Goal: Find specific page/section: Find specific page/section

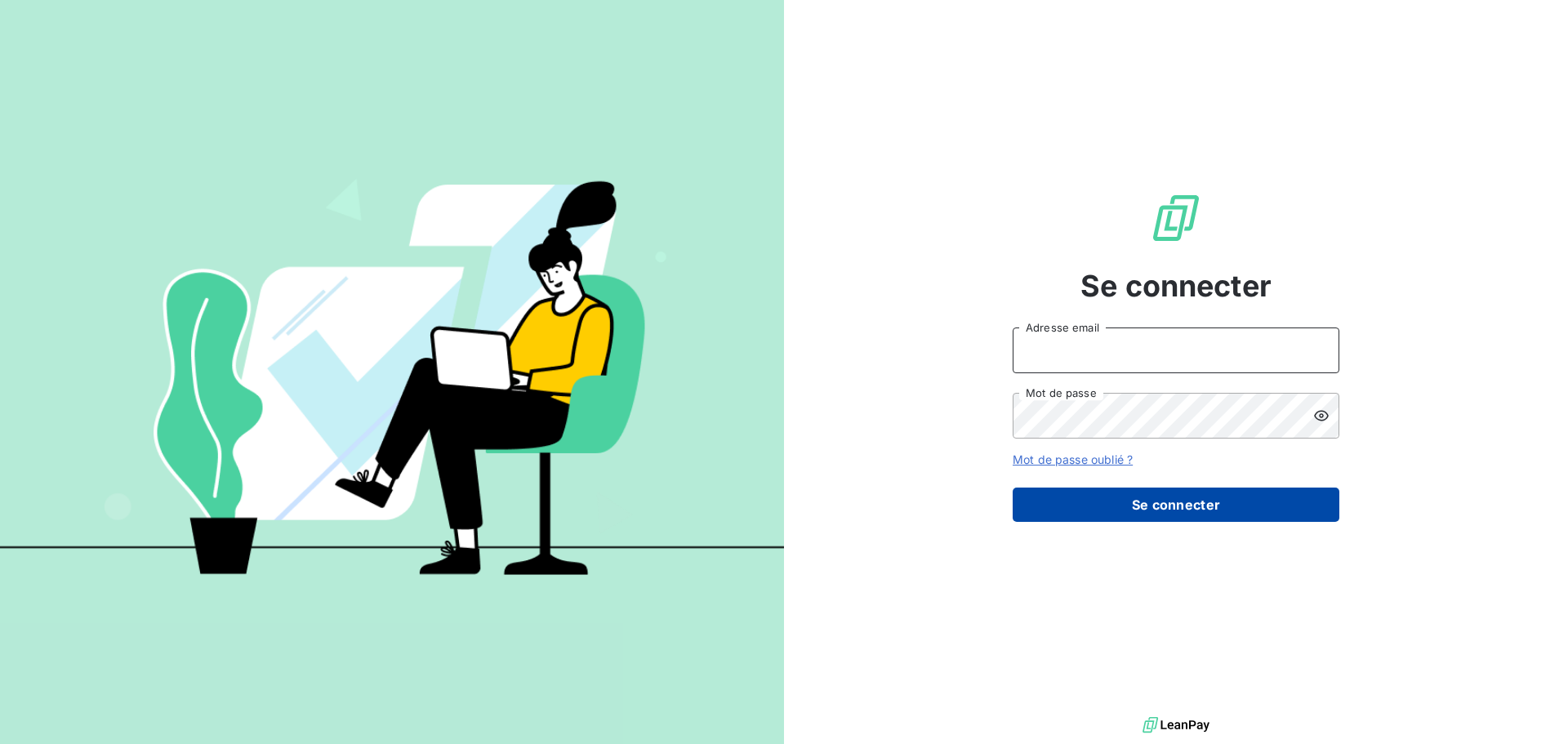
type input "[EMAIL_ADDRESS][DOMAIN_NAME]"
click at [1194, 504] on button "Se connecter" at bounding box center [1176, 505] width 327 height 34
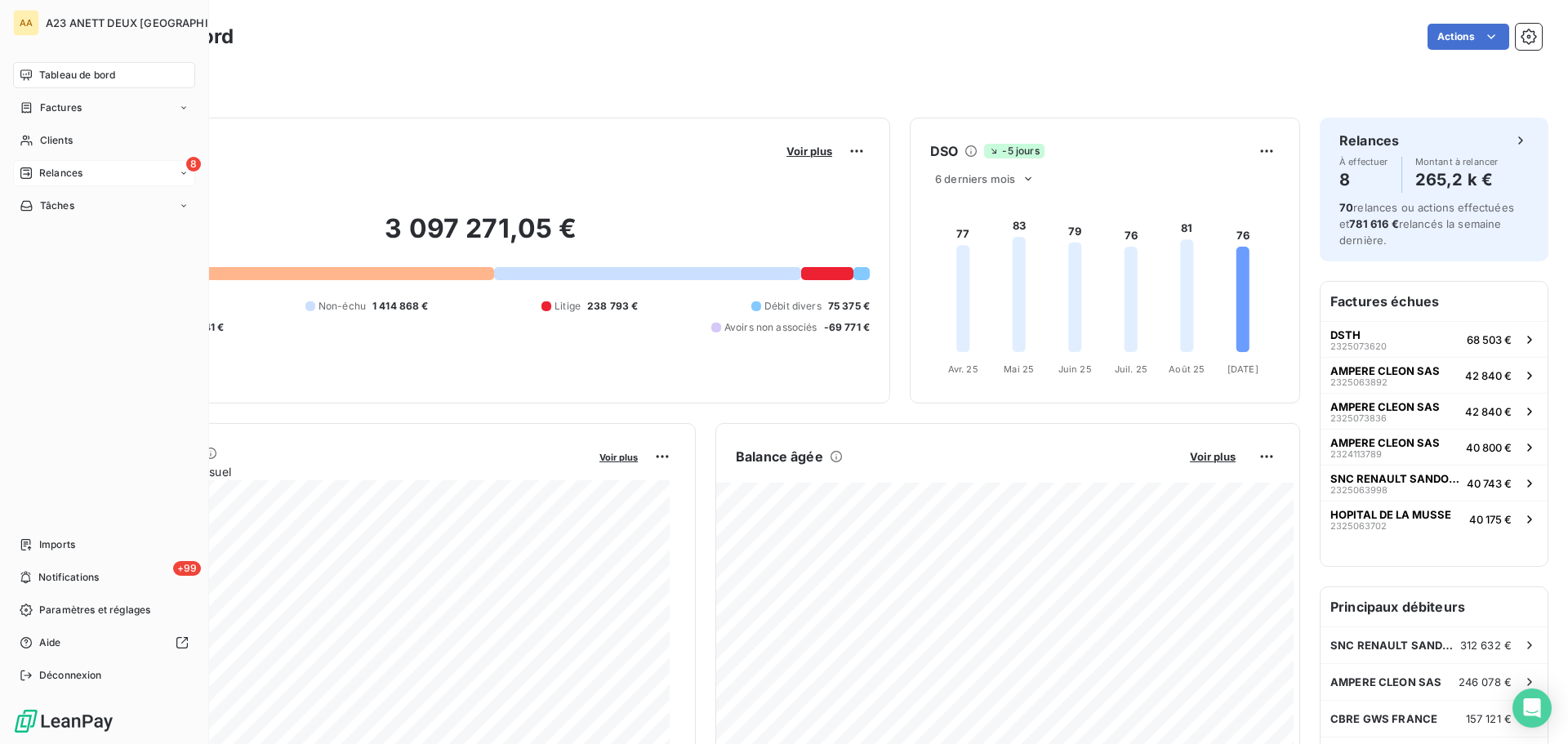
click at [60, 170] on span "Relances" at bounding box center [61, 173] width 43 height 14
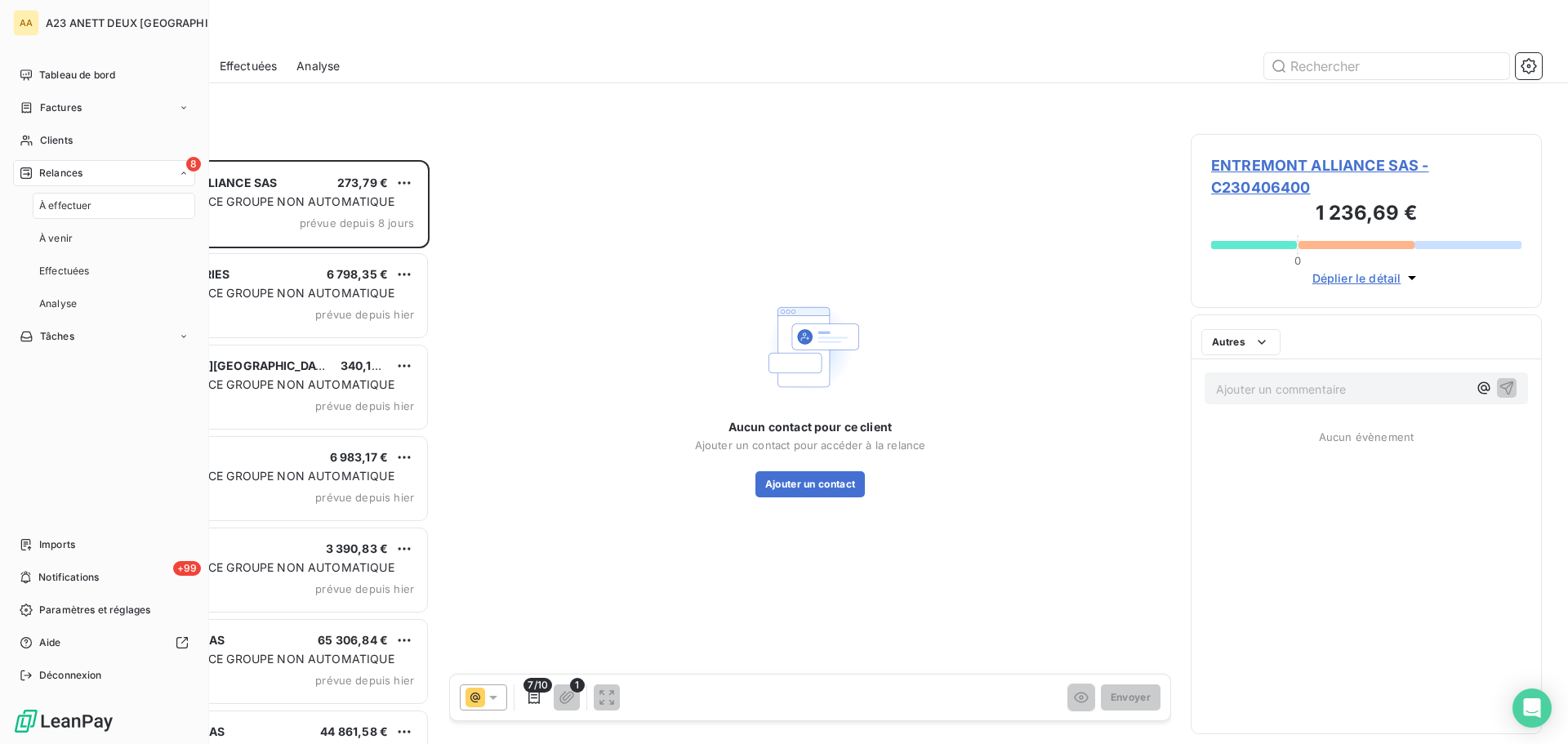
scroll to position [572, 339]
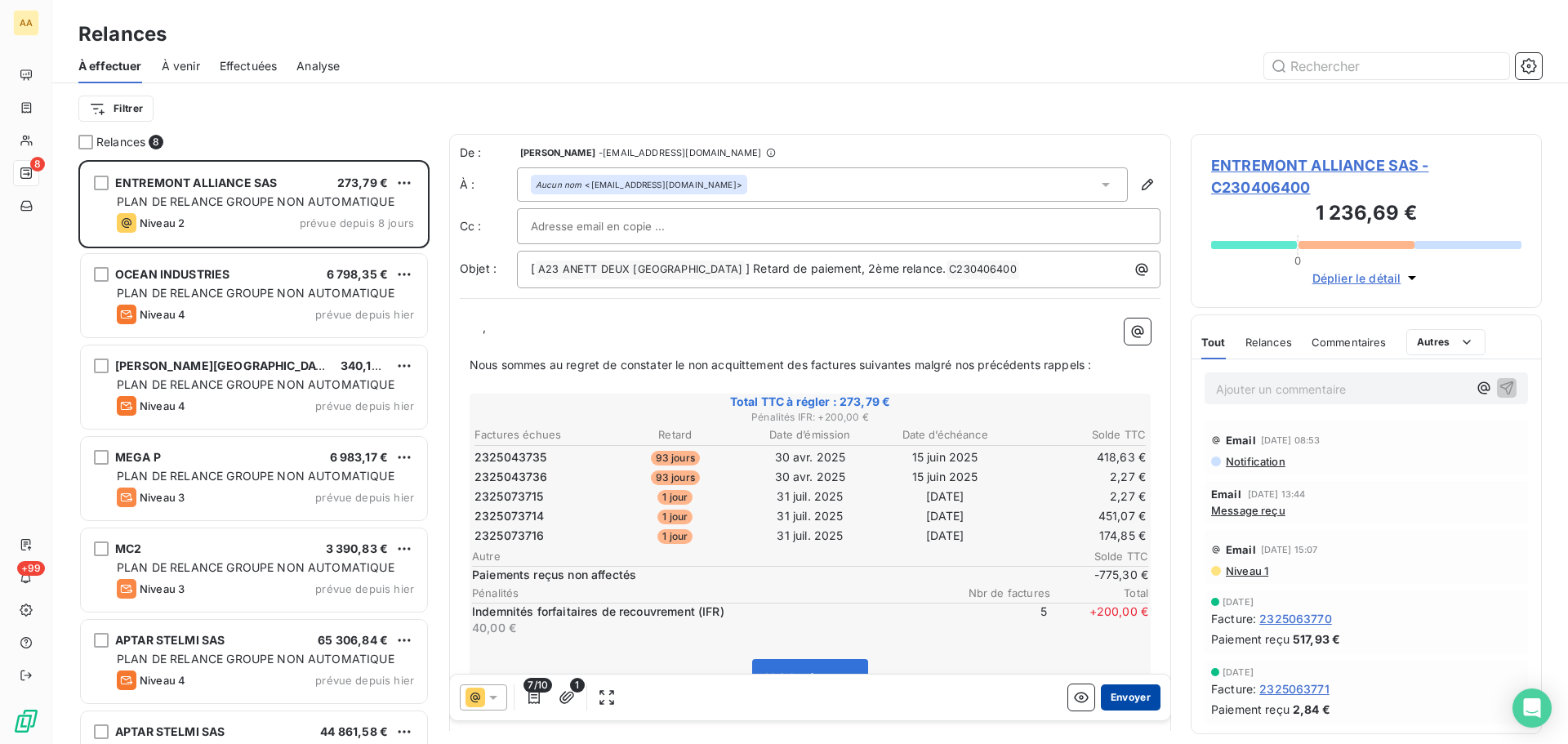
click at [1122, 696] on button "Envoyer" at bounding box center [1130, 697] width 60 height 26
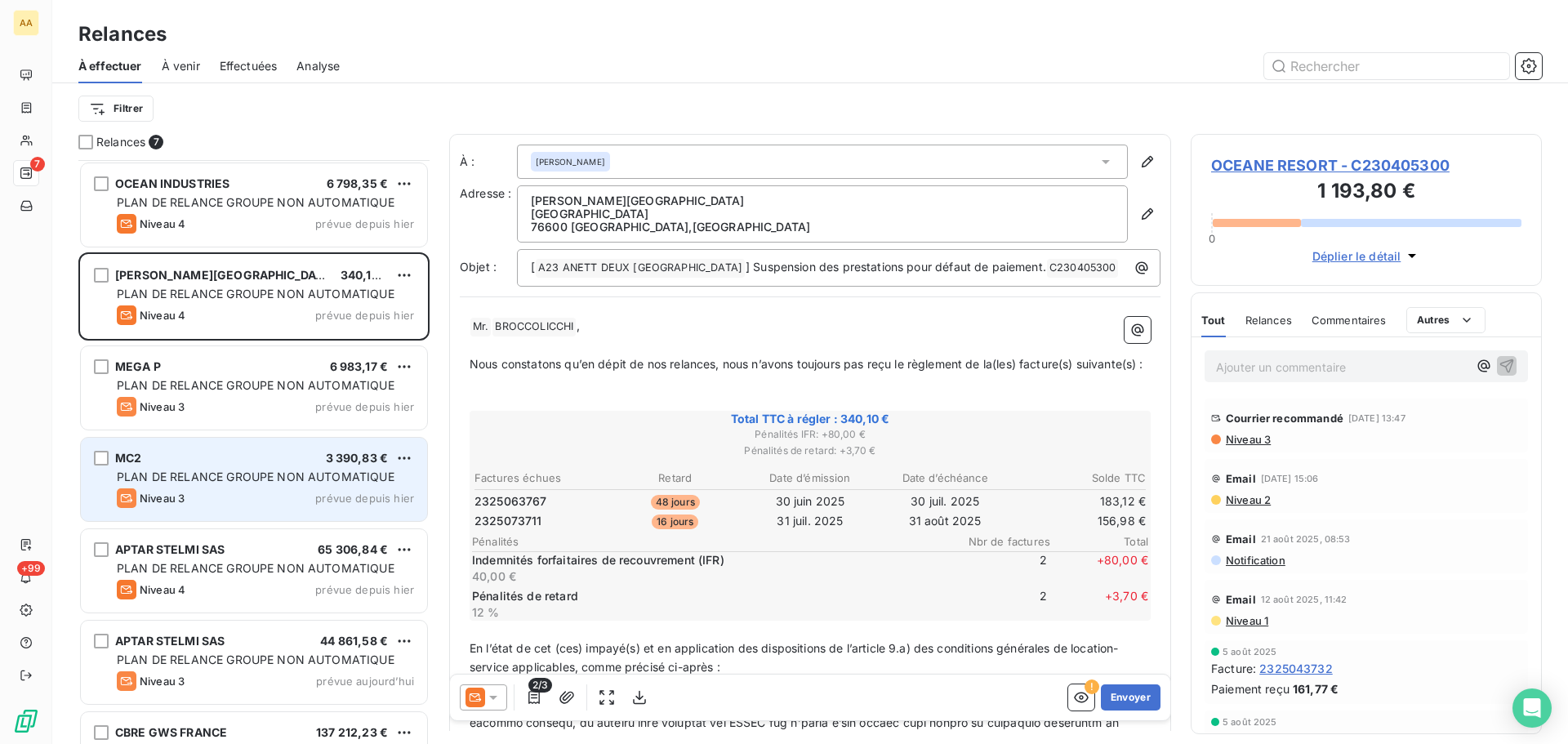
scroll to position [57, 0]
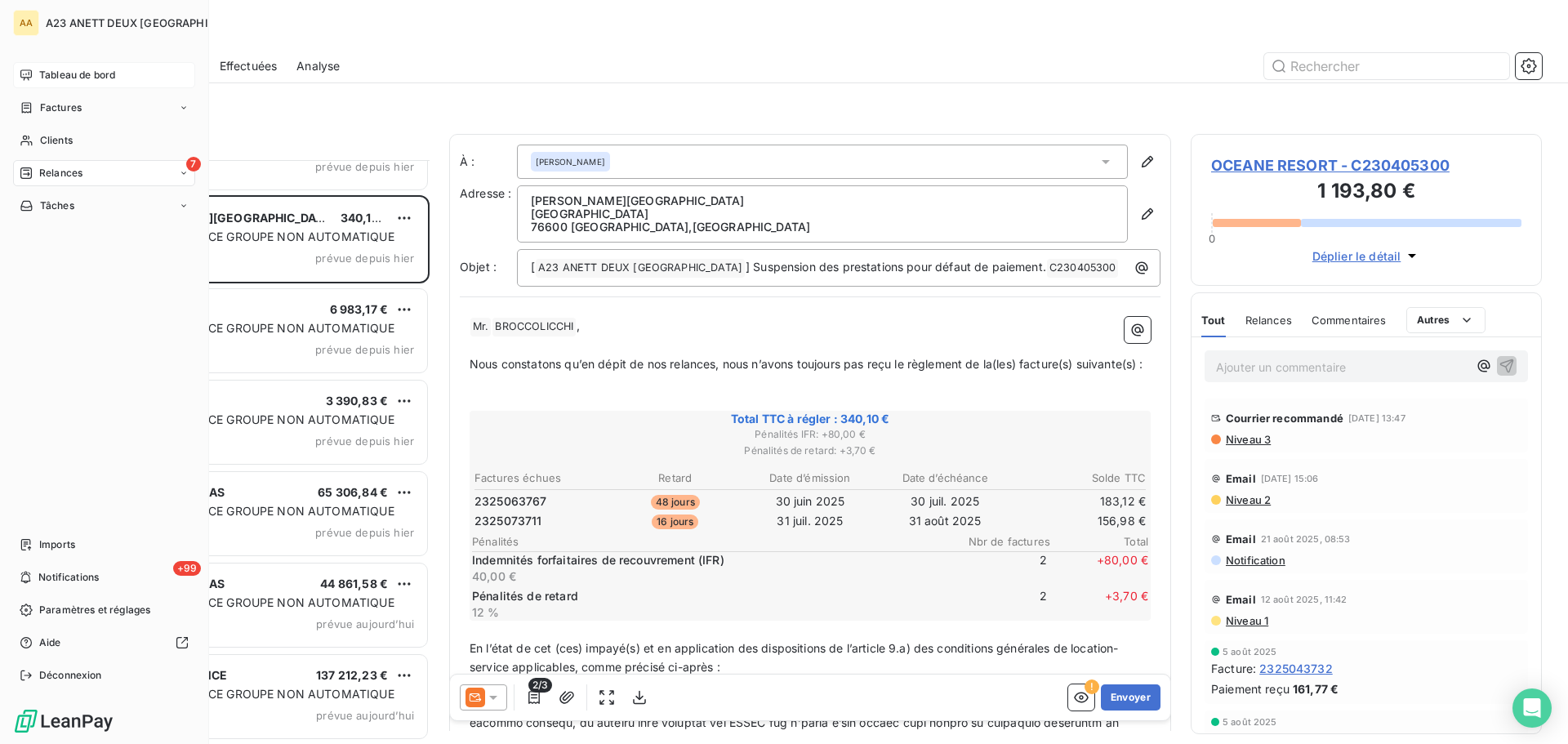
click at [77, 74] on span "Tableau de bord" at bounding box center [77, 75] width 76 height 14
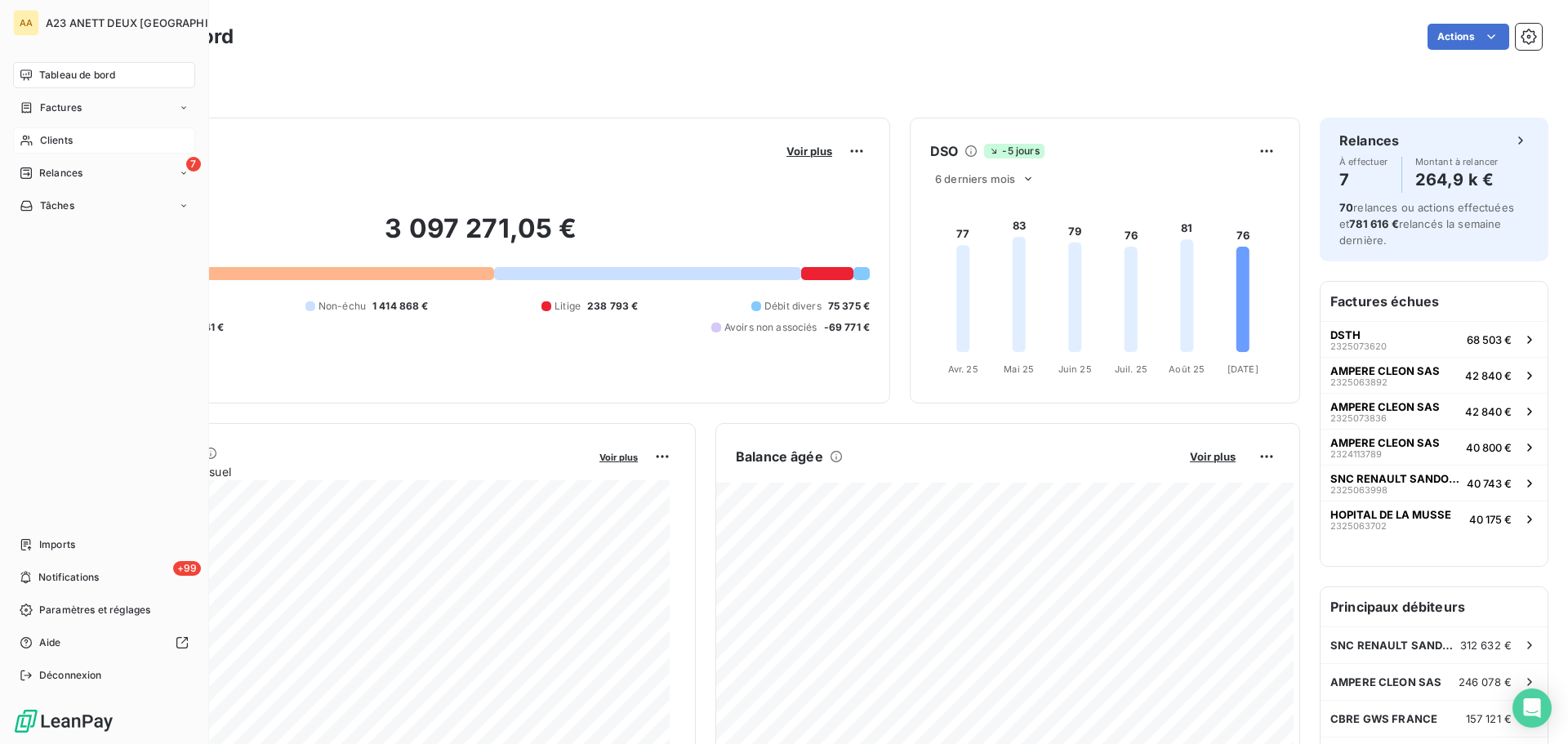
click at [50, 131] on div "Clients" at bounding box center [104, 140] width 182 height 26
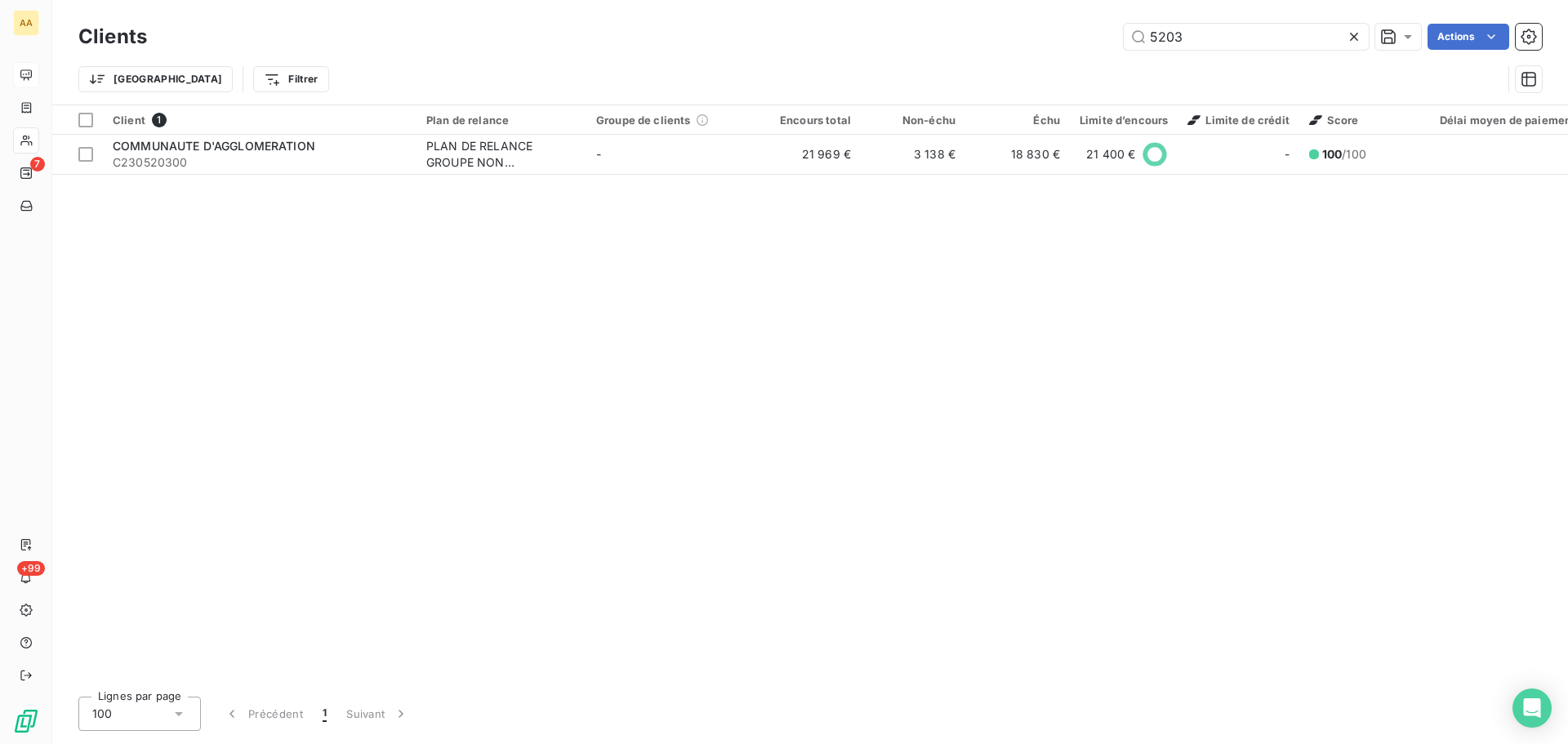
drag, startPoint x: 1185, startPoint y: 29, endPoint x: 996, endPoint y: 32, distance: 189.0
click at [1002, 34] on div "5203 Actions" at bounding box center [854, 36] width 1375 height 26
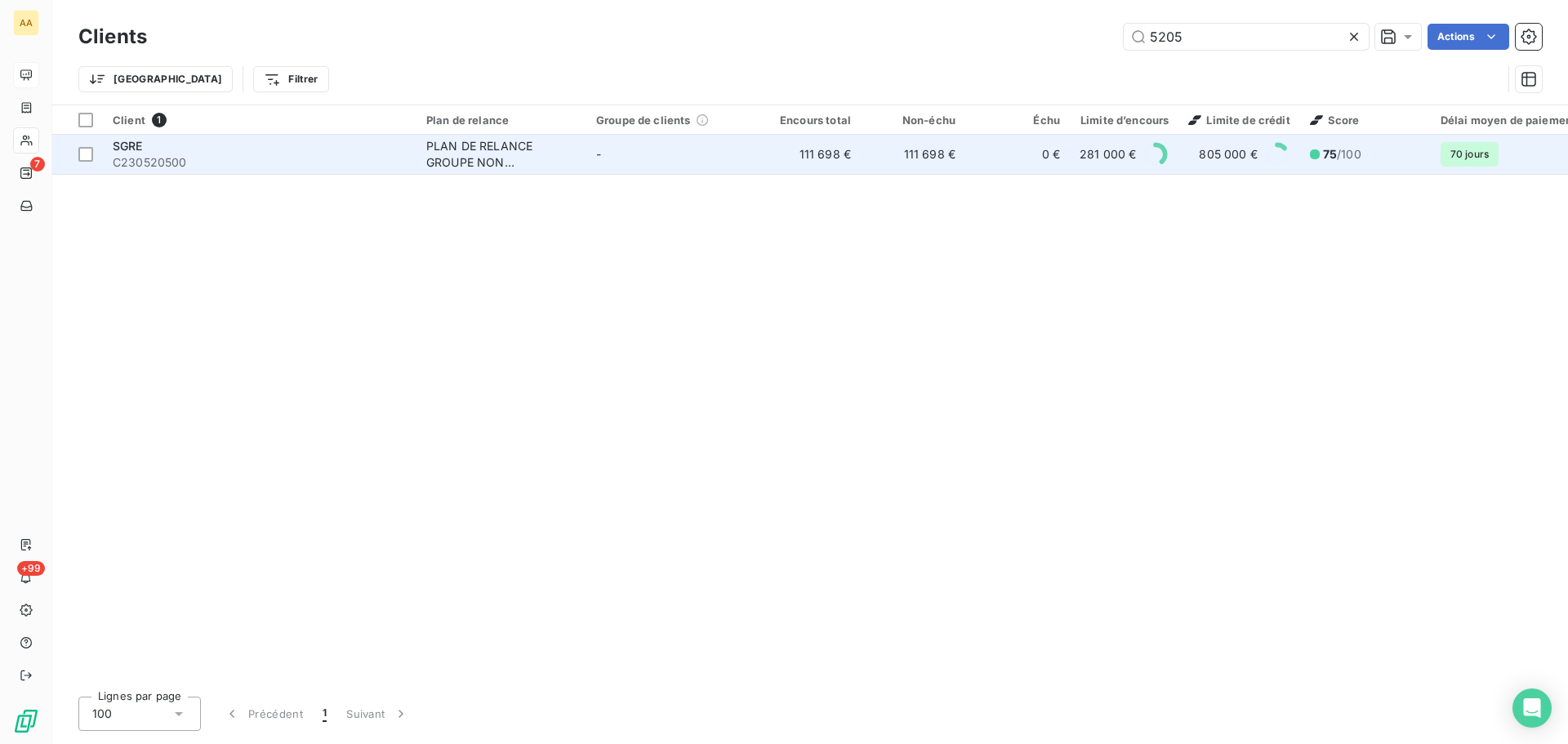
type input "5205"
click at [194, 161] on span "C230520500" at bounding box center [260, 162] width 294 height 16
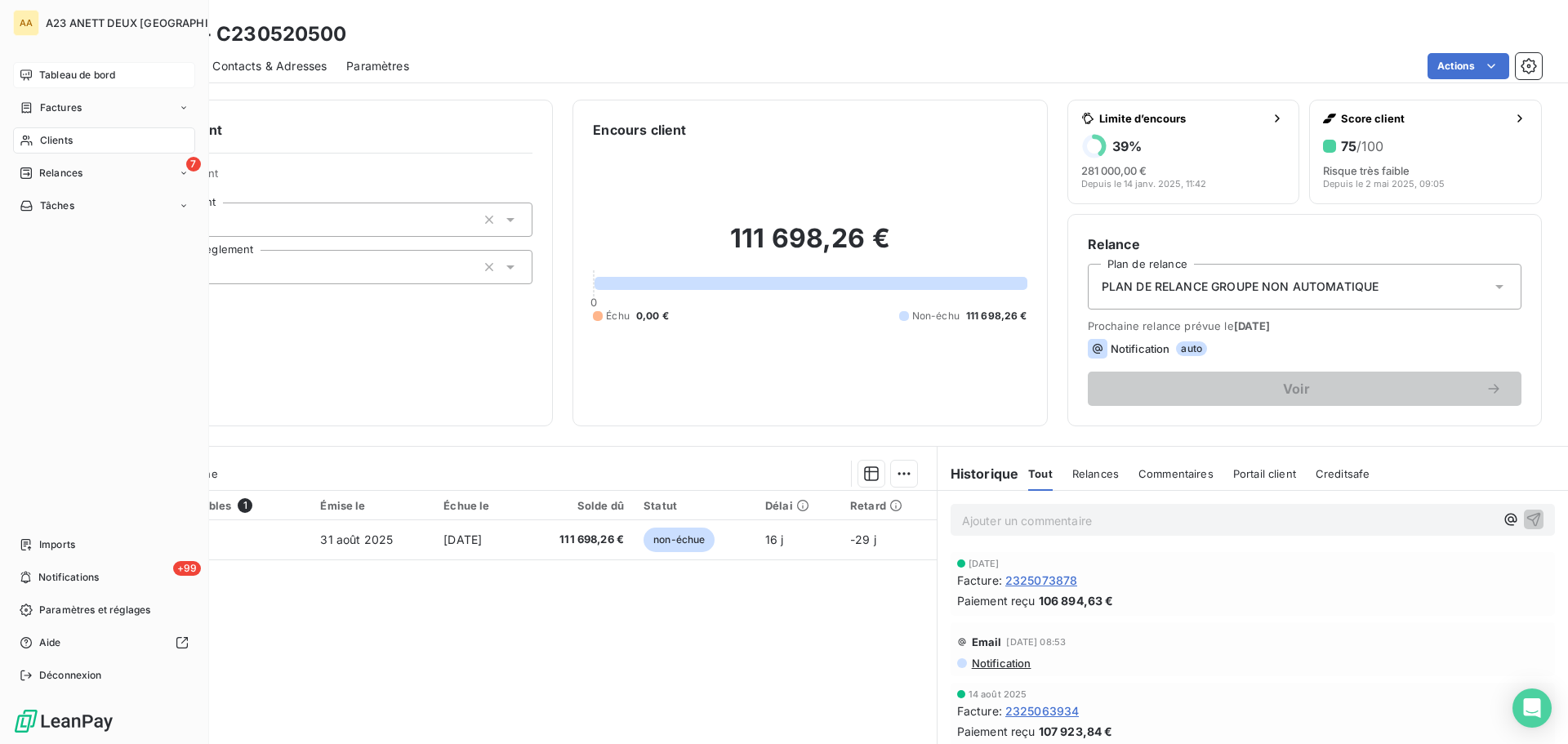
click at [74, 78] on span "Tableau de bord" at bounding box center [77, 75] width 76 height 14
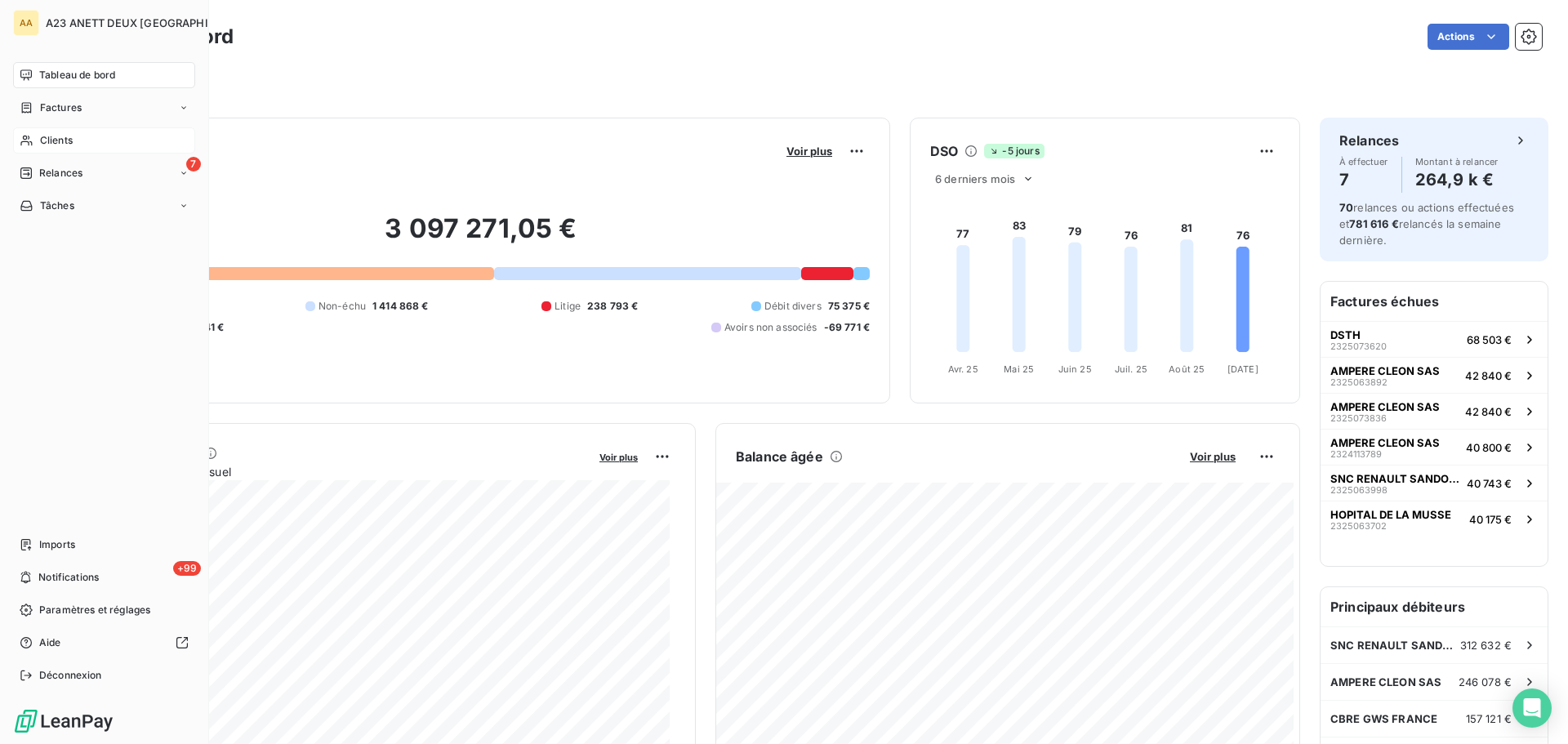
click at [66, 143] on span "Clients" at bounding box center [56, 141] width 32 height 14
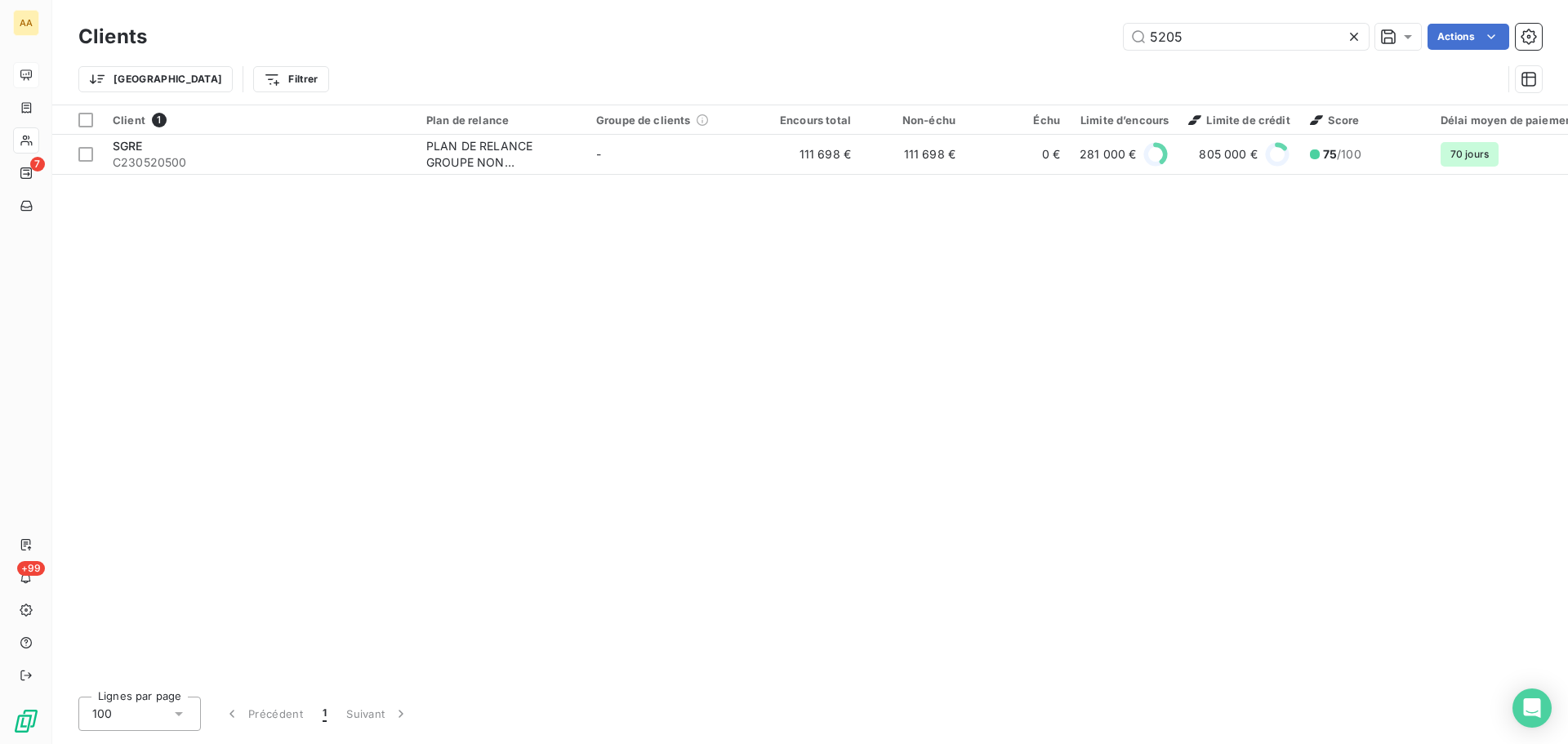
drag, startPoint x: 1193, startPoint y: 41, endPoint x: 566, endPoint y: 69, distance: 627.6
click at [653, 67] on div "Clients 5205 Actions Trier Filtrer" at bounding box center [809, 62] width 1463 height 85
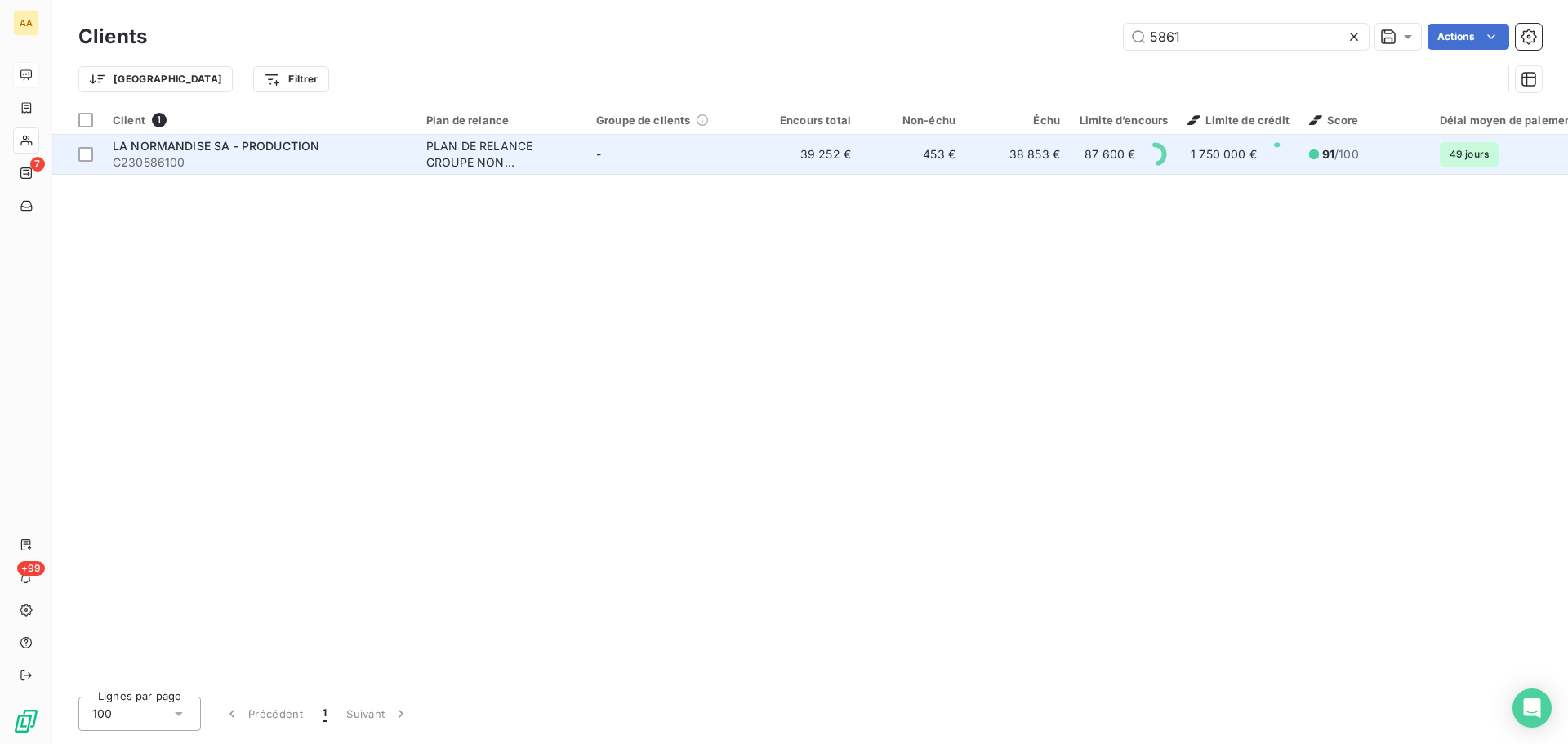
type input "5861"
click at [267, 152] on div "LA NORMANDISE SA - PRODUCTION" at bounding box center [260, 146] width 294 height 16
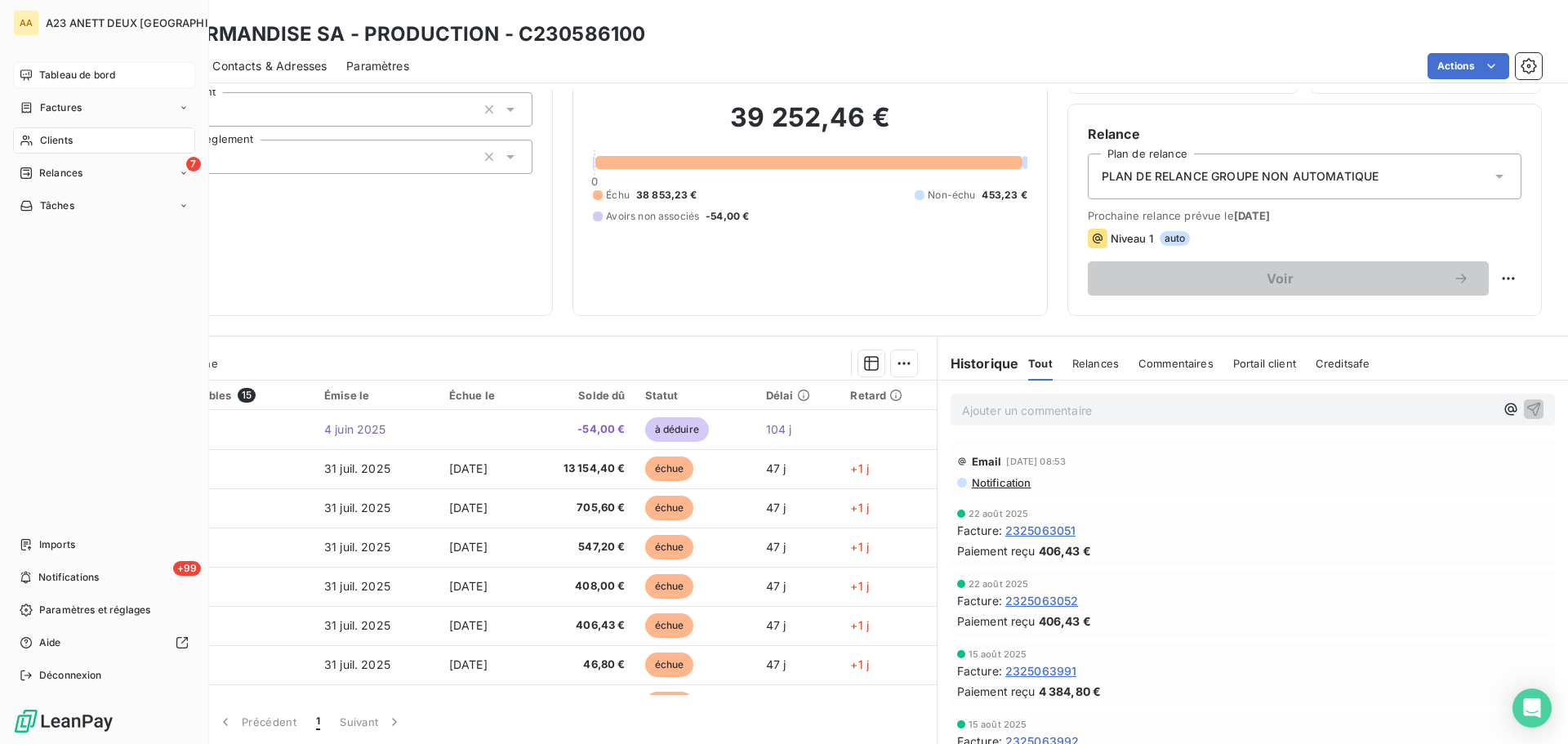
click at [47, 138] on span "Clients" at bounding box center [56, 141] width 32 height 14
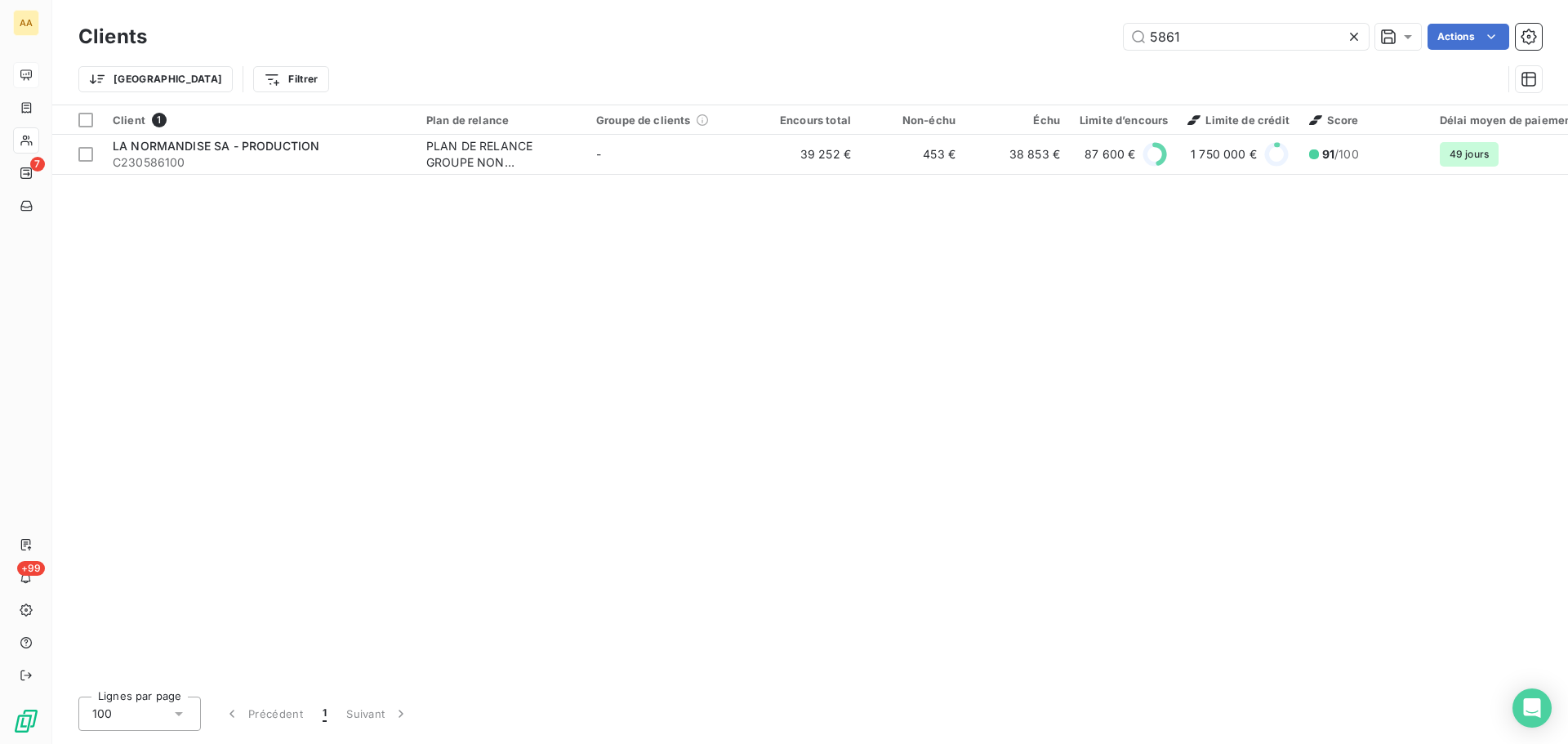
drag, startPoint x: 1186, startPoint y: 35, endPoint x: 1061, endPoint y: 42, distance: 125.2
click at [1071, 44] on div "5861 Actions" at bounding box center [854, 36] width 1375 height 26
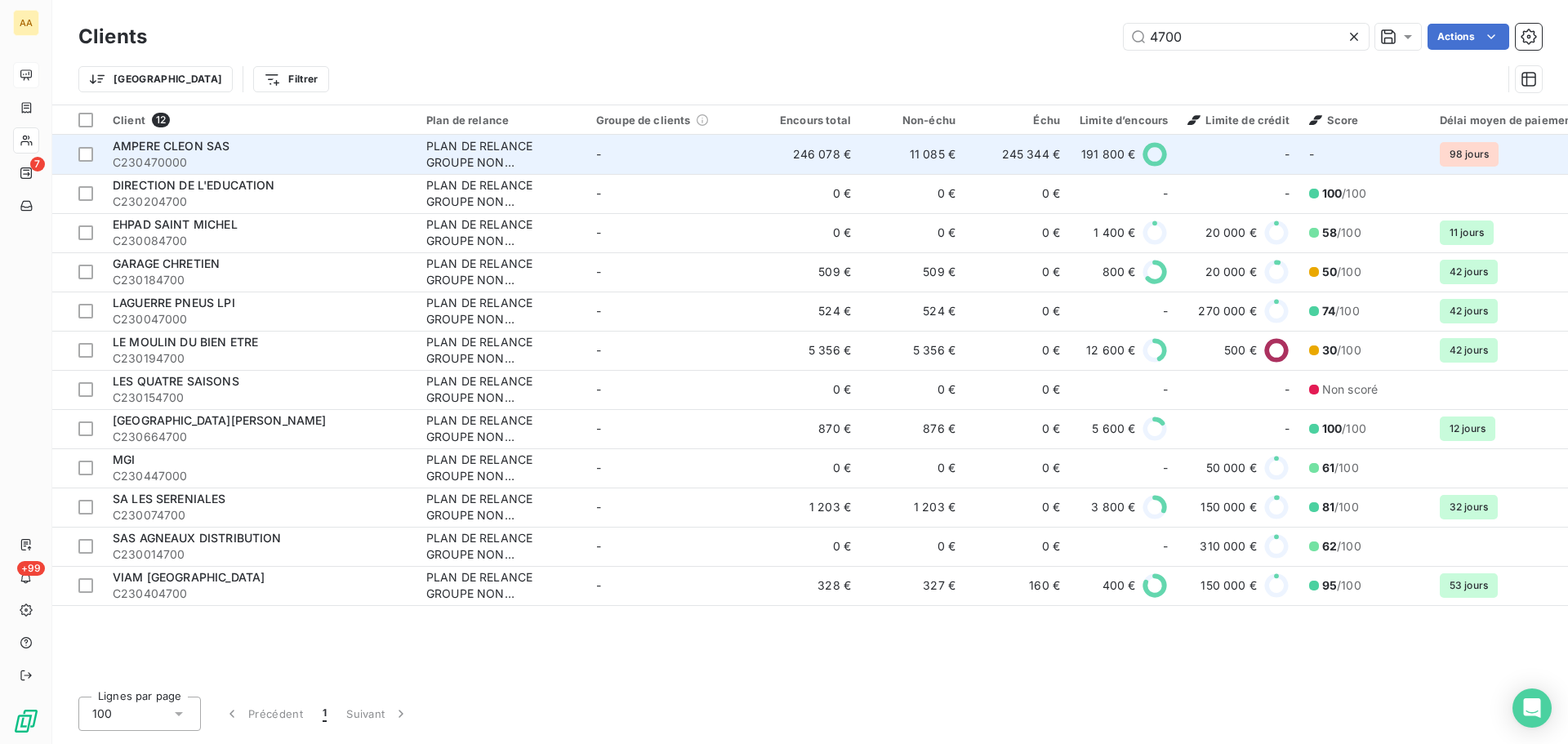
type input "4700"
click at [285, 159] on span "C230470000" at bounding box center [260, 162] width 294 height 16
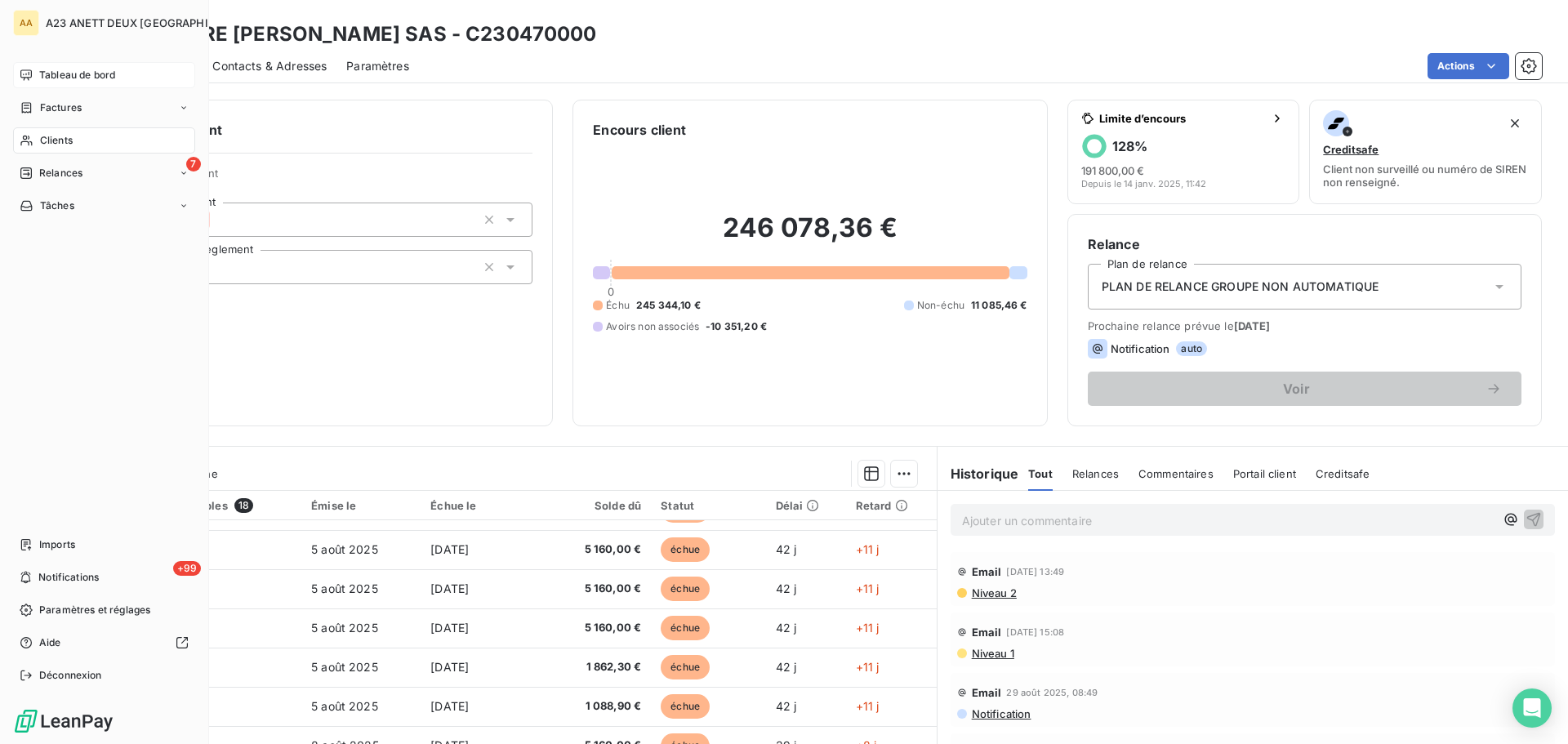
click at [78, 136] on div "Clients" at bounding box center [104, 140] width 182 height 26
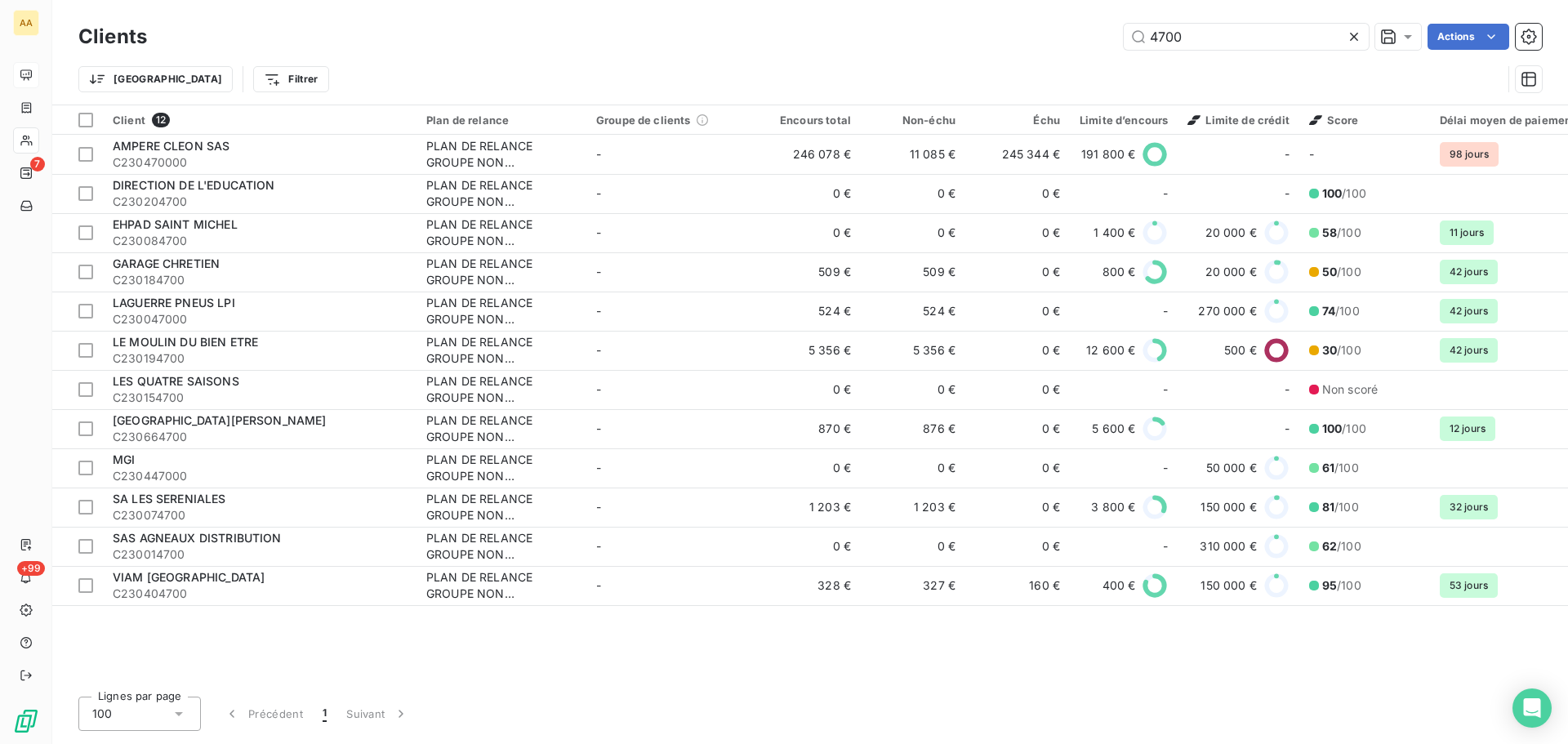
drag, startPoint x: 1204, startPoint y: 41, endPoint x: 987, endPoint y: 30, distance: 217.3
click at [987, 30] on div "4700 Actions" at bounding box center [854, 36] width 1375 height 26
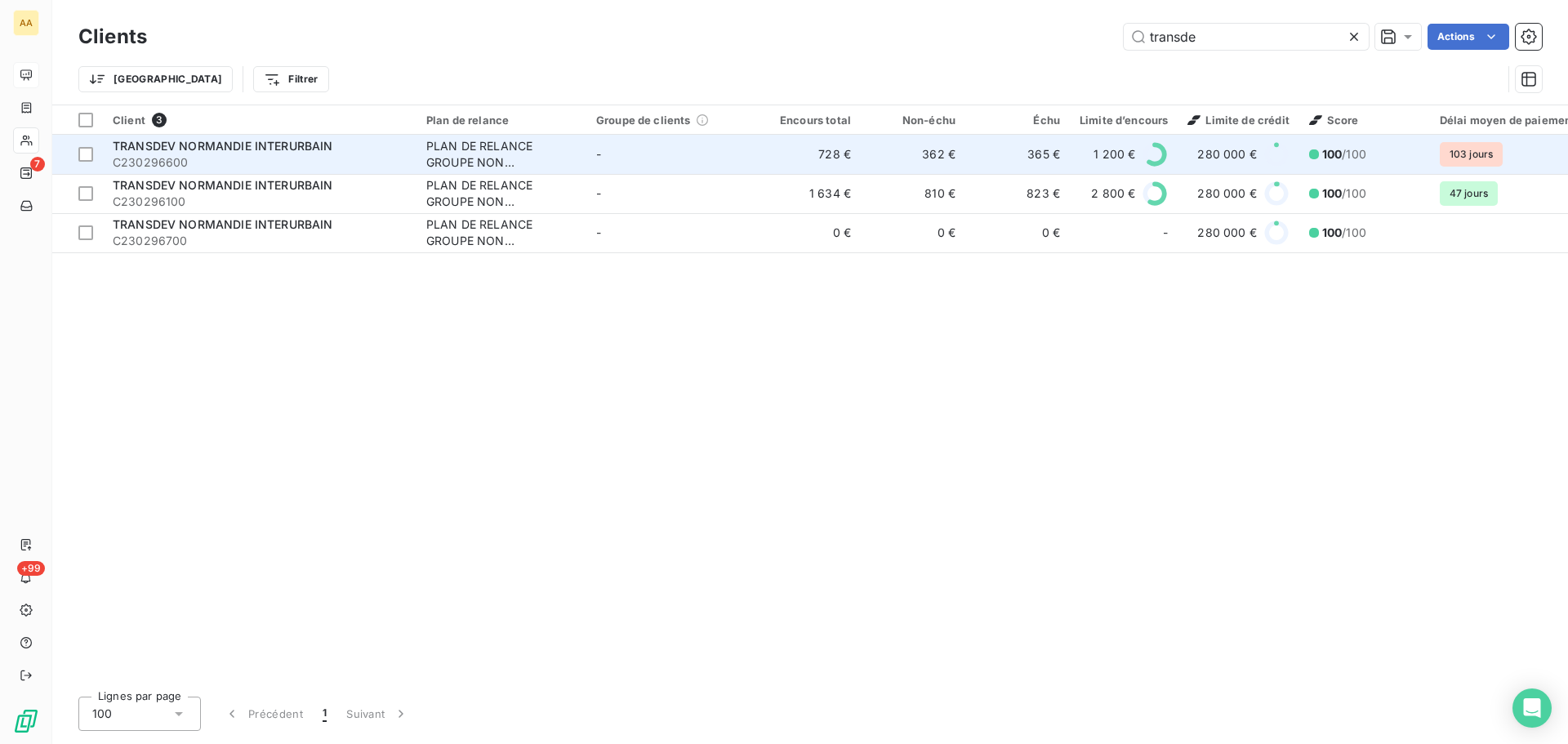
type input "transde"
click at [207, 154] on span "C230296600" at bounding box center [260, 162] width 294 height 16
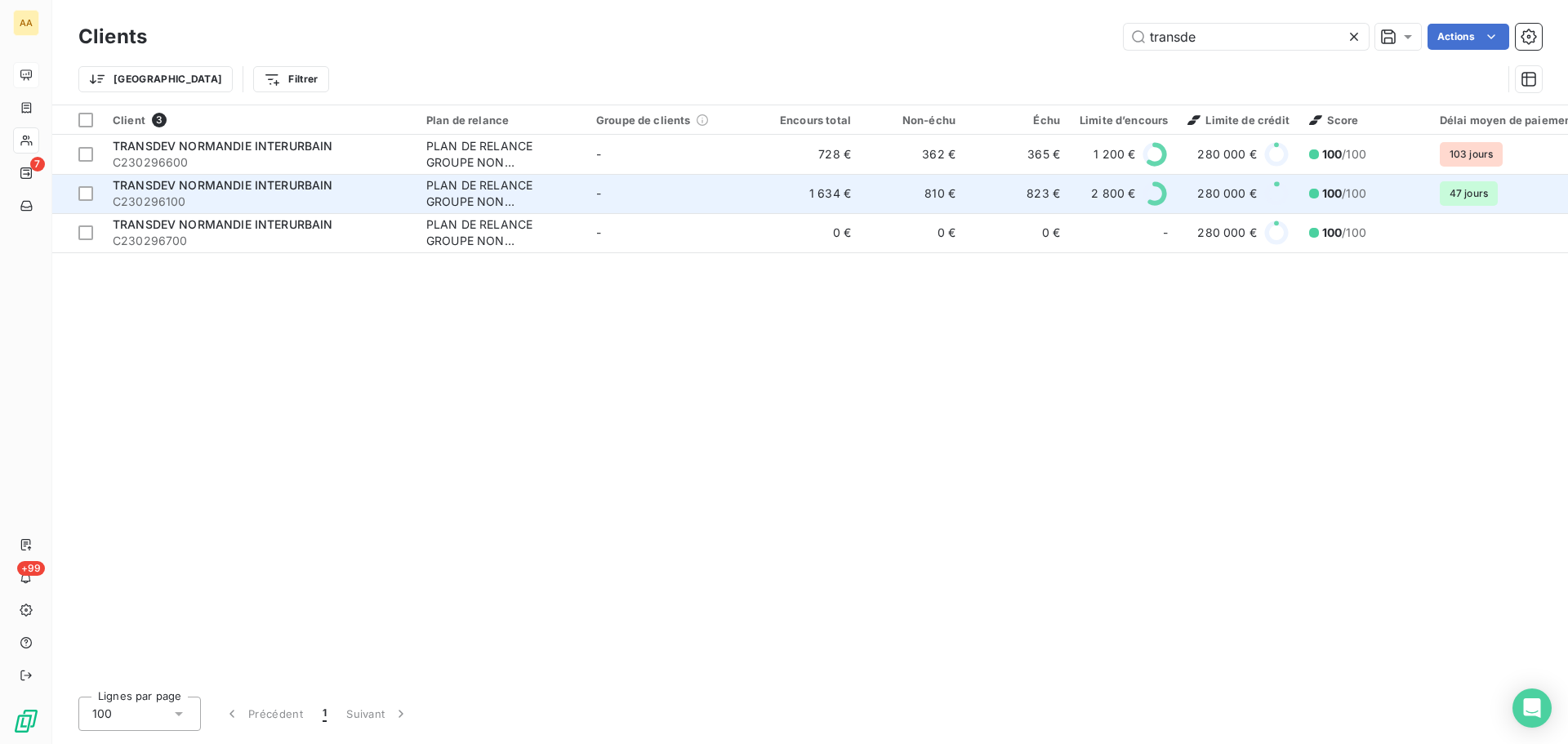
click at [284, 203] on span "C230296100" at bounding box center [260, 202] width 294 height 16
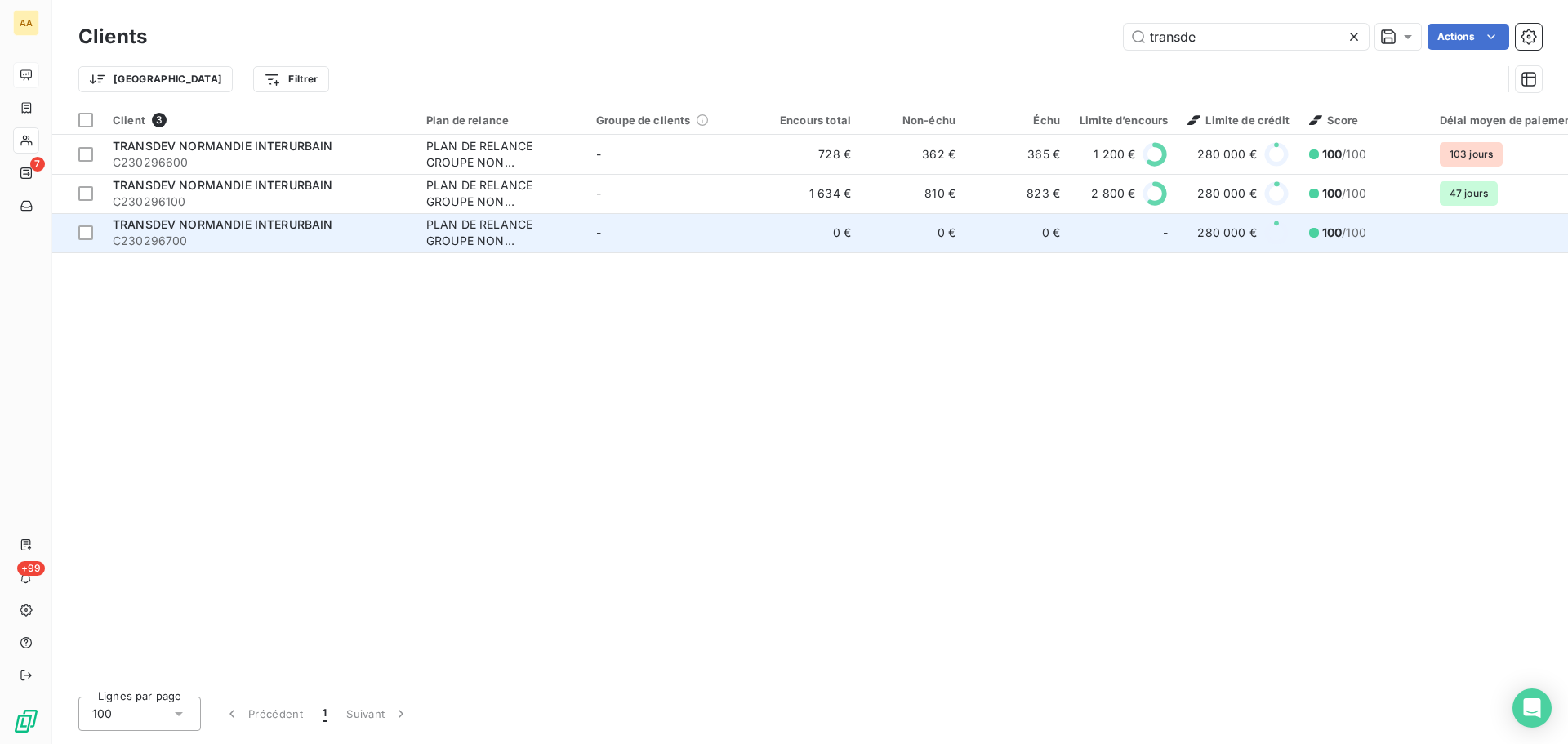
click at [165, 238] on span "C230296700" at bounding box center [260, 241] width 294 height 16
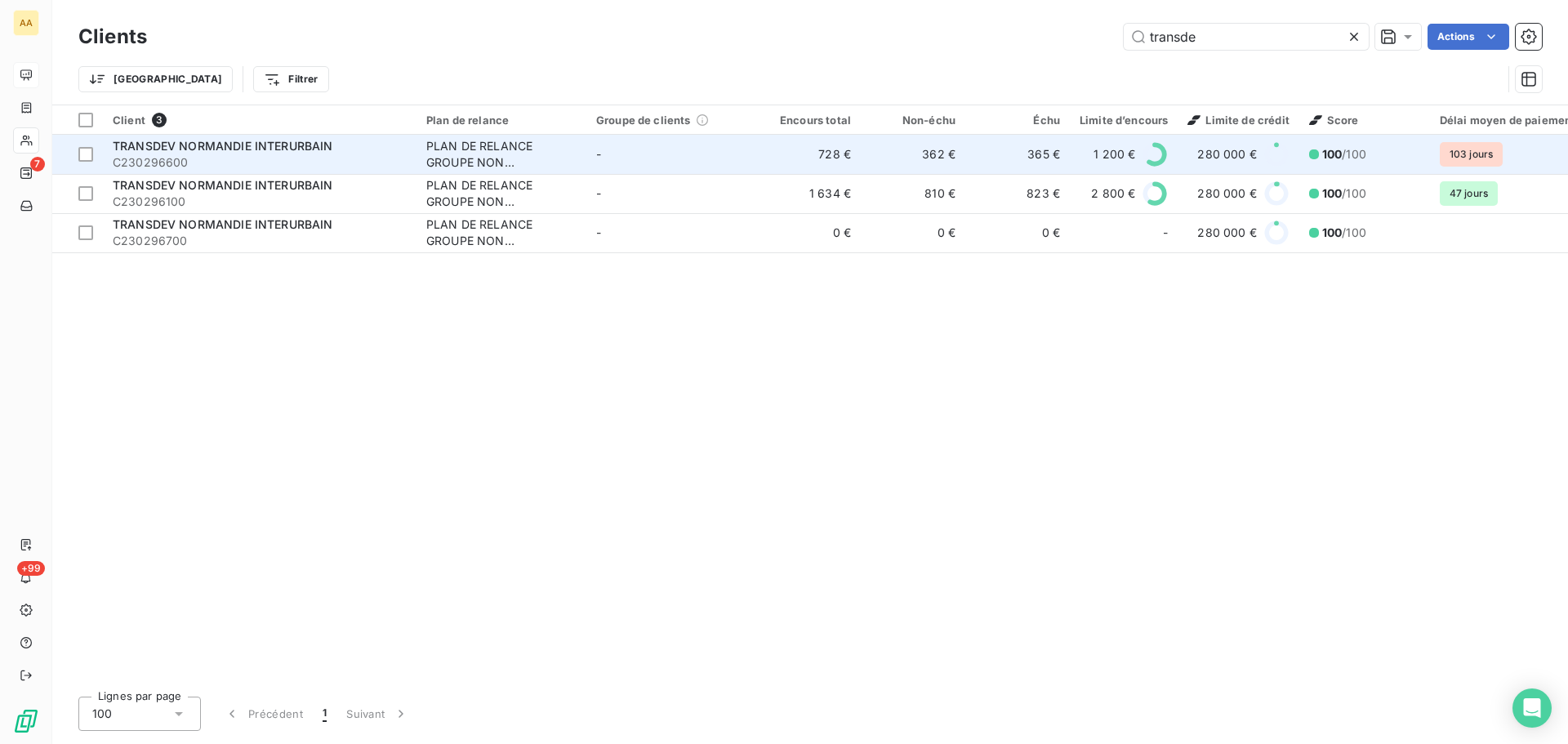
click at [188, 154] on span "C230296600" at bounding box center [260, 162] width 294 height 16
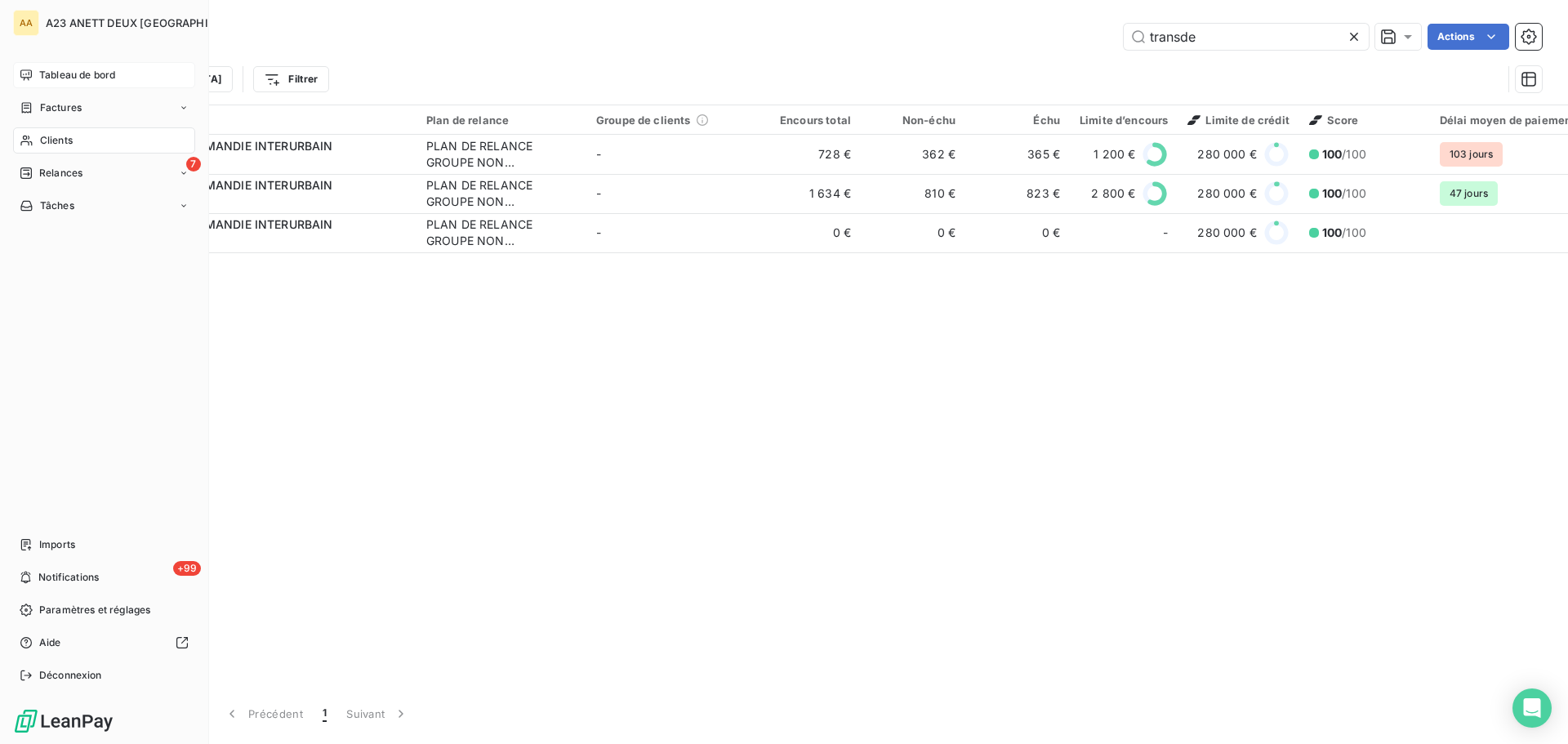
click at [65, 141] on span "Clients" at bounding box center [56, 141] width 32 height 14
drag, startPoint x: 48, startPoint y: 145, endPoint x: 65, endPoint y: 145, distance: 17.0
click at [49, 145] on span "Clients" at bounding box center [56, 141] width 32 height 14
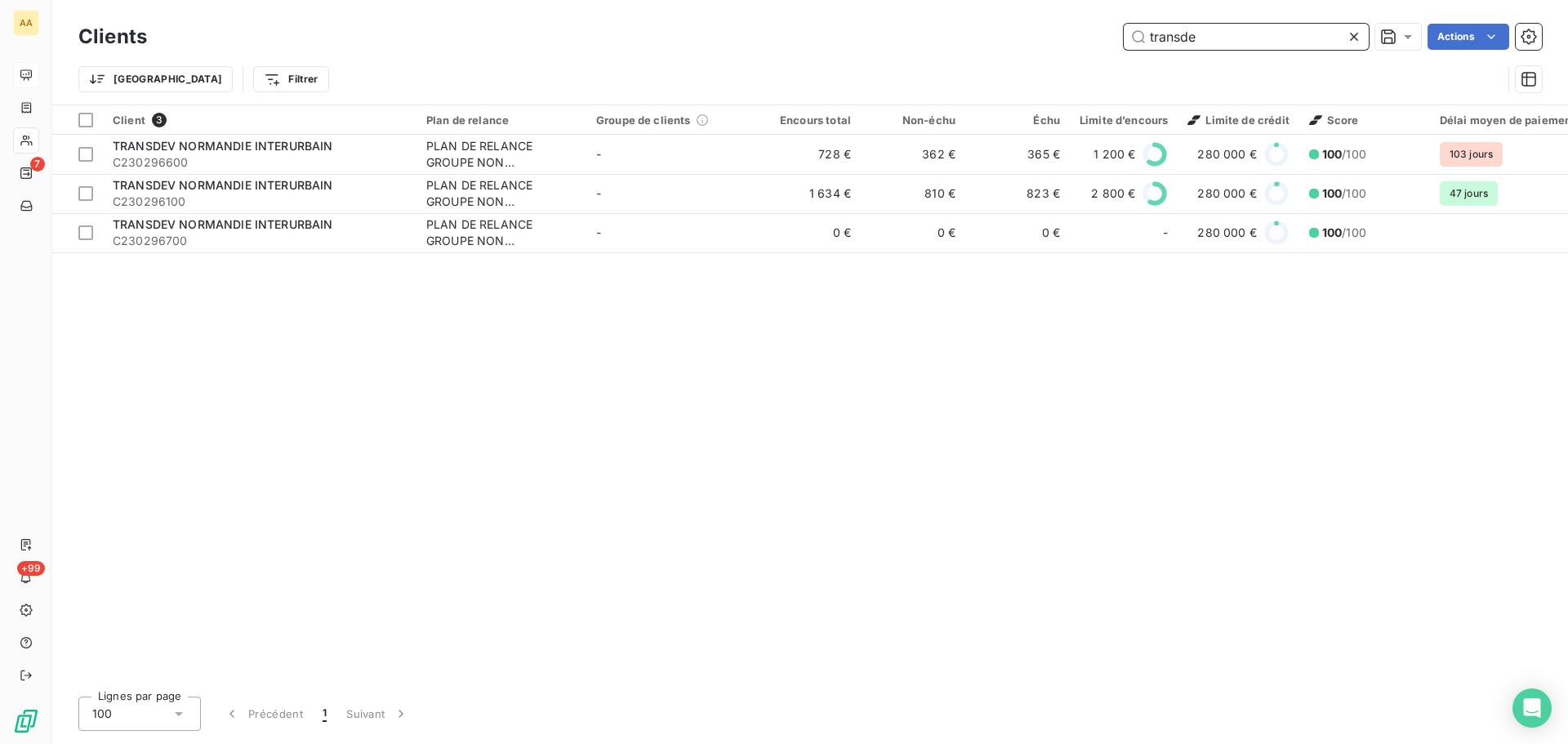
drag, startPoint x: 1237, startPoint y: 30, endPoint x: 878, endPoint y: 35, distance: 359.0
click at [885, 41] on div "transde Actions" at bounding box center [854, 36] width 1375 height 26
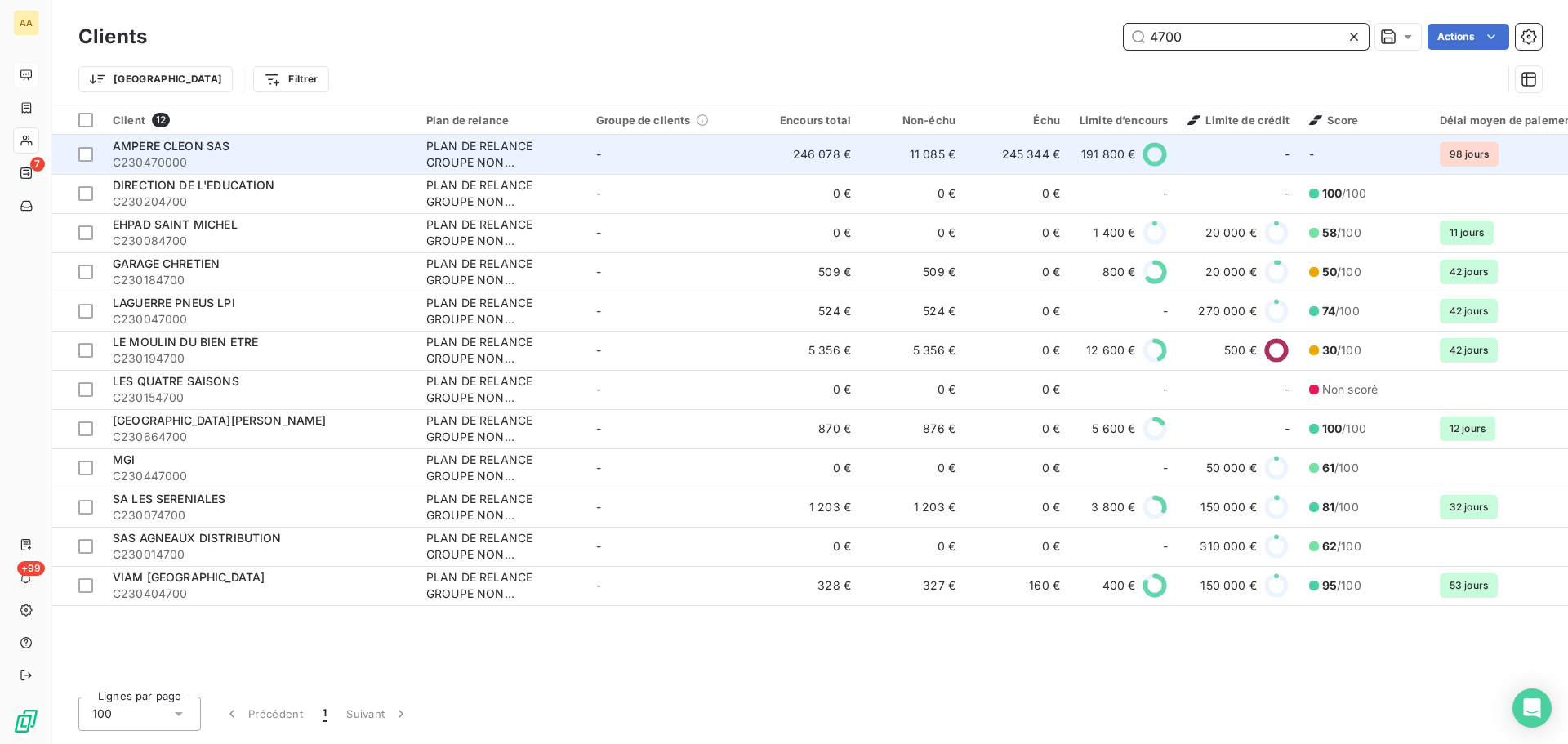
type input "4700"
click at [226, 159] on span "C230470000" at bounding box center [260, 162] width 294 height 16
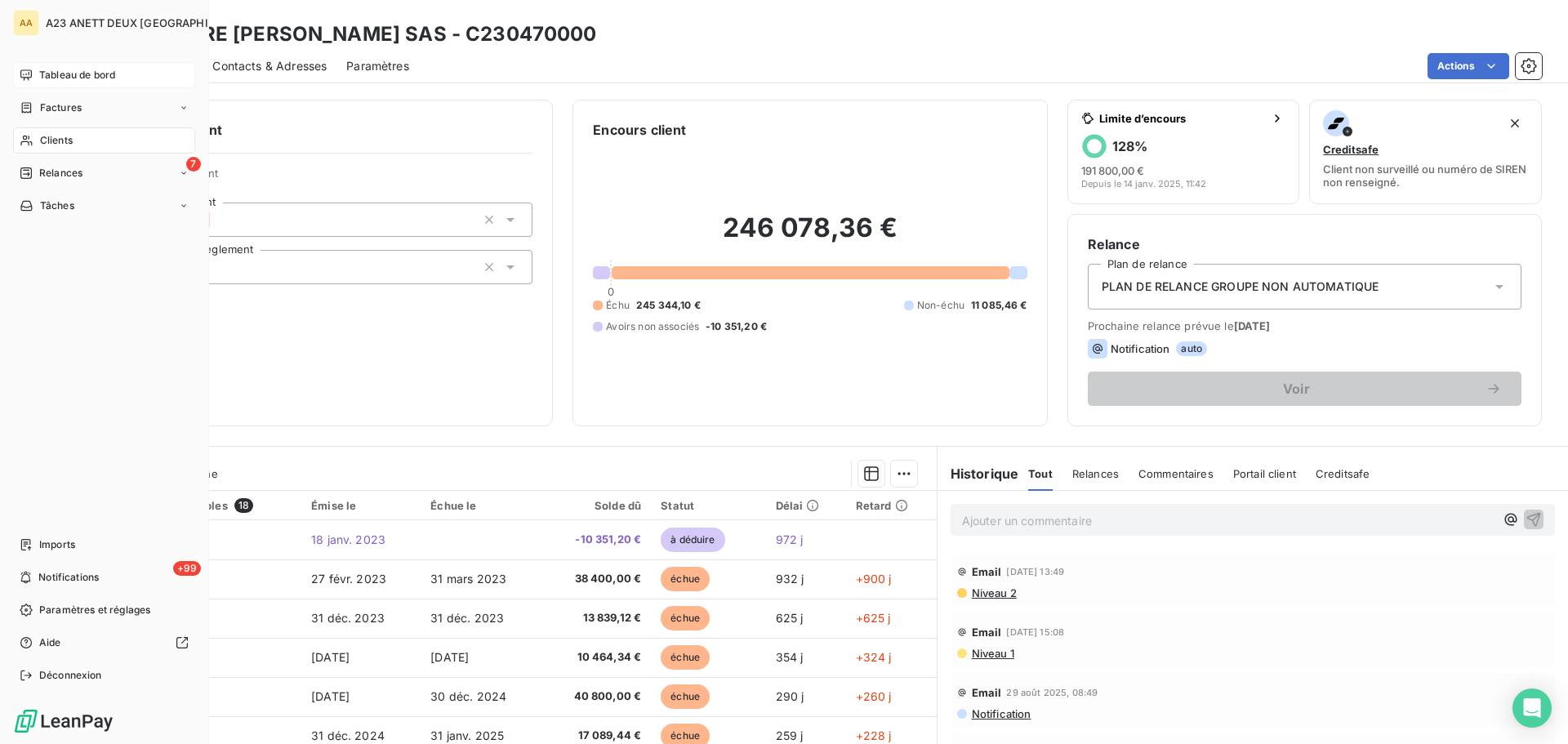
click at [46, 143] on span "Clients" at bounding box center [56, 141] width 32 height 14
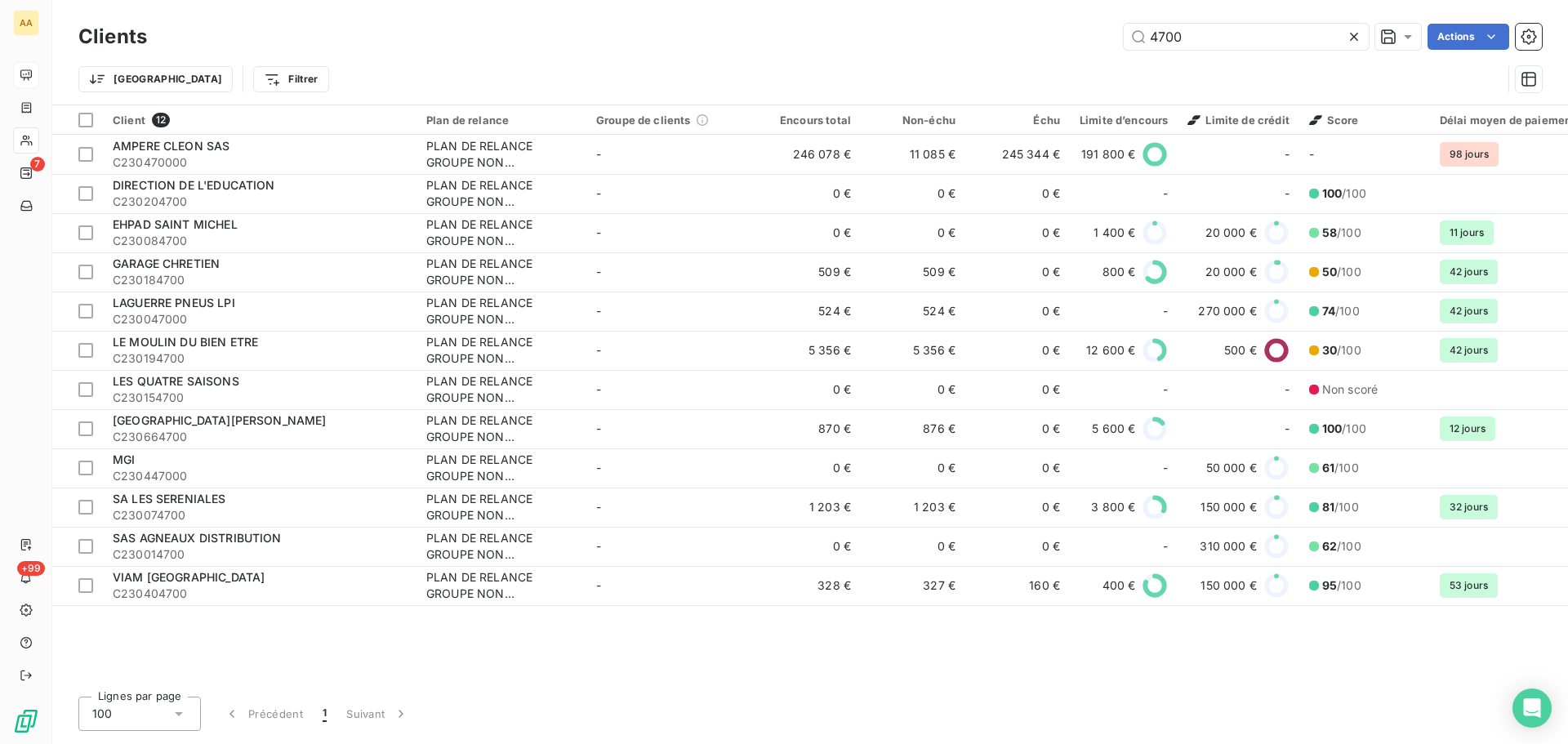
drag, startPoint x: 1206, startPoint y: 45, endPoint x: 898, endPoint y: 41, distance: 308.0
click at [898, 41] on div "4700 Actions" at bounding box center [854, 36] width 1375 height 26
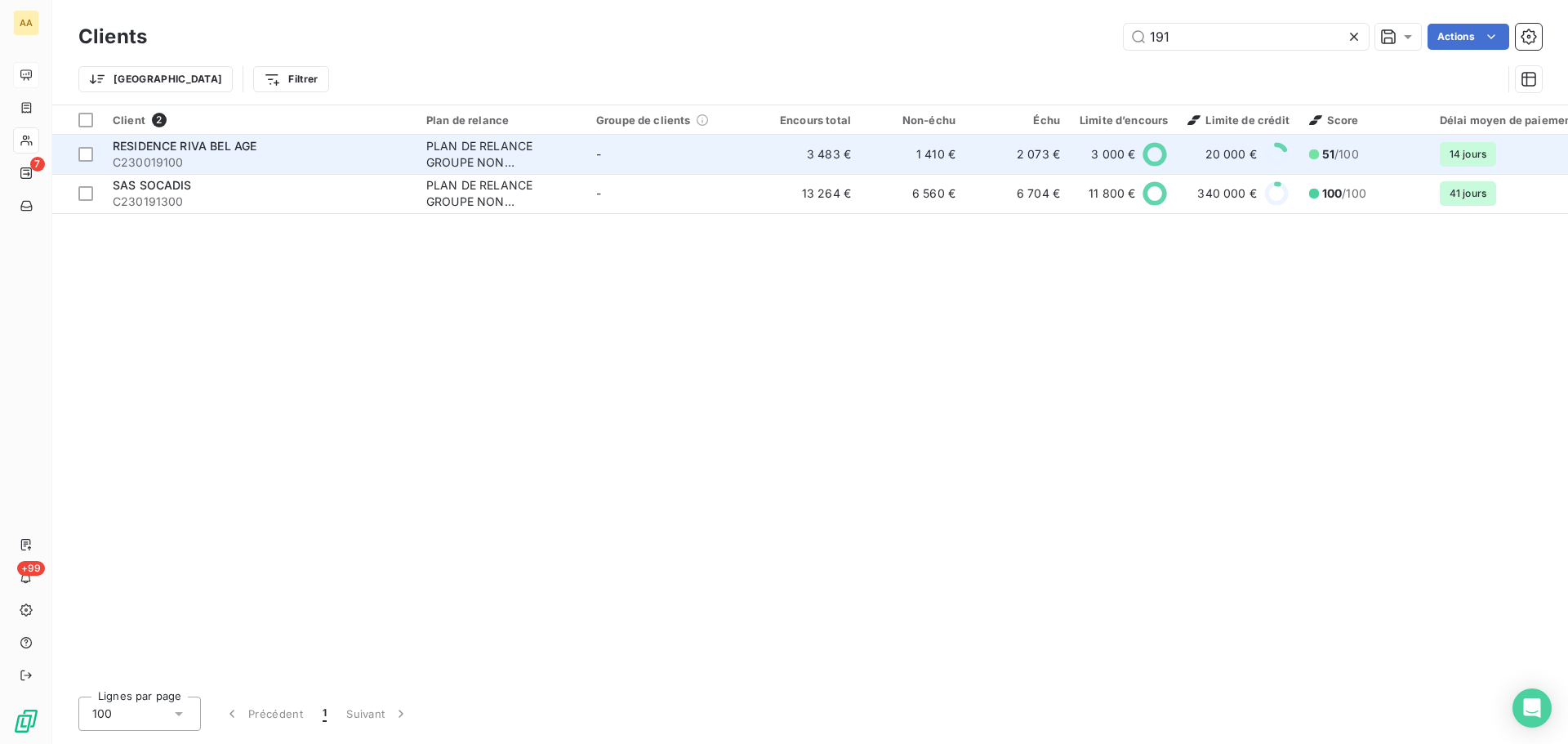
type input "191"
click at [151, 151] on span "RESIDENCE RIVA BEL AGE" at bounding box center [185, 145] width 143 height 13
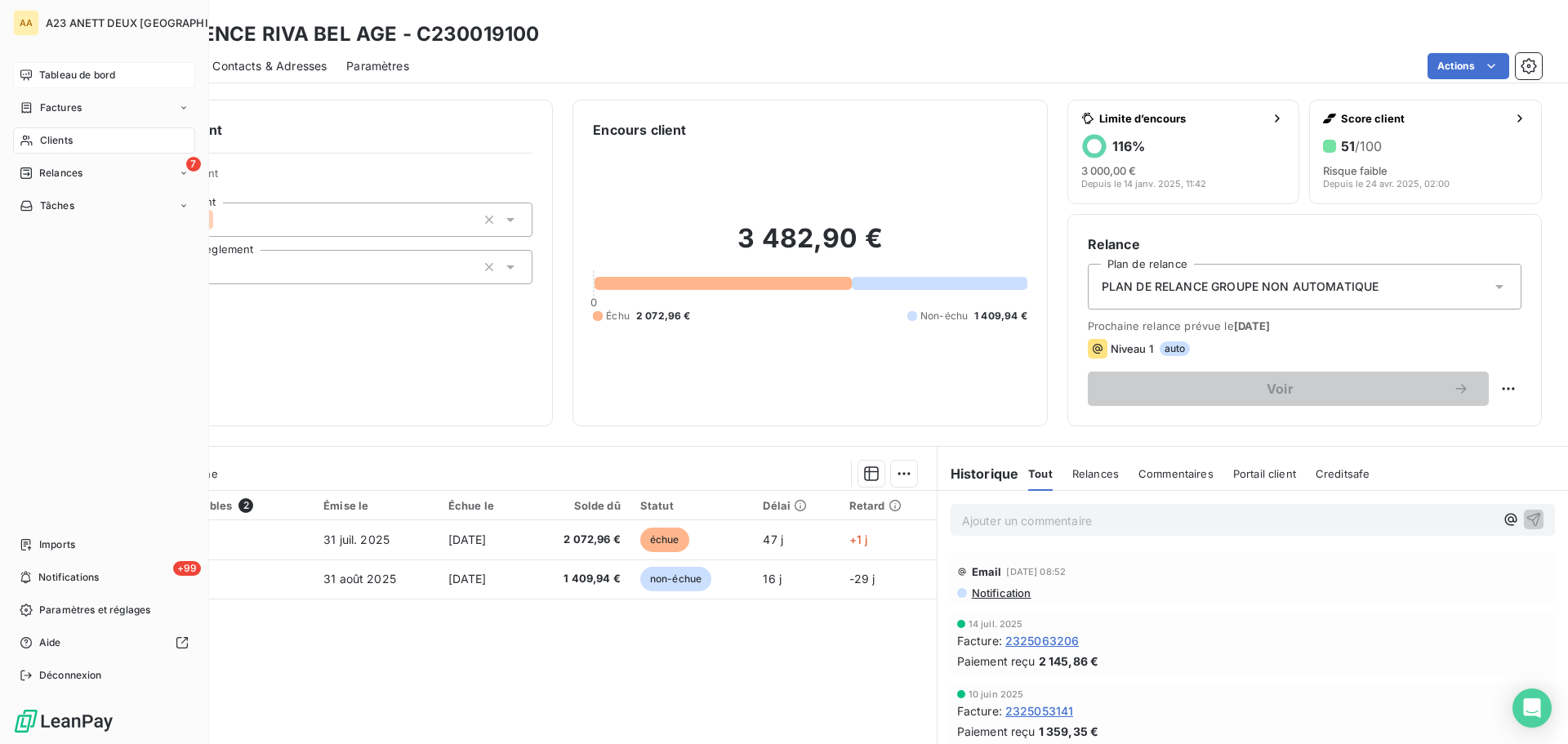
click at [55, 135] on span "Clients" at bounding box center [56, 141] width 32 height 14
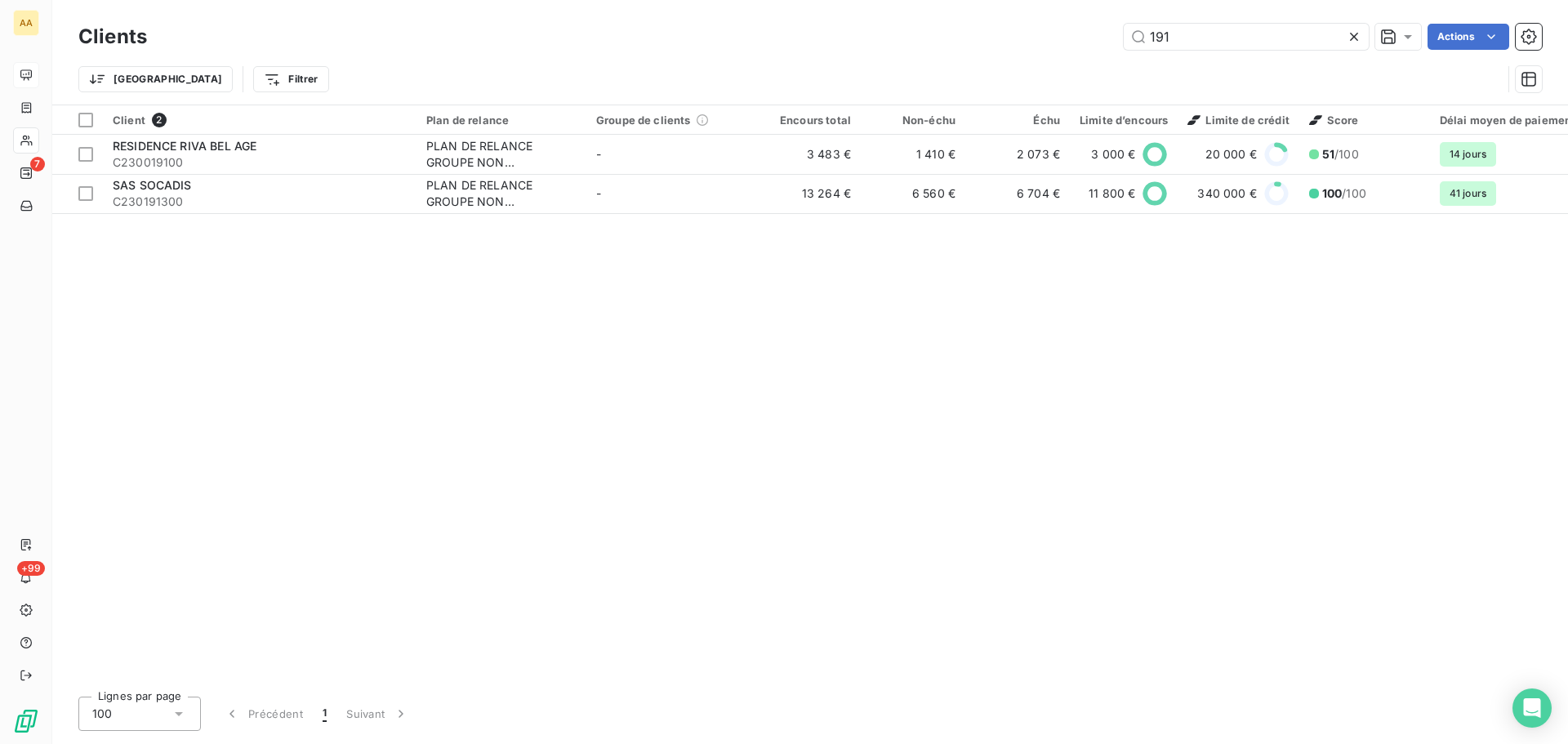
drag, startPoint x: 1204, startPoint y: 32, endPoint x: 840, endPoint y: 21, distance: 364.2
click at [856, 21] on div "Clients 191 Actions" at bounding box center [809, 37] width 1463 height 34
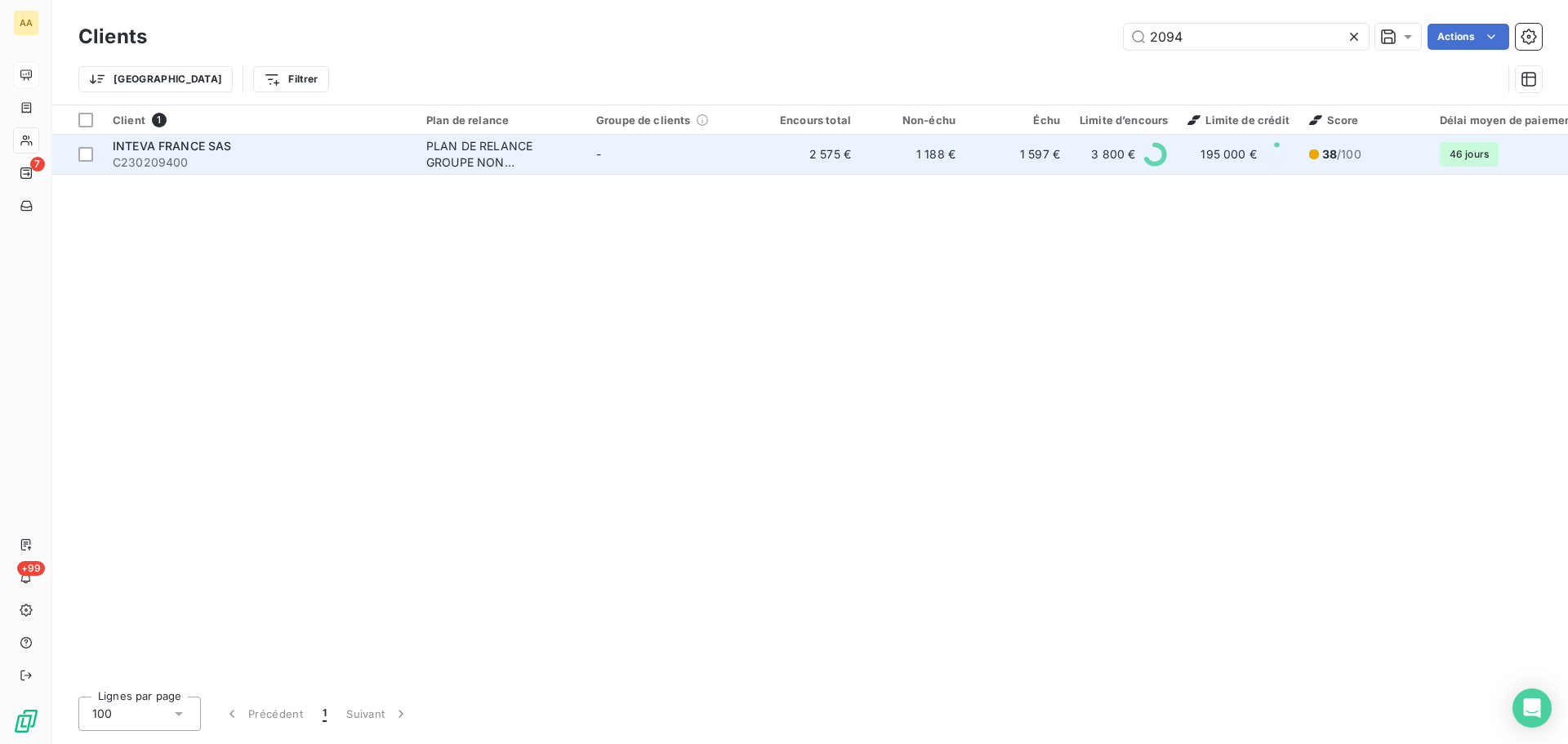
type input "2094"
click at [185, 161] on span "C230209400" at bounding box center [260, 162] width 294 height 16
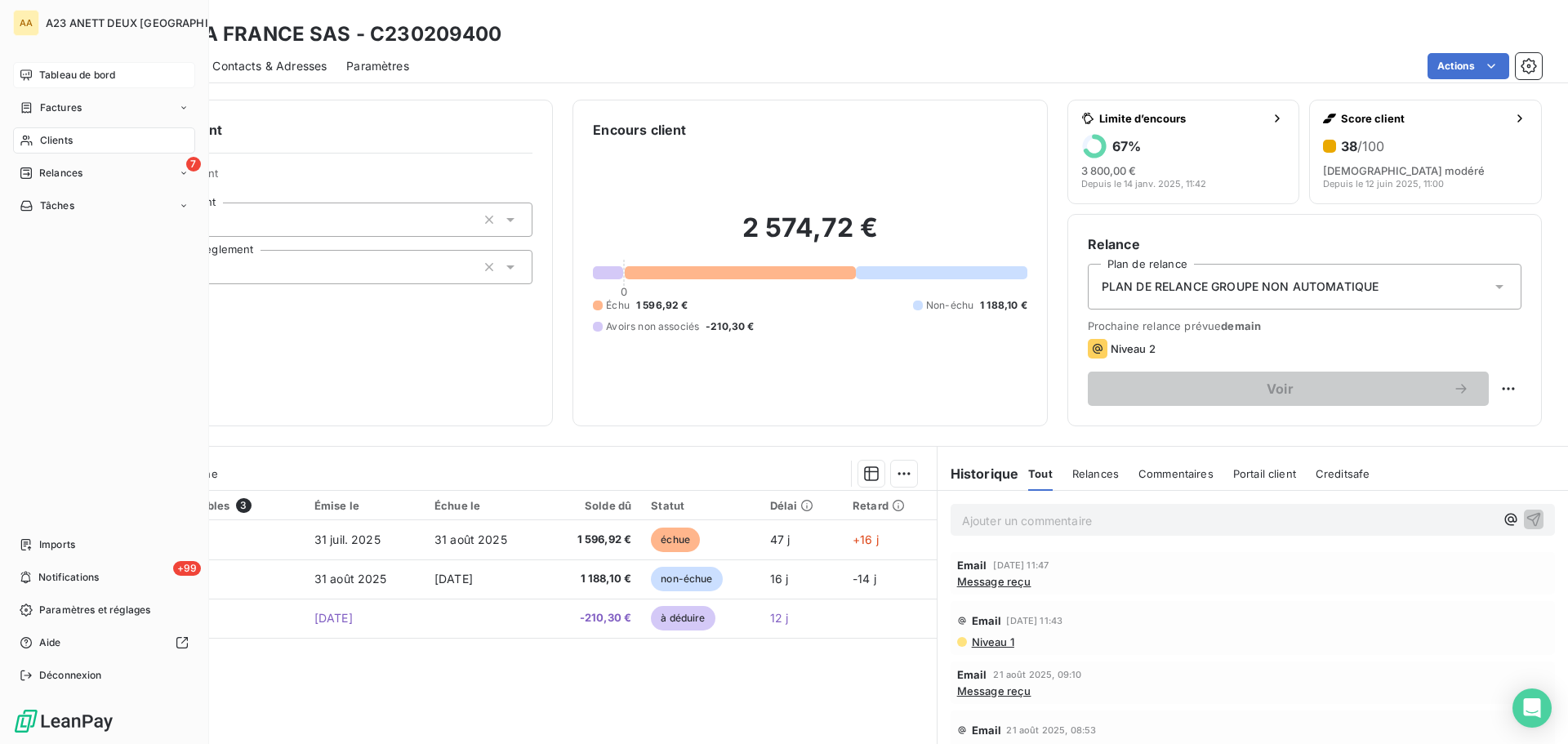
click at [41, 143] on span "Clients" at bounding box center [56, 141] width 32 height 14
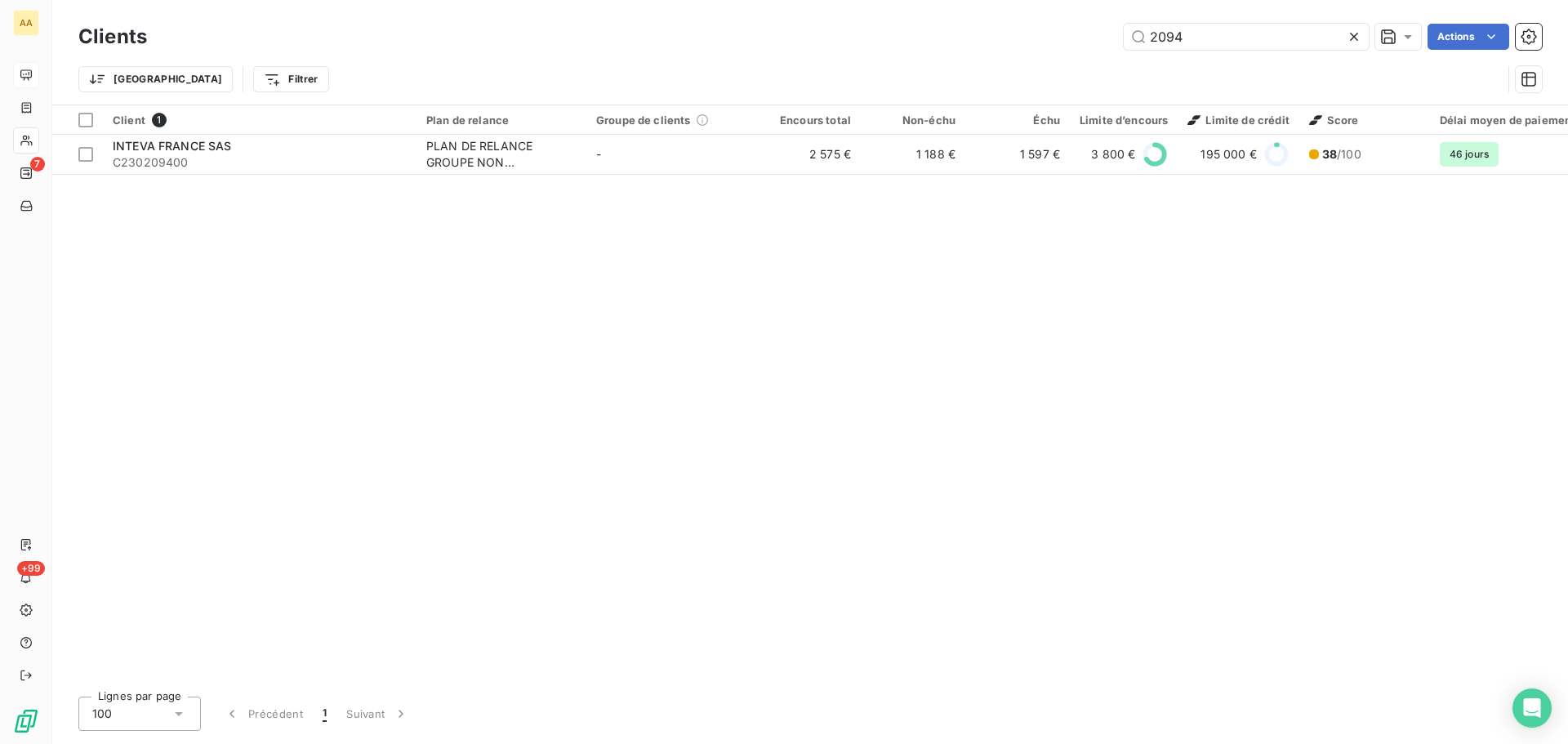
drag, startPoint x: 1188, startPoint y: 44, endPoint x: 1106, endPoint y: 56, distance: 82.9
click at [1112, 55] on div "Clients 2094 Actions Trier Filtrer" at bounding box center [809, 62] width 1463 height 85
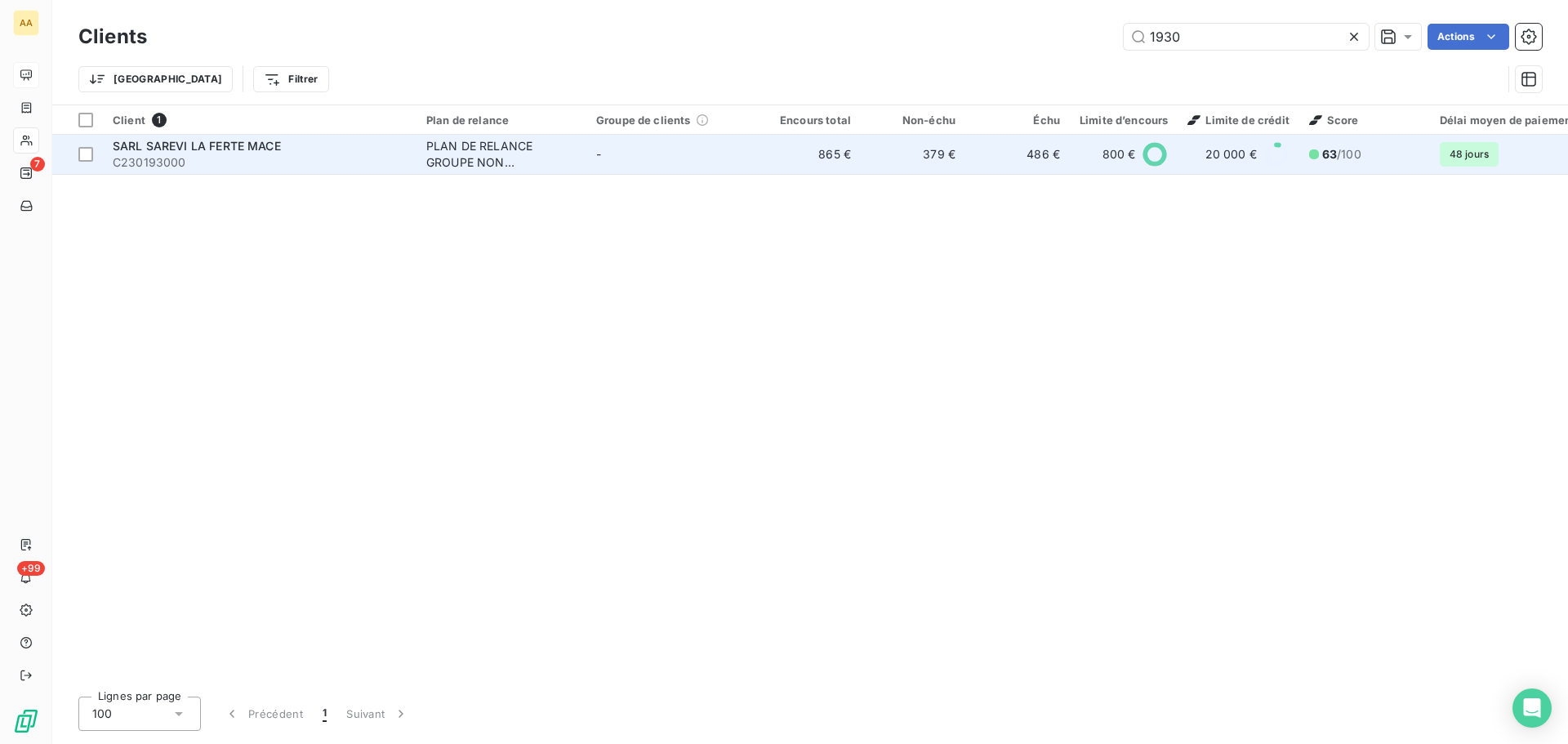
type input "1930"
click at [194, 152] on div "SARL SAREVI LA FERTE MACE" at bounding box center [260, 146] width 294 height 16
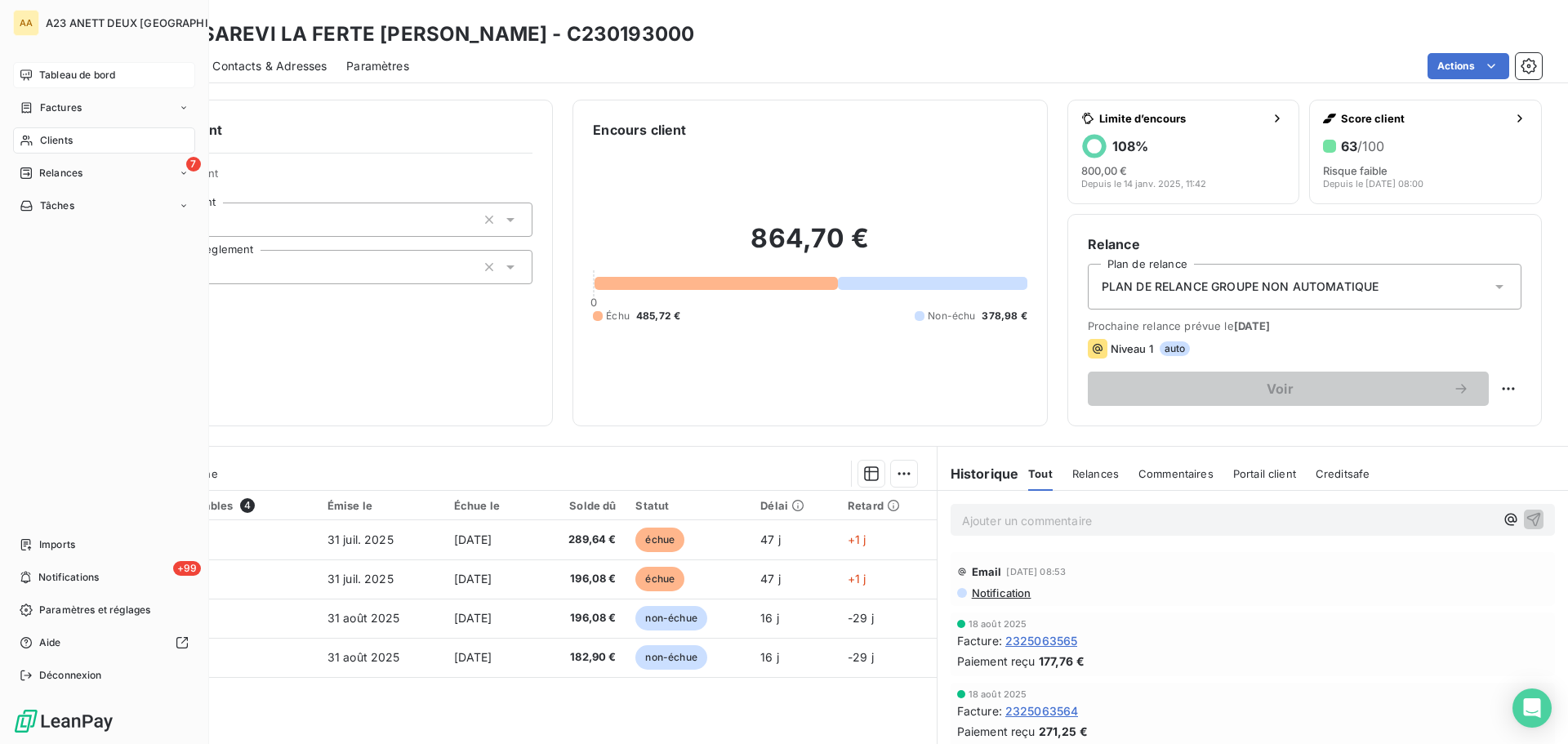
click at [40, 144] on span "Clients" at bounding box center [56, 141] width 32 height 14
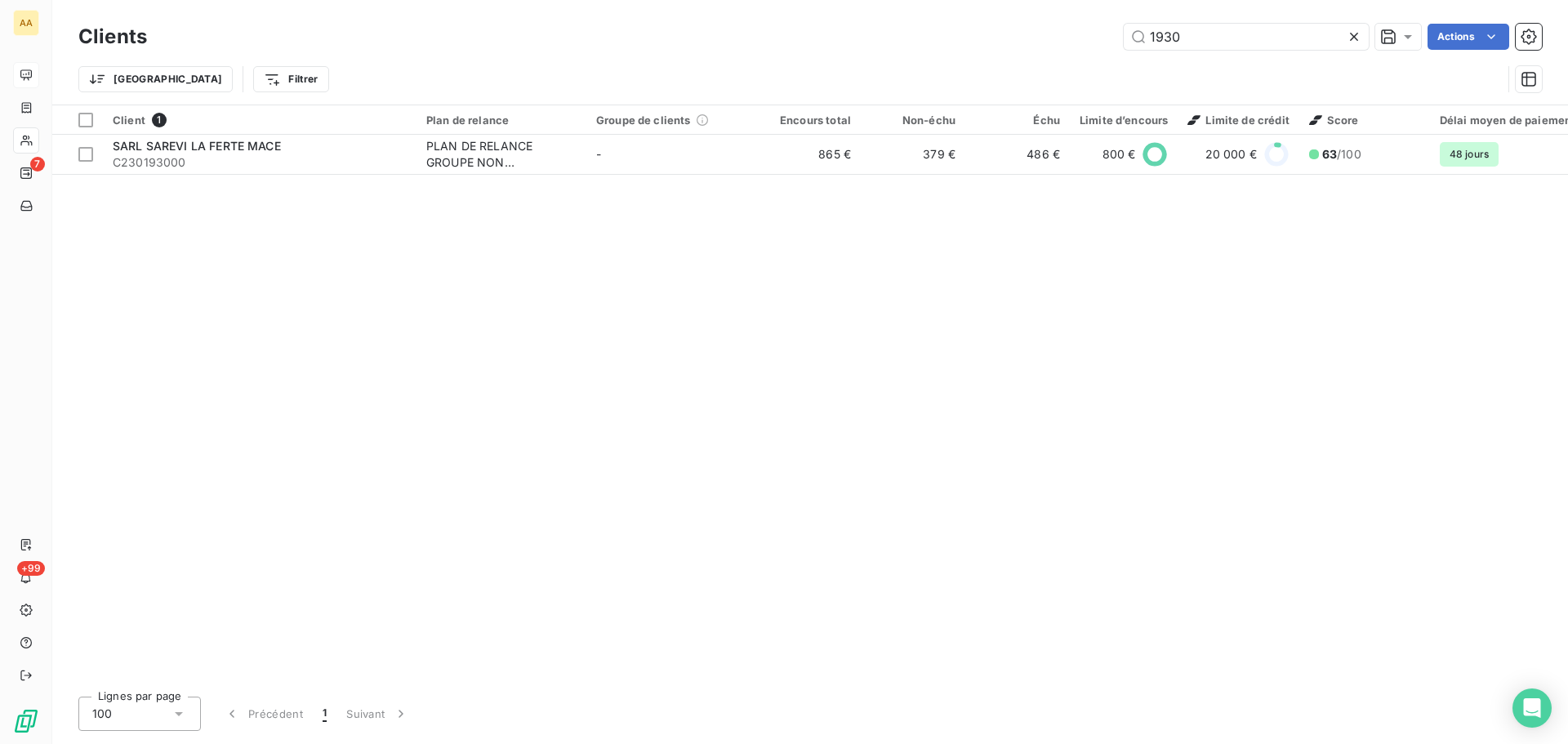
drag, startPoint x: 1189, startPoint y: 46, endPoint x: 851, endPoint y: 5, distance: 340.5
click at [851, 5] on div "Clients 1930 Actions Trier Filtrer" at bounding box center [809, 52] width 1515 height 105
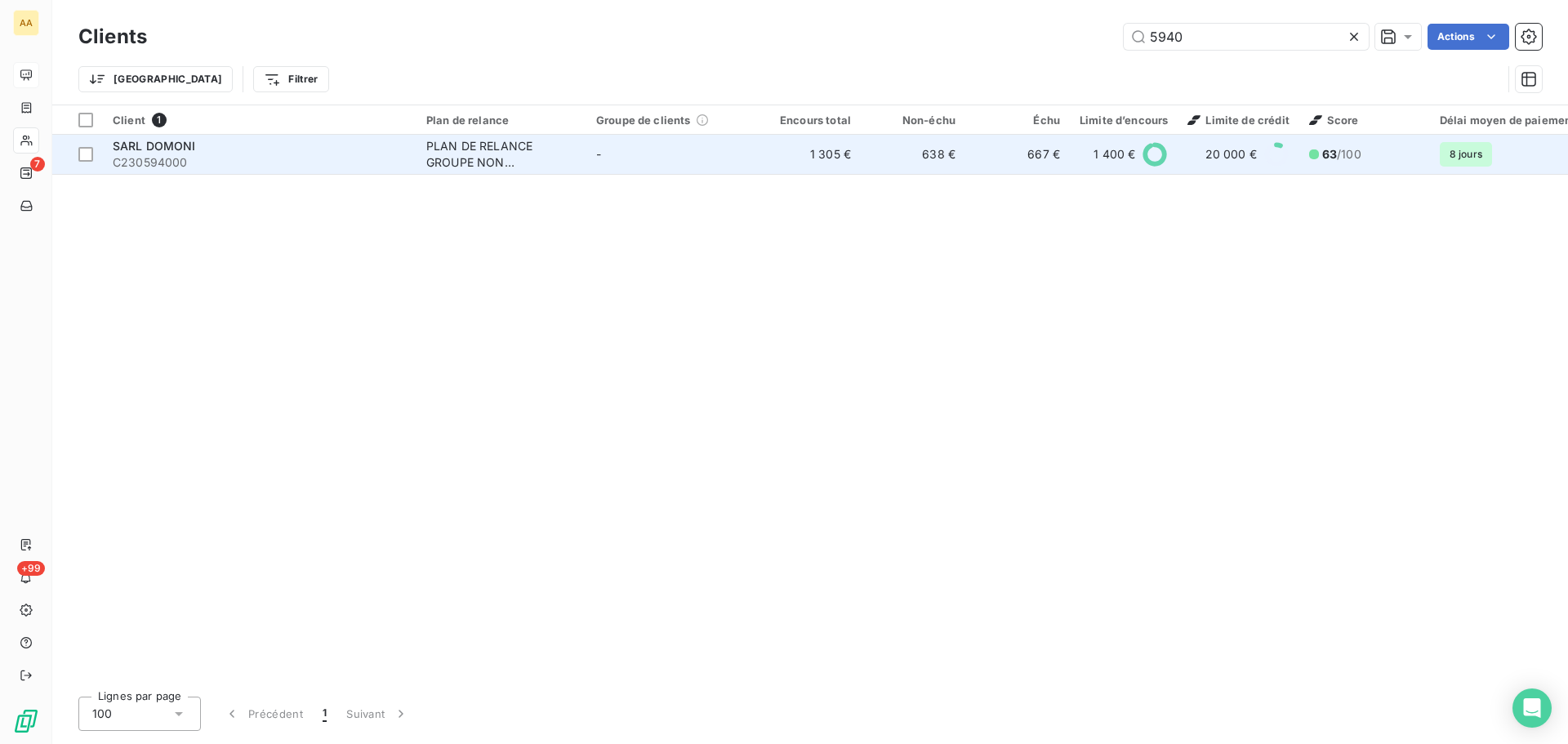
type input "5940"
click at [189, 149] on span "SARL DOMONI" at bounding box center [154, 145] width 83 height 13
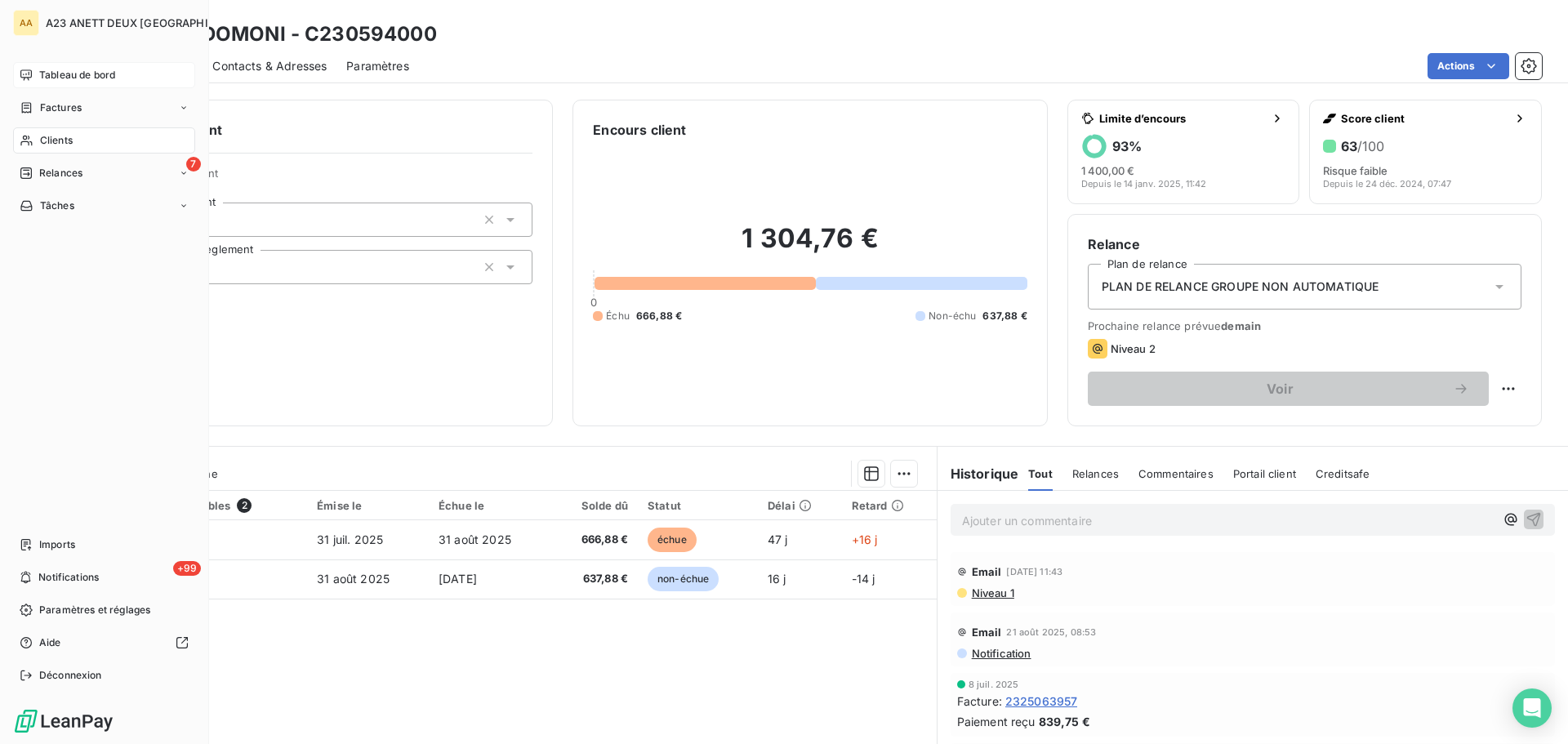
click at [51, 142] on span "Clients" at bounding box center [56, 141] width 32 height 14
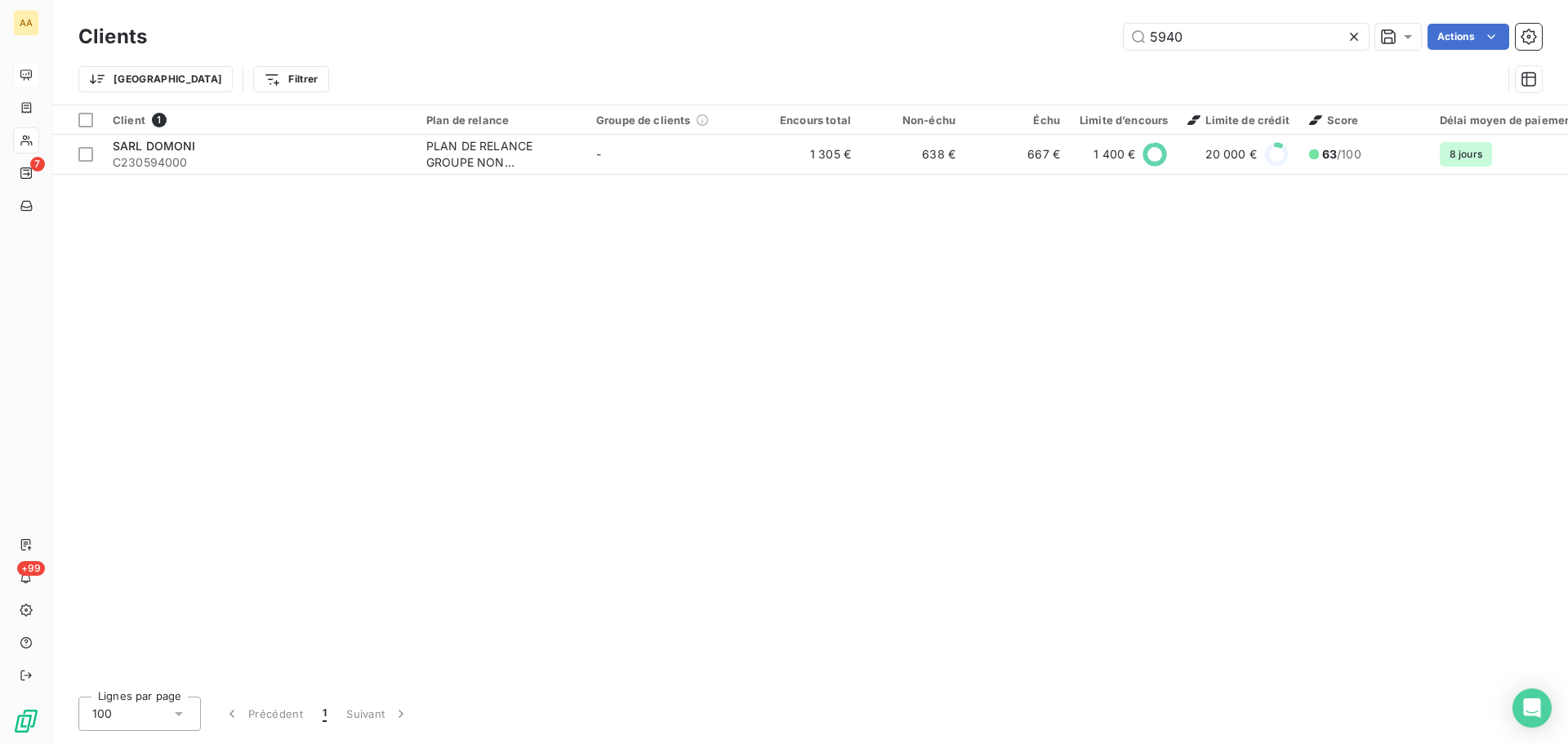
drag, startPoint x: 1182, startPoint y: 39, endPoint x: 936, endPoint y: 7, distance: 248.1
click at [939, 11] on div "Clients 5940 Actions Trier Filtrer" at bounding box center [809, 52] width 1515 height 105
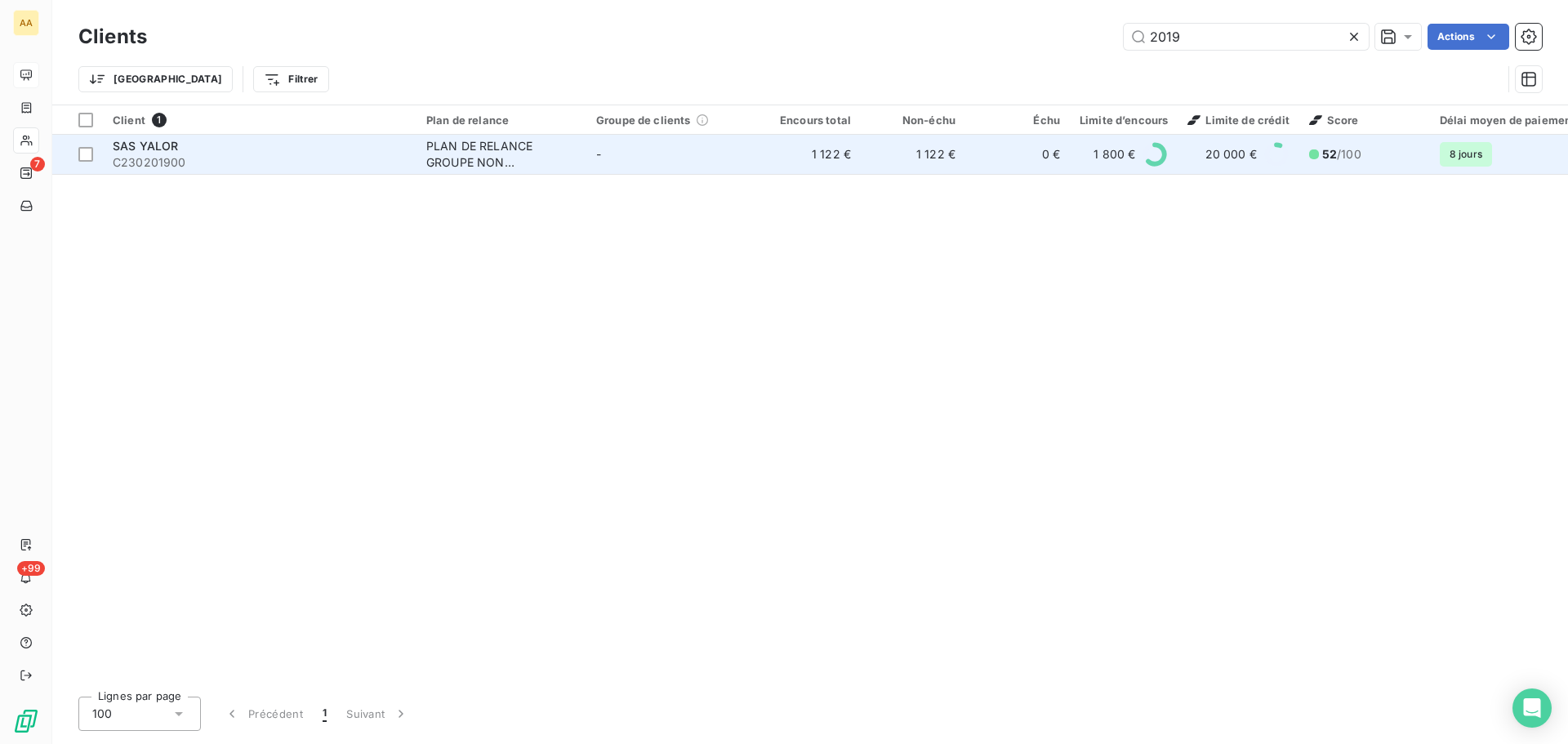
type input "2019"
click at [261, 157] on span "C230201900" at bounding box center [260, 162] width 294 height 16
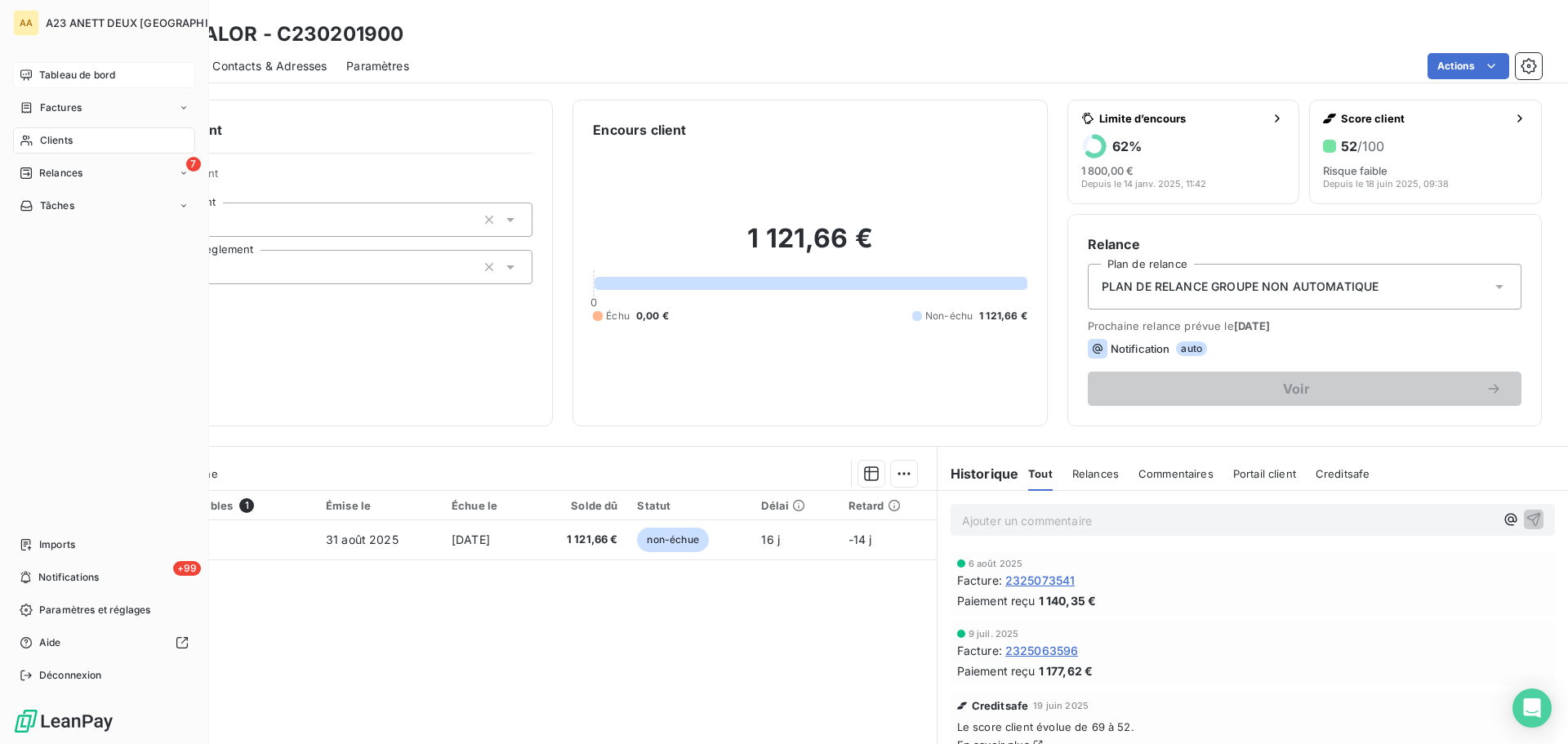
click at [91, 75] on span "Tableau de bord" at bounding box center [77, 75] width 76 height 14
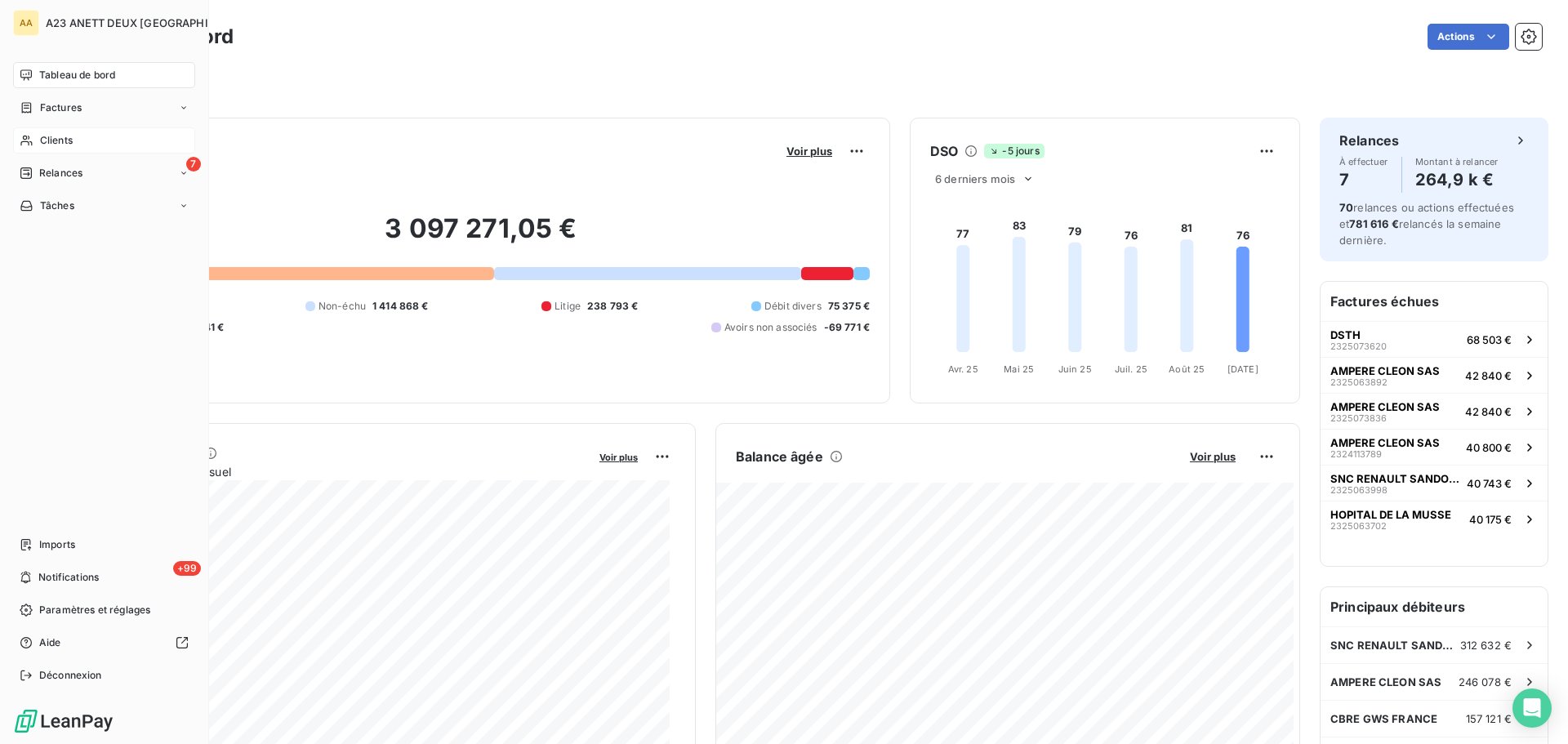
click at [73, 142] on div "Clients" at bounding box center [104, 140] width 182 height 26
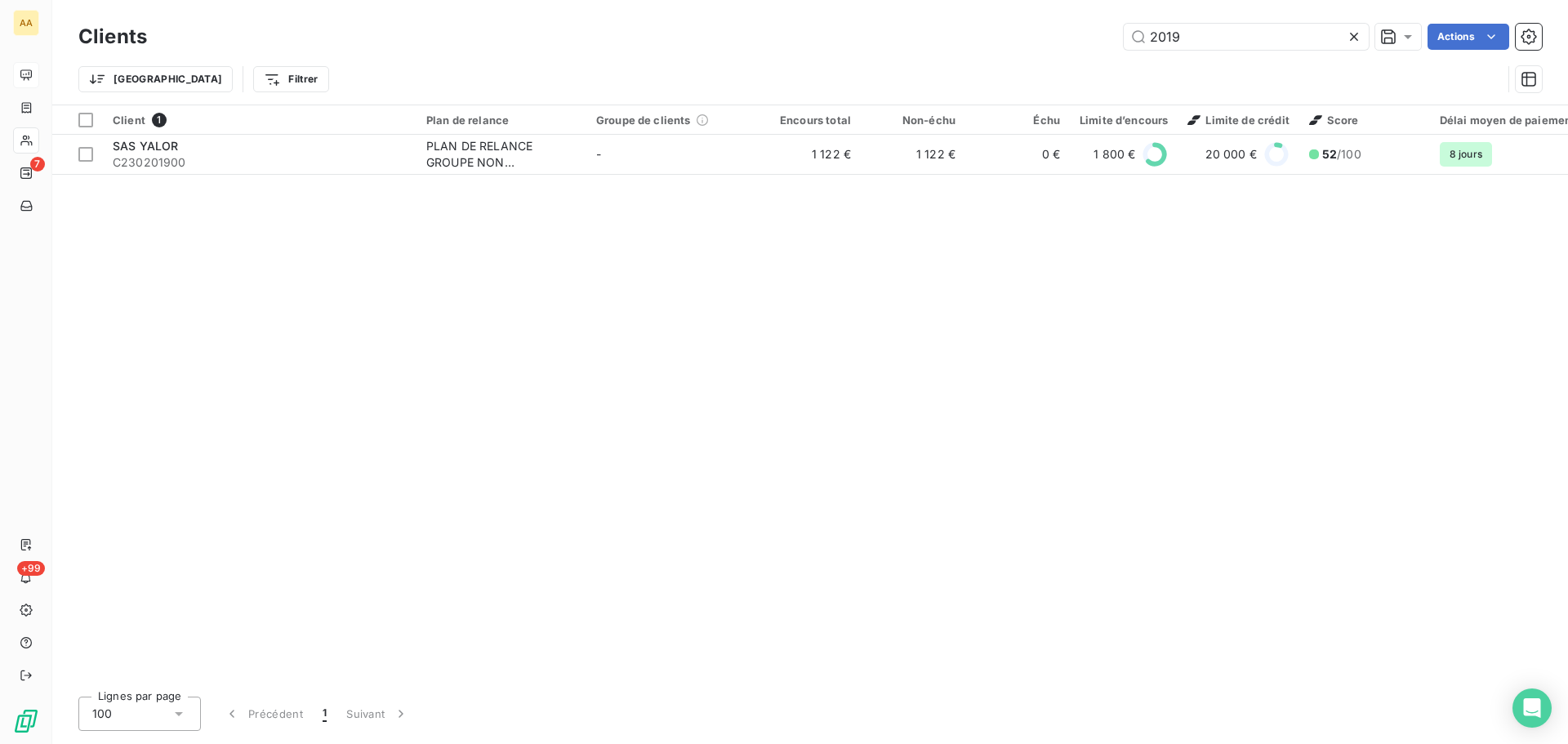
drag, startPoint x: 1203, startPoint y: 49, endPoint x: 1045, endPoint y: 45, distance: 158.1
click at [1055, 45] on div "2019 Actions" at bounding box center [854, 36] width 1375 height 26
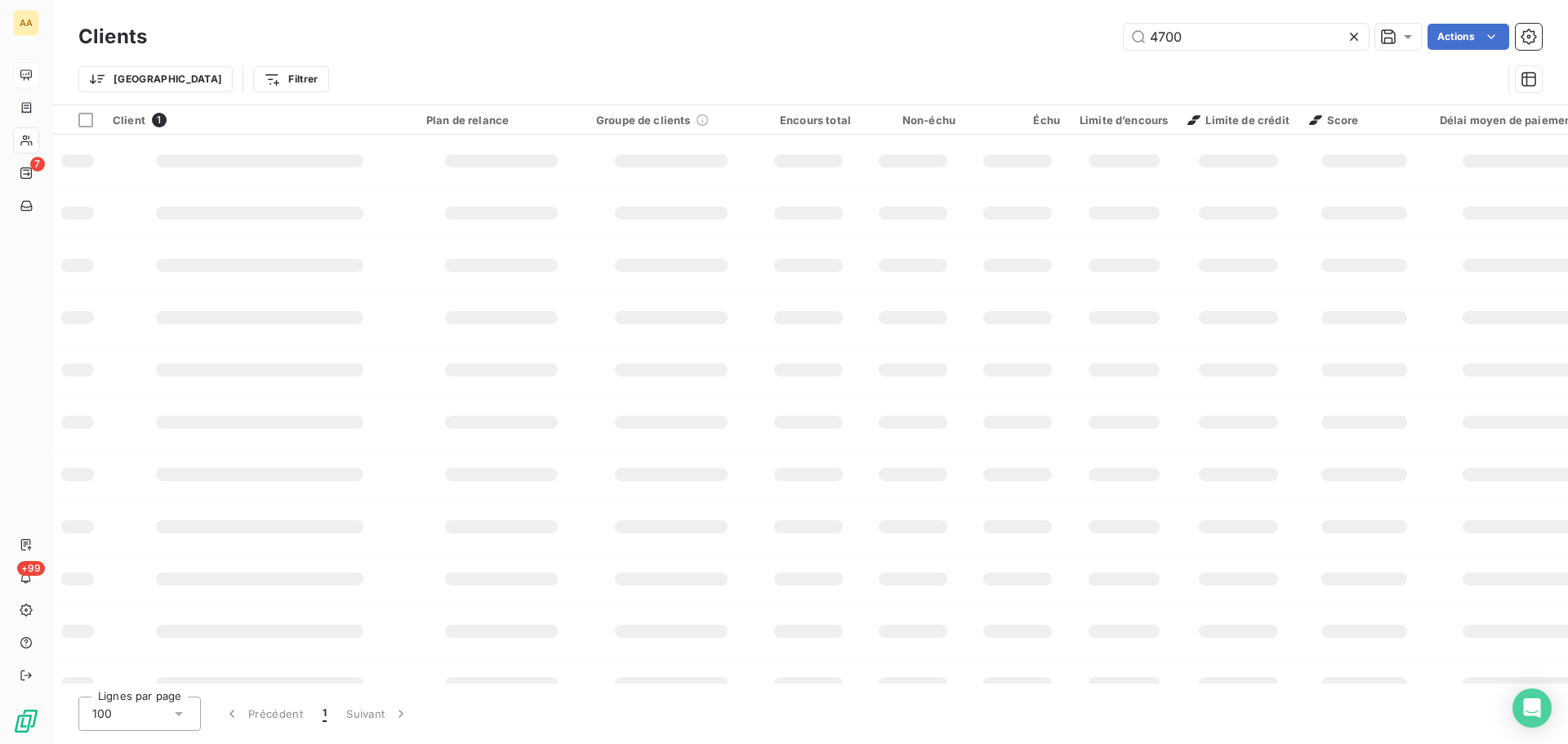
type input "4700"
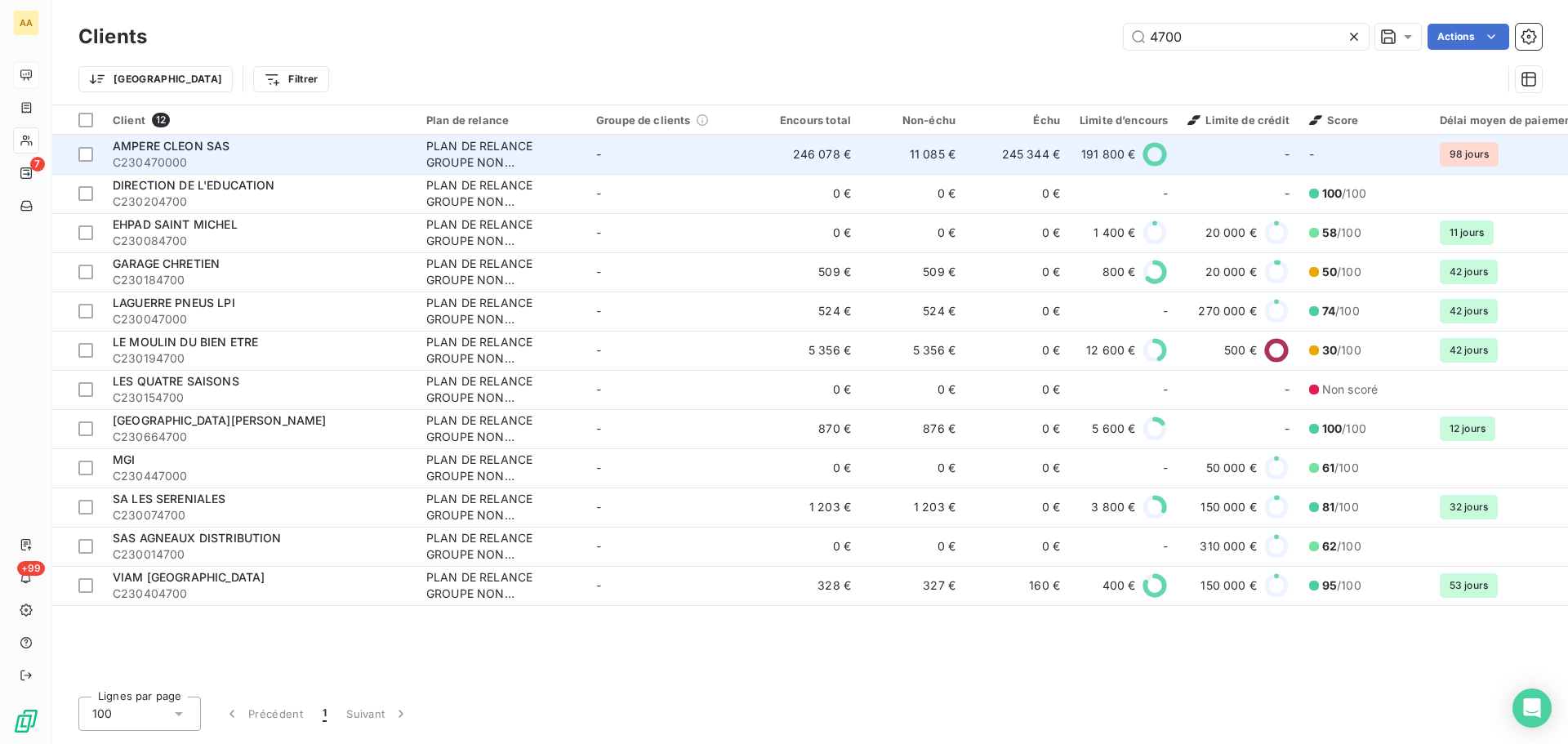
click at [197, 166] on span "C230470000" at bounding box center [260, 162] width 294 height 16
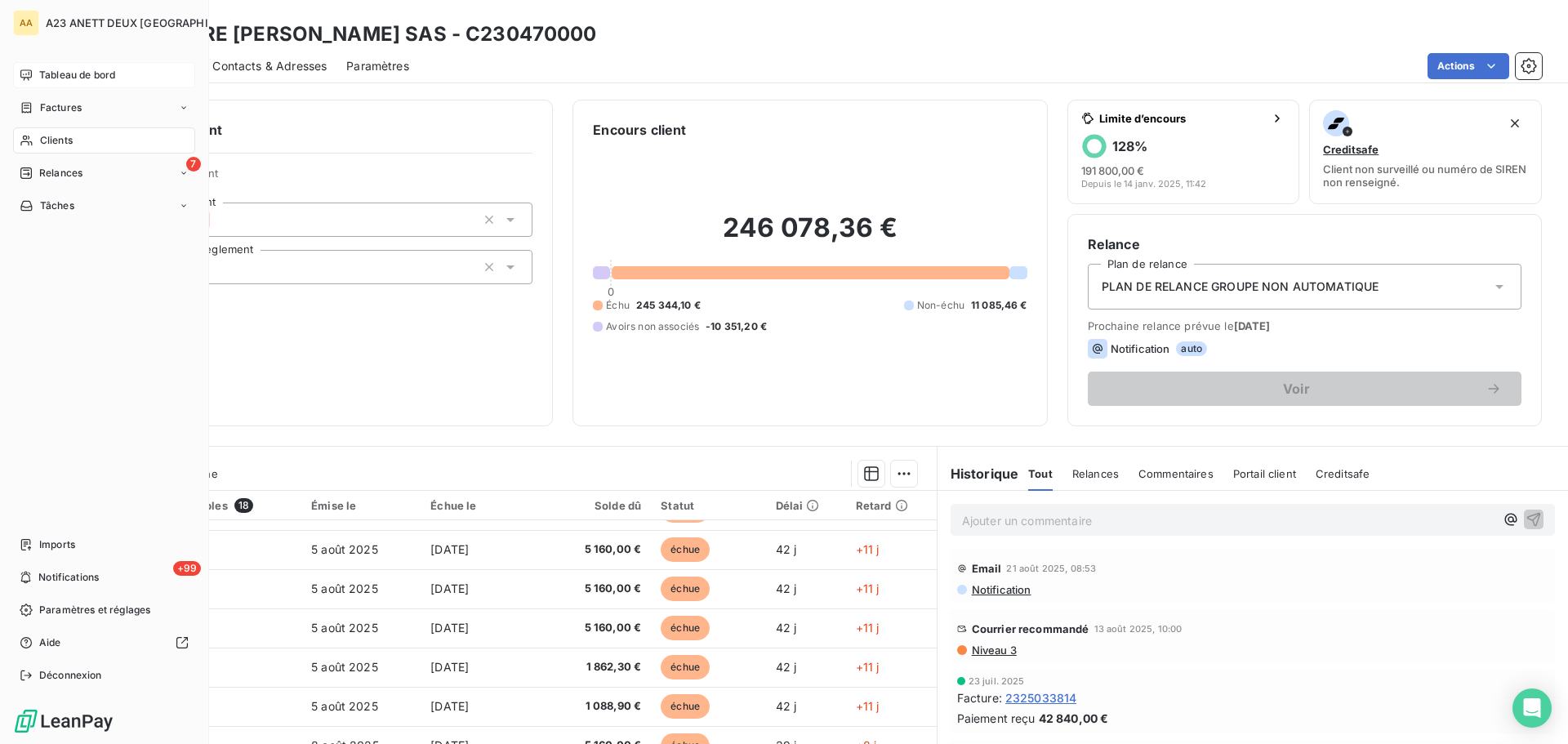
click at [46, 78] on span "Tableau de bord" at bounding box center [77, 75] width 76 height 14
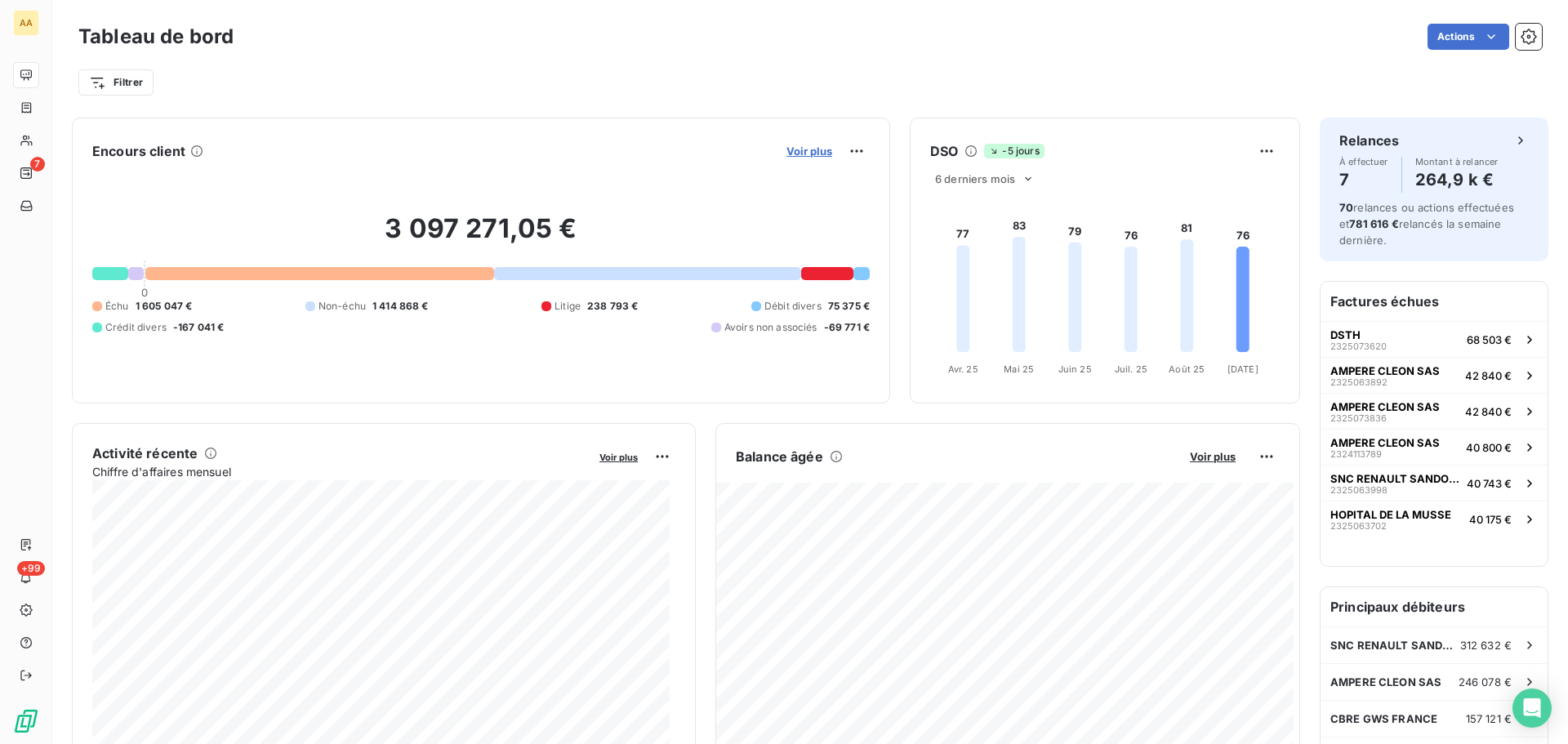
click at [806, 148] on span "Voir plus" at bounding box center [809, 151] width 46 height 13
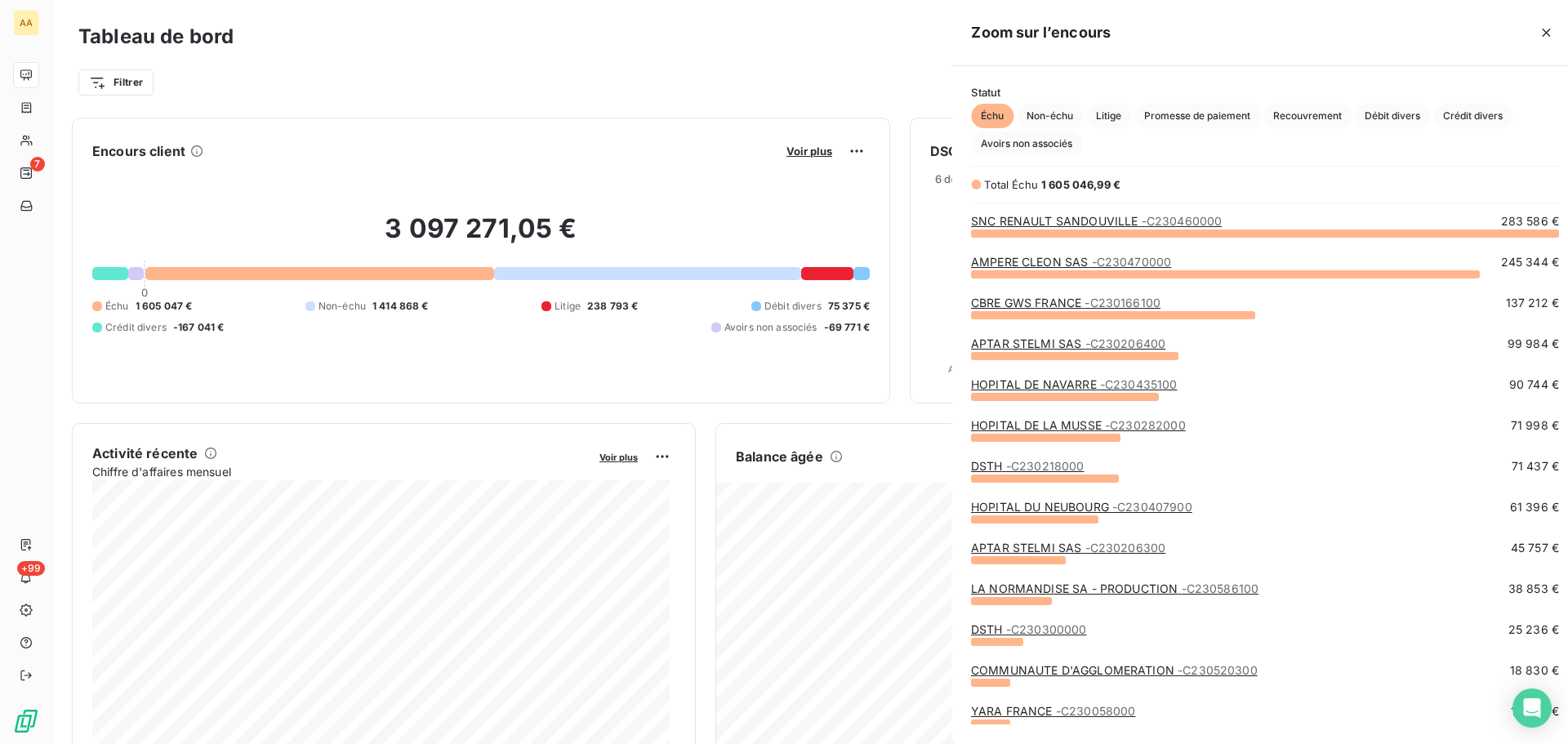
scroll to position [499, 615]
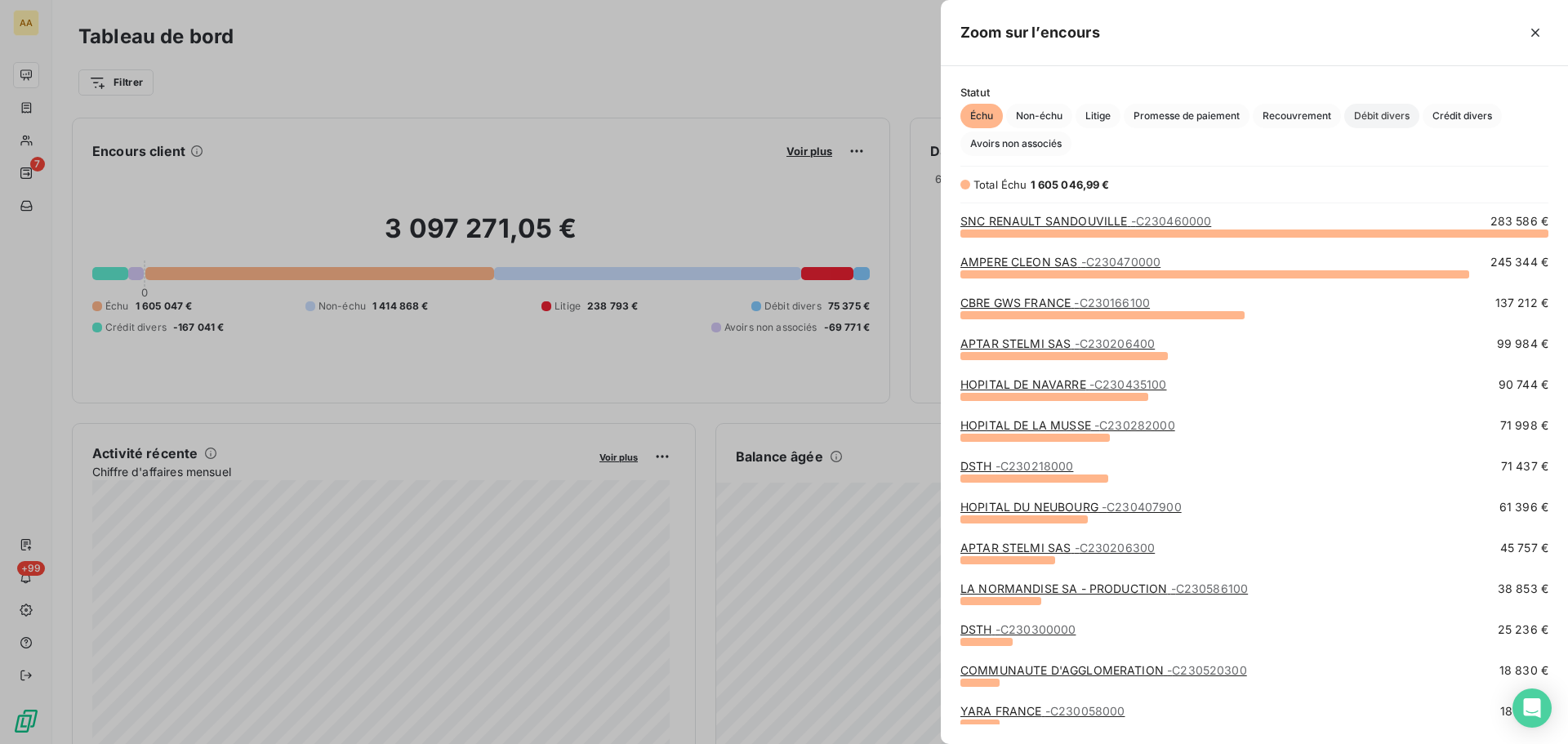
click at [1377, 118] on span "Débit divers" at bounding box center [1382, 116] width 75 height 24
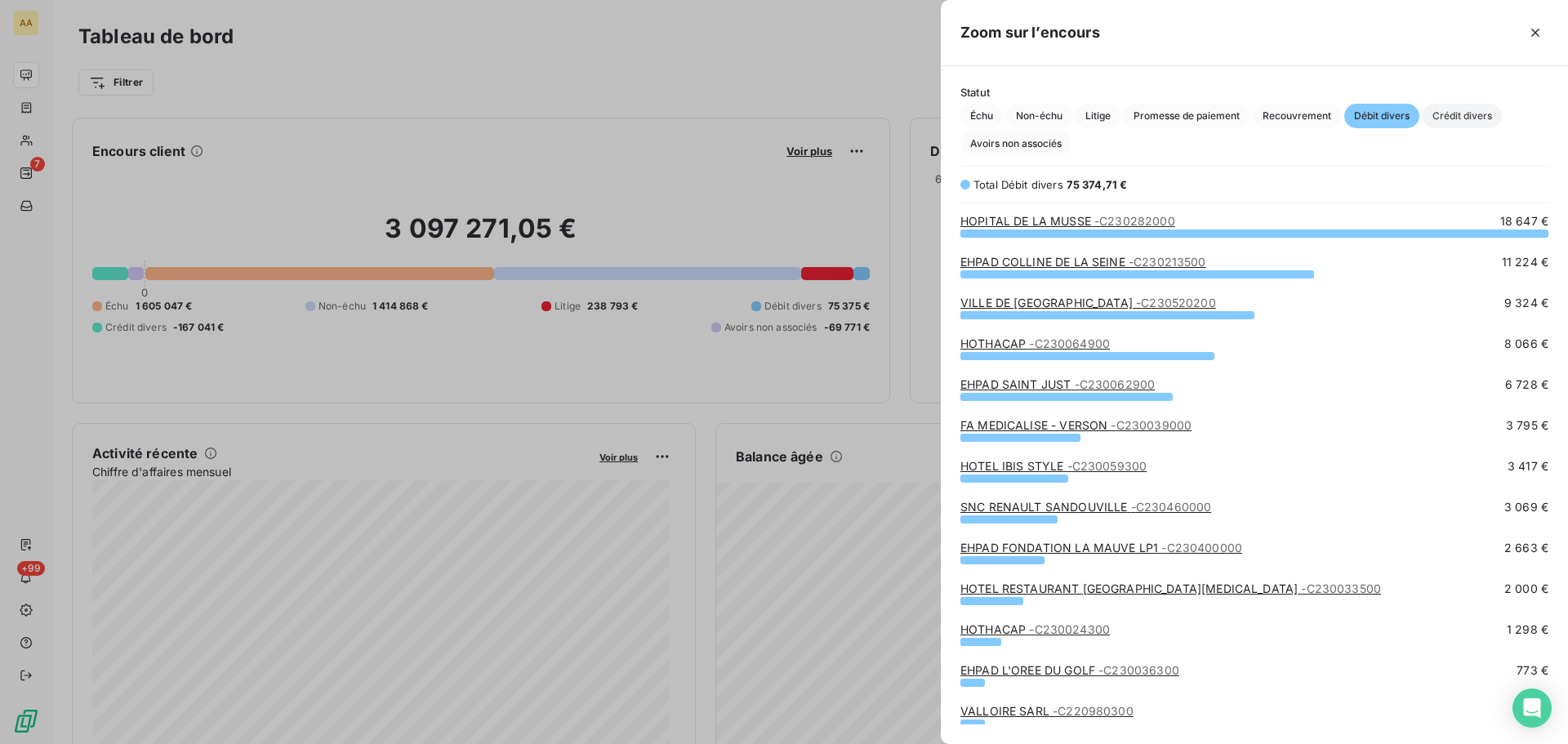
click at [1462, 115] on span "Crédit divers" at bounding box center [1461, 116] width 79 height 24
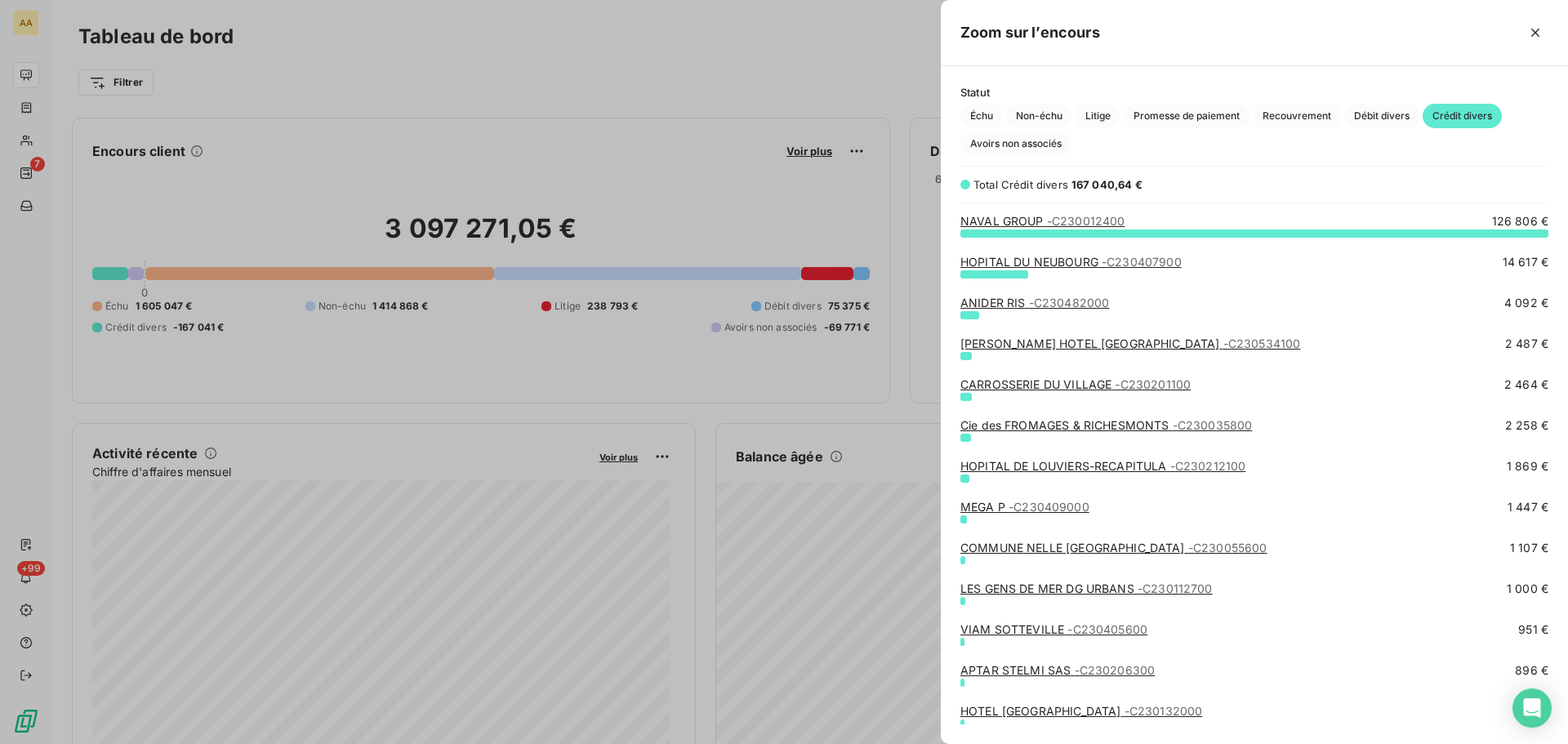
click at [1027, 259] on link "HOPITAL DU NEUBOURG - C230407900" at bounding box center [1071, 261] width 221 height 13
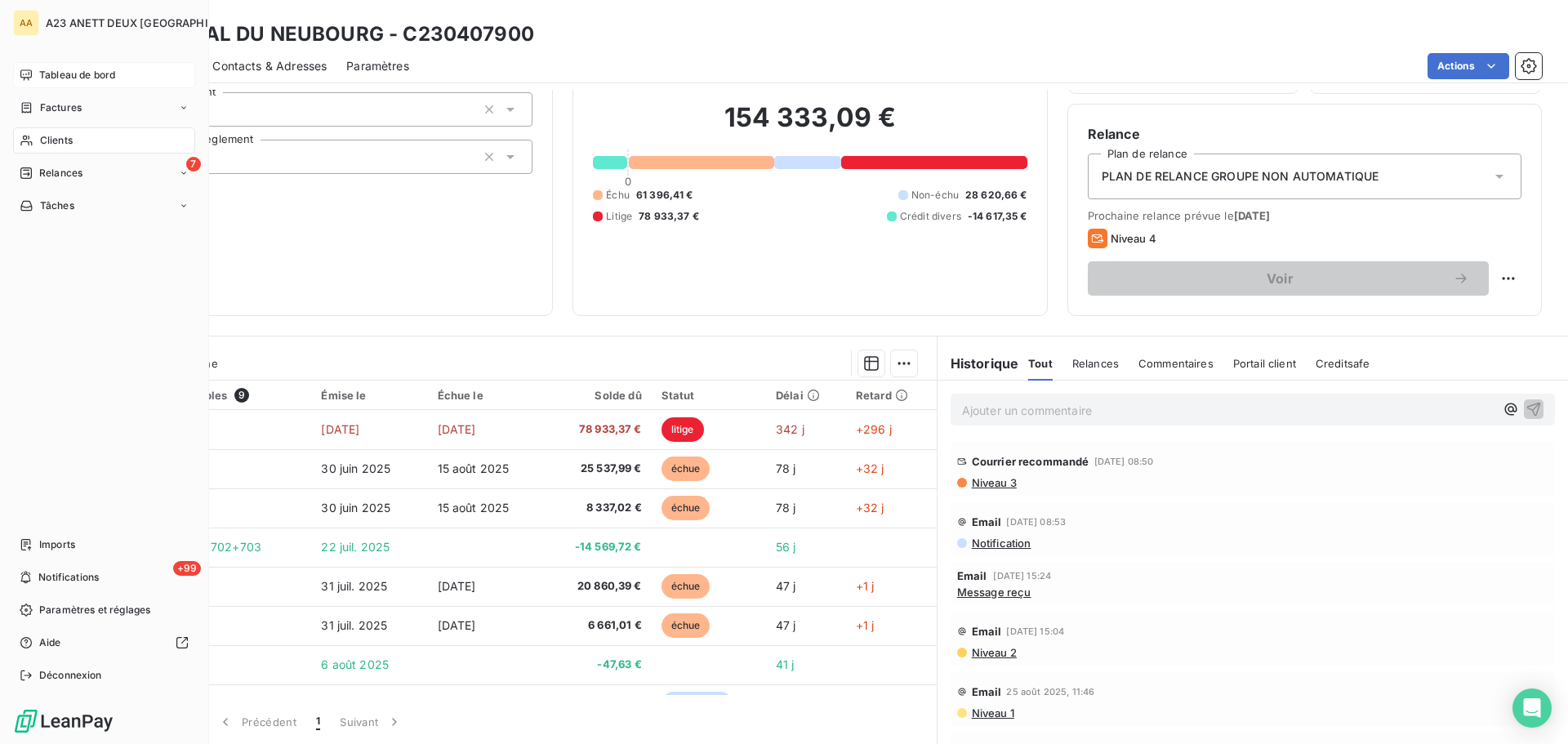
click at [49, 72] on span "Tableau de bord" at bounding box center [77, 75] width 76 height 14
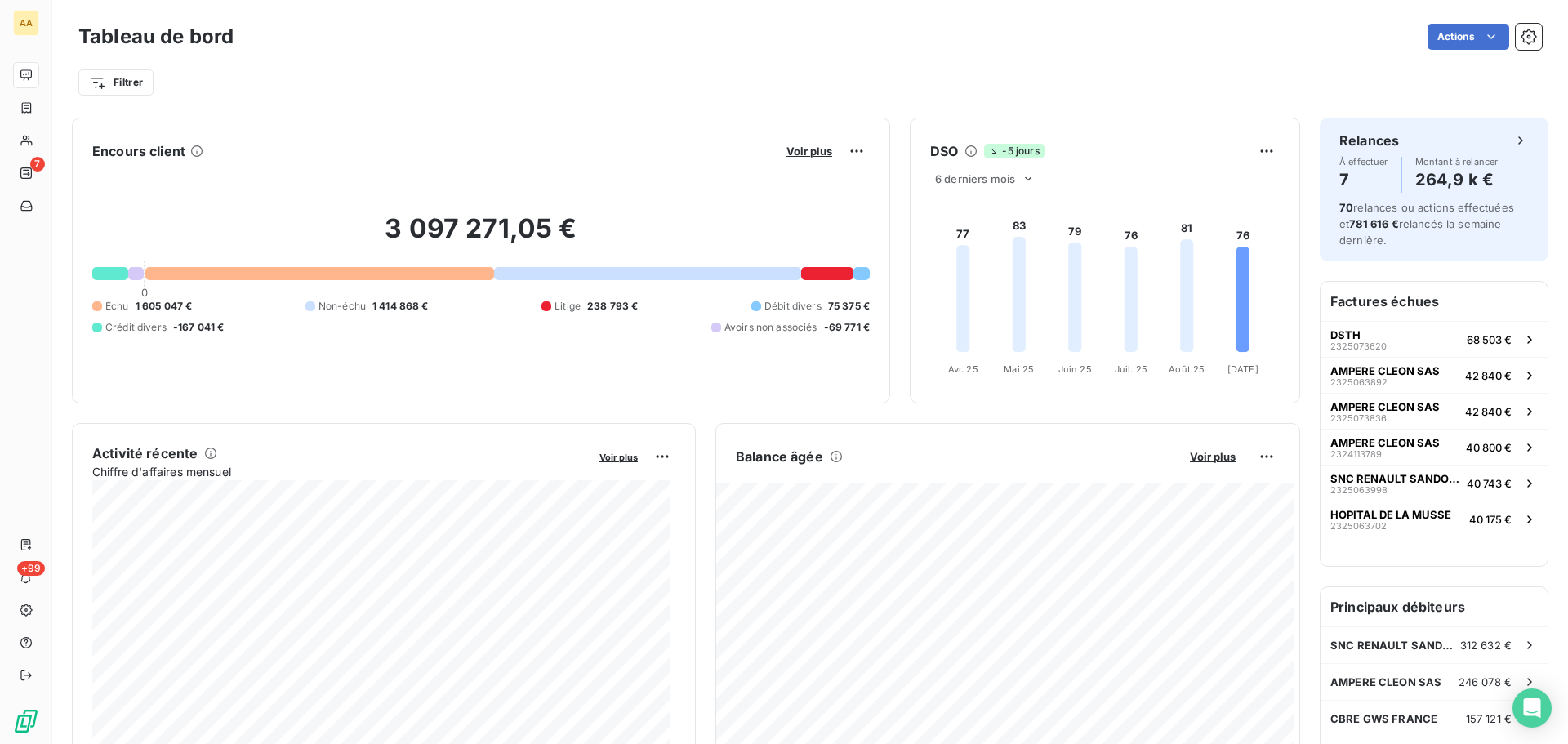
click at [781, 151] on button "Voir plus" at bounding box center [809, 151] width 56 height 14
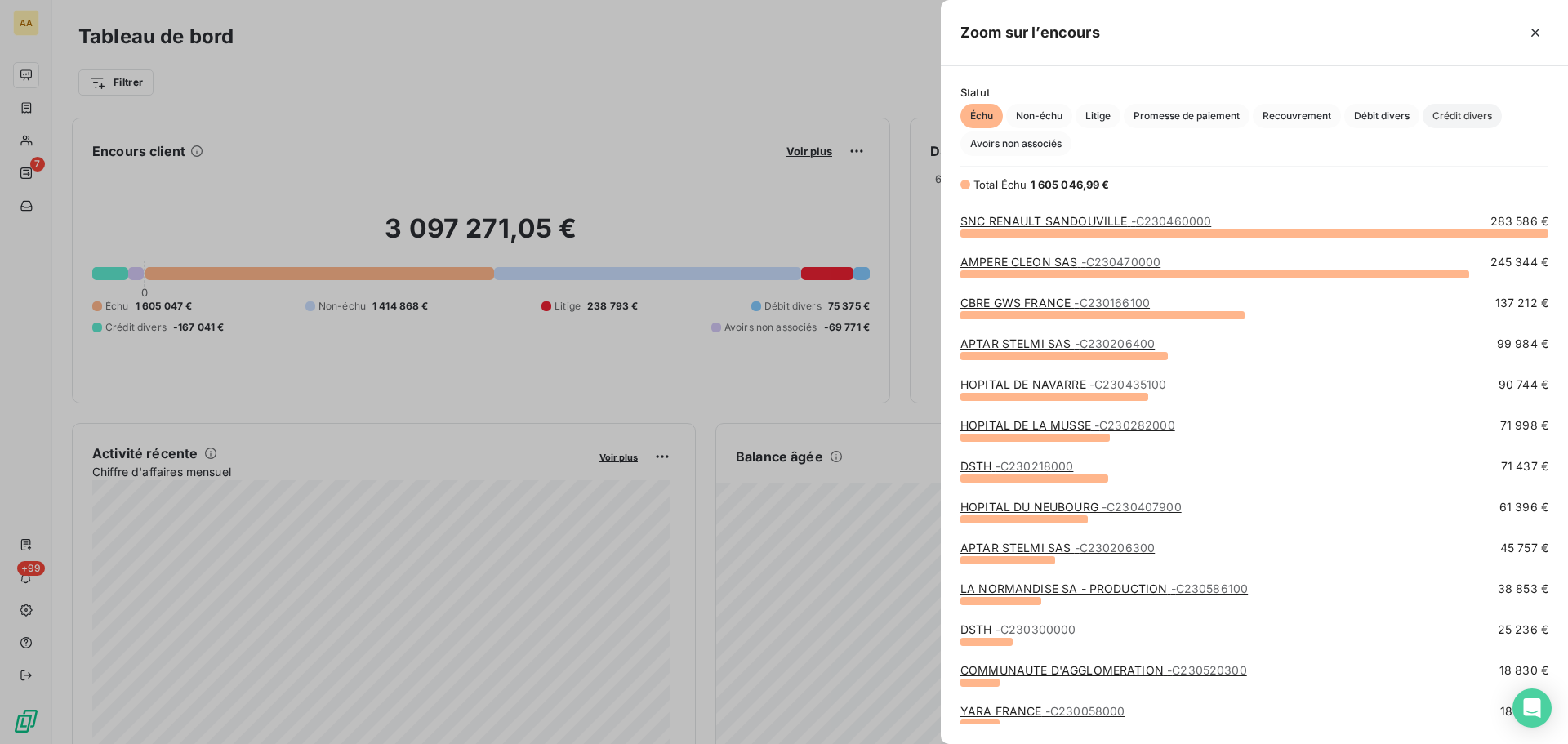
scroll to position [499, 615]
click at [1472, 107] on span "Crédit divers" at bounding box center [1461, 116] width 79 height 24
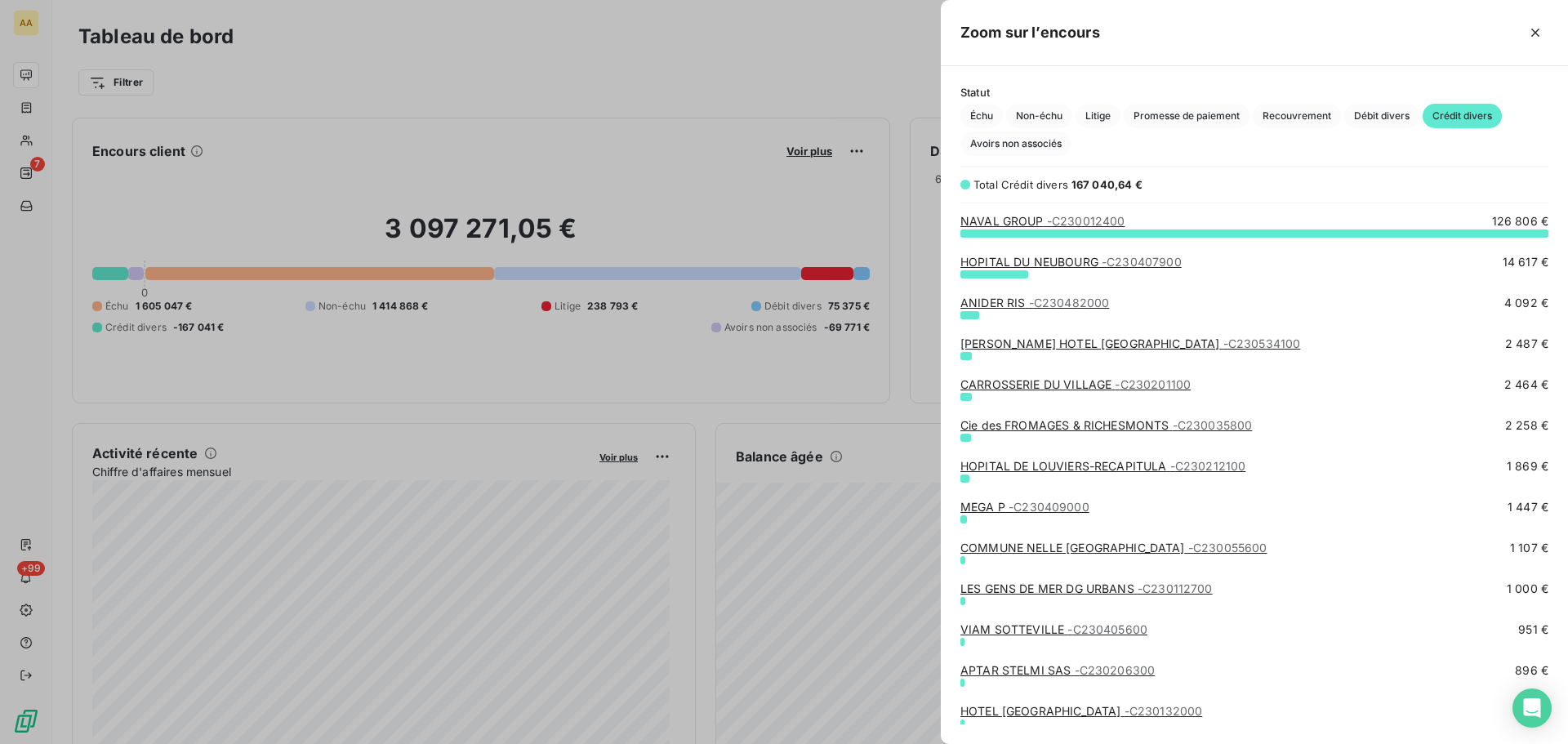
click at [44, 146] on div at bounding box center [784, 372] width 1568 height 744
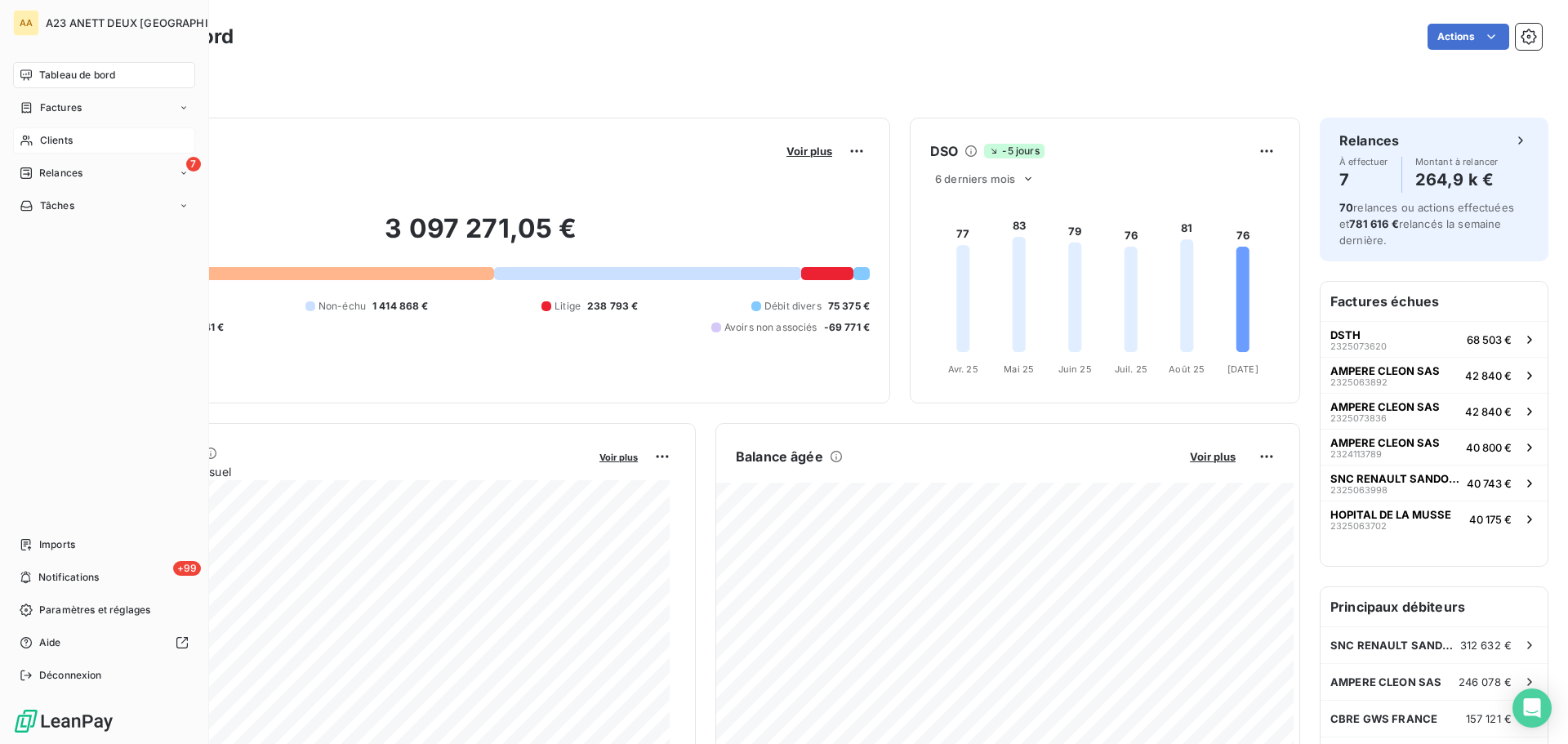
click at [37, 144] on div "Clients" at bounding box center [104, 140] width 182 height 26
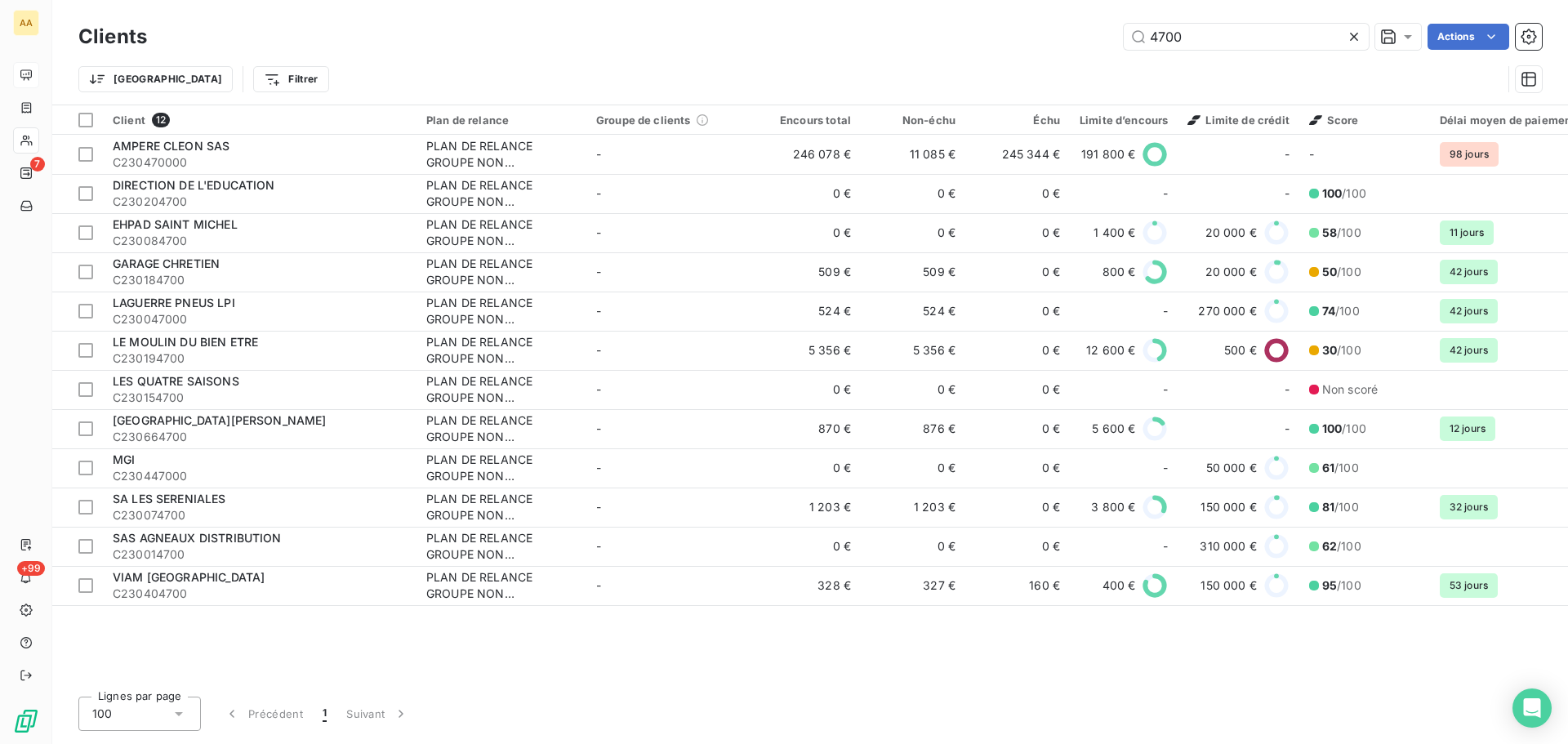
drag, startPoint x: 1205, startPoint y: 26, endPoint x: 1035, endPoint y: 41, distance: 170.7
click at [1047, 41] on div "4700 Actions" at bounding box center [854, 36] width 1375 height 26
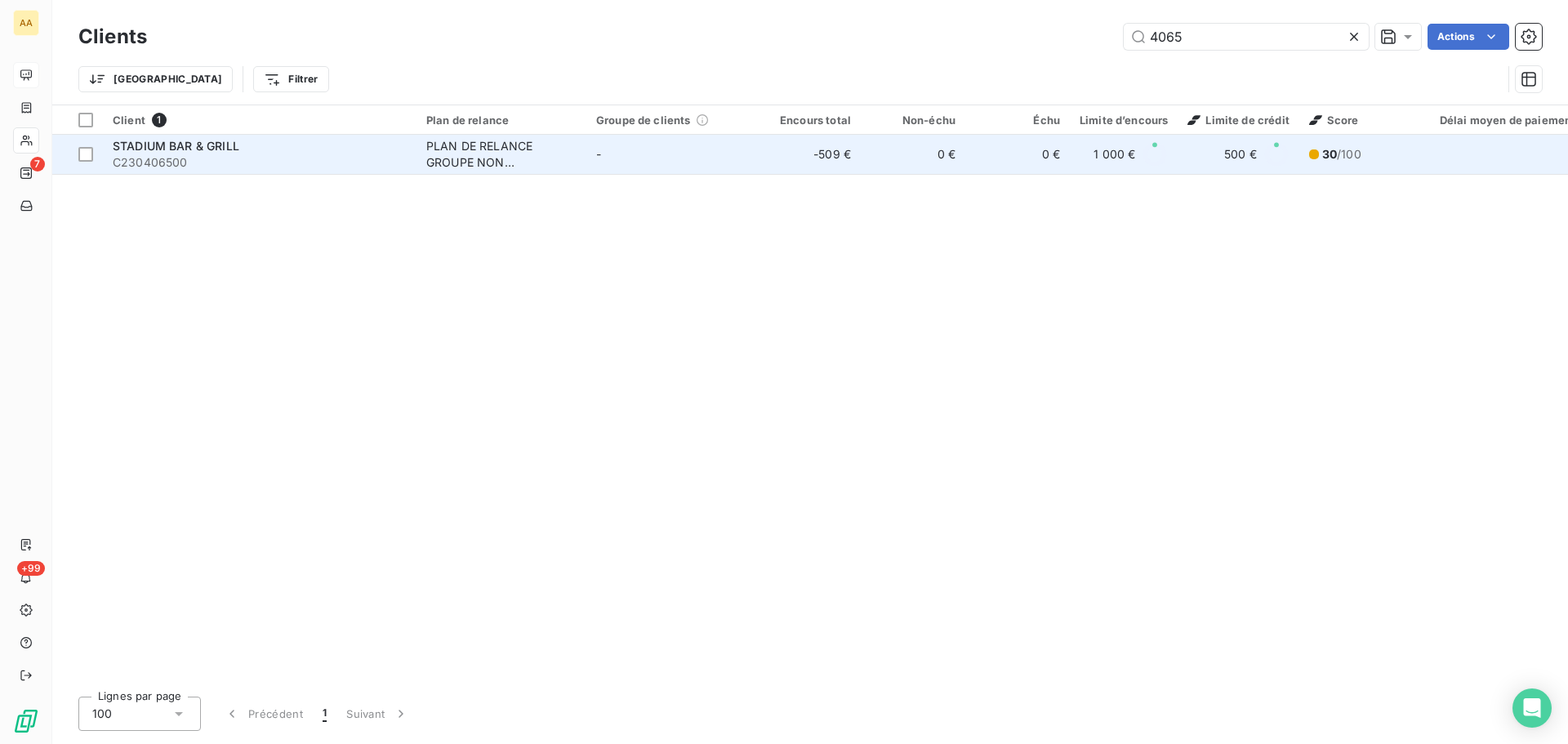
type input "4065"
click at [199, 138] on div "STADIUM BAR & GRILL" at bounding box center [260, 146] width 294 height 16
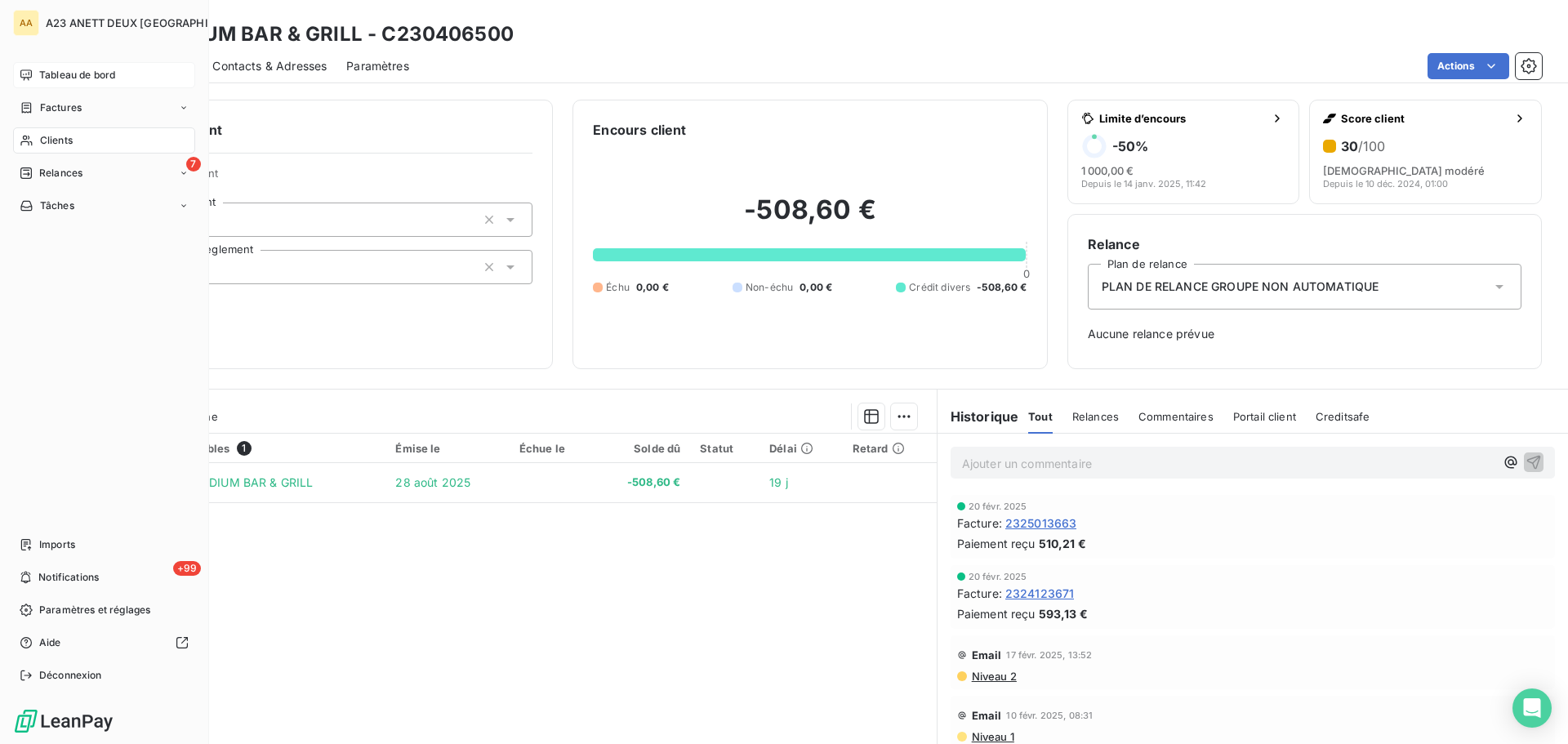
drag, startPoint x: 47, startPoint y: 147, endPoint x: 97, endPoint y: 151, distance: 50.2
click at [47, 148] on div "Clients" at bounding box center [104, 140] width 182 height 26
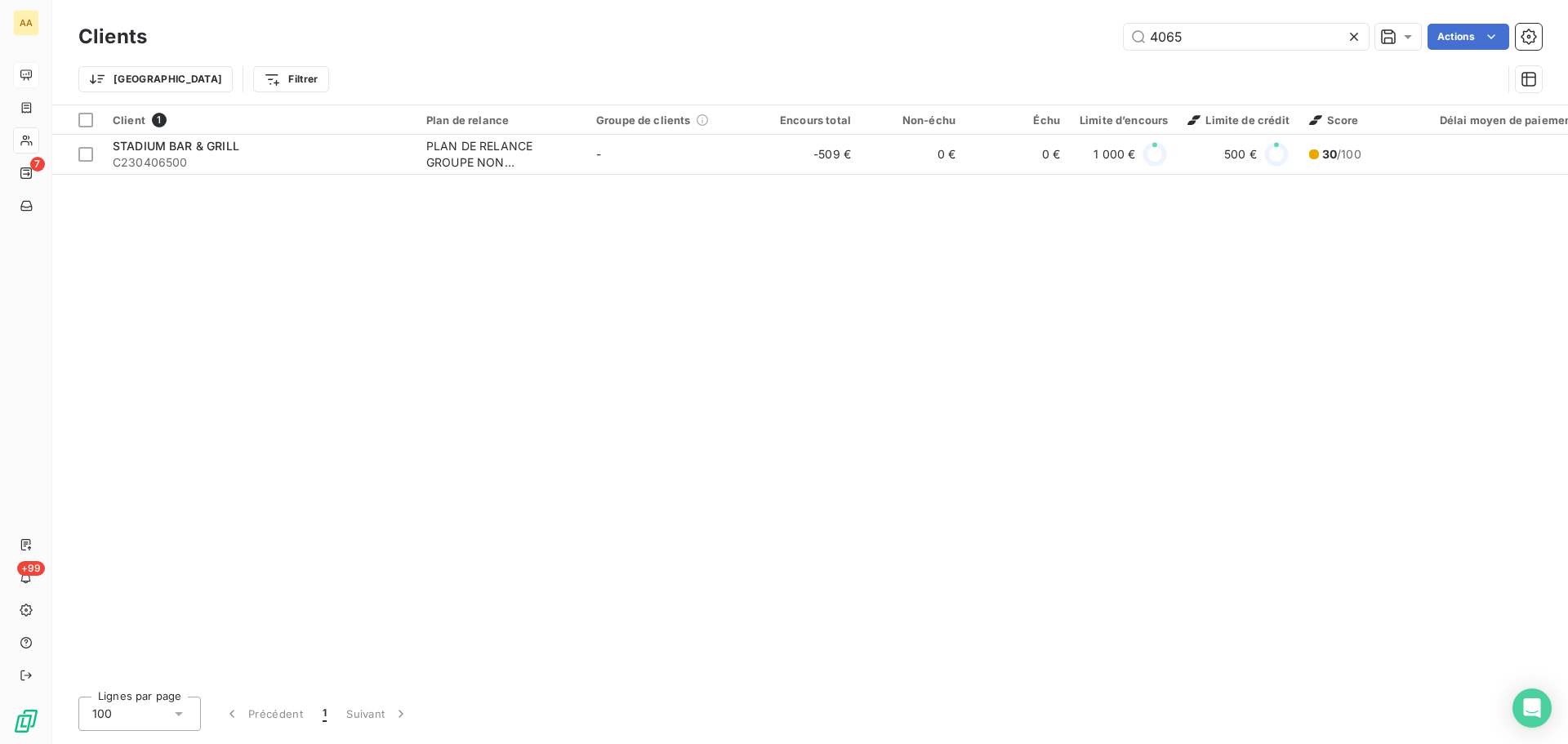
drag, startPoint x: 1208, startPoint y: 33, endPoint x: 857, endPoint y: 21, distance: 351.2
click at [905, 41] on div "4065 Actions" at bounding box center [854, 36] width 1375 height 26
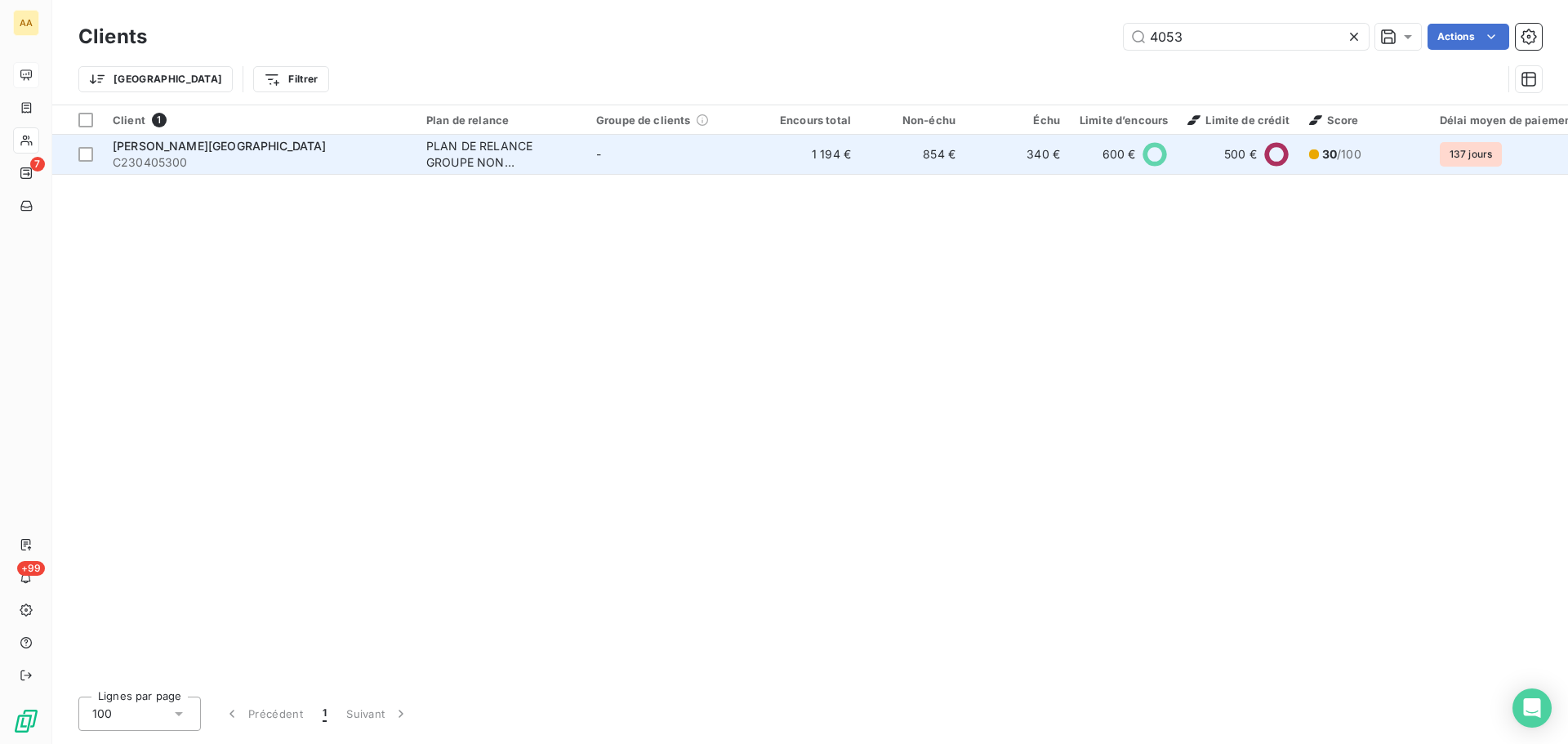
type input "4053"
click at [193, 143] on span "[PERSON_NAME][GEOGRAPHIC_DATA]" at bounding box center [220, 145] width 214 height 13
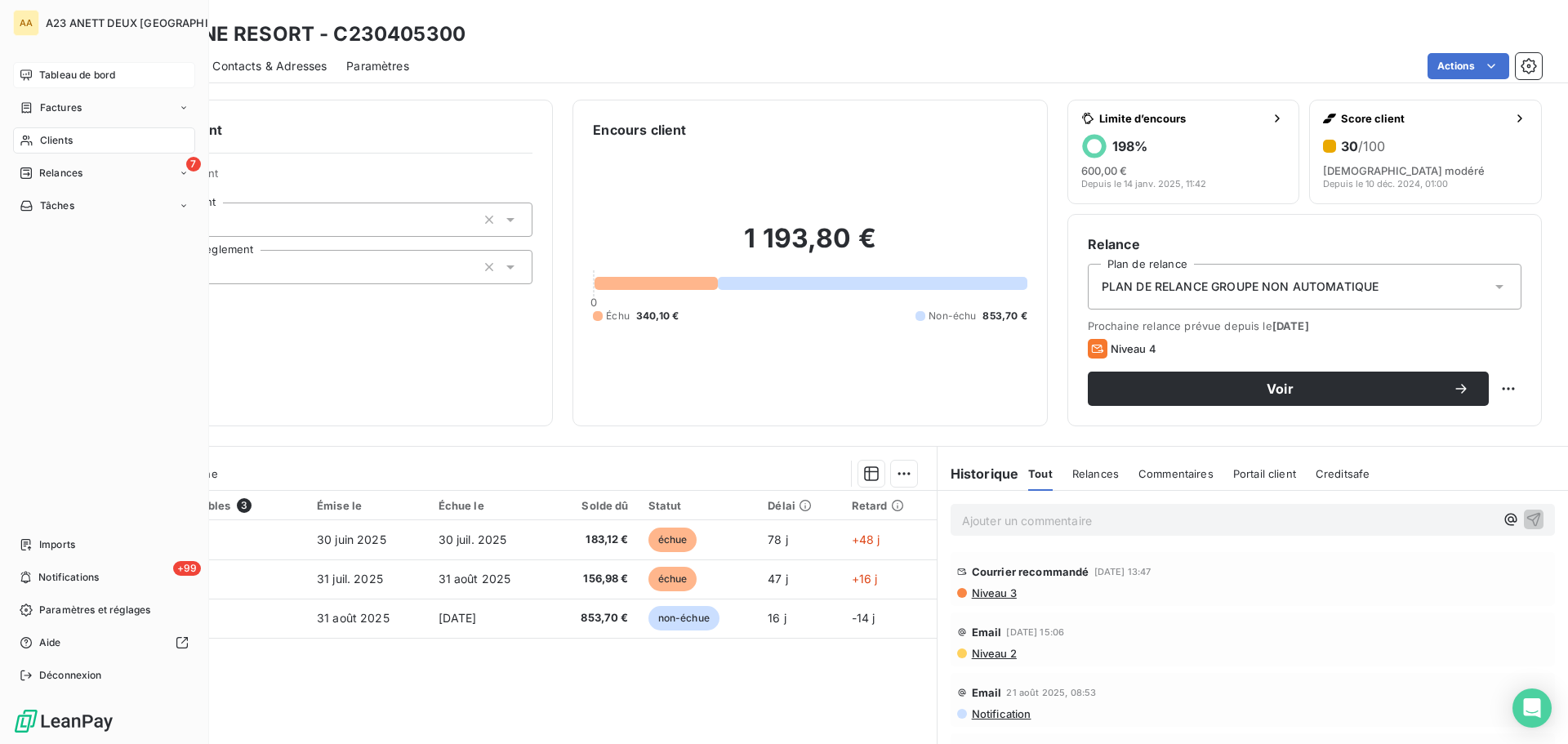
click at [47, 134] on span "Clients" at bounding box center [56, 141] width 32 height 14
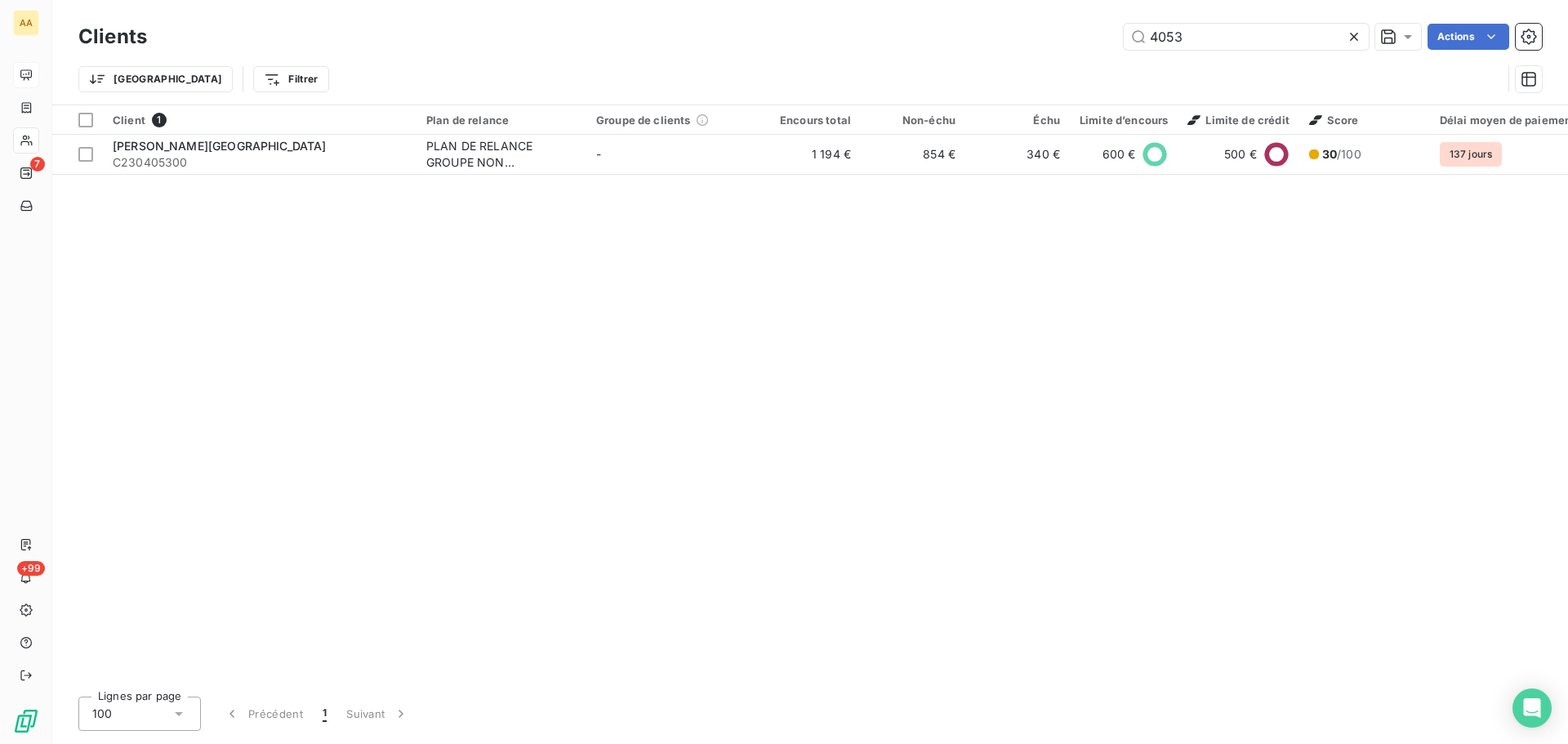
drag, startPoint x: 1185, startPoint y: 48, endPoint x: 1047, endPoint y: 60, distance: 138.5
click at [1047, 60] on div "Clients 4053 Actions Trier Filtrer" at bounding box center [809, 62] width 1463 height 85
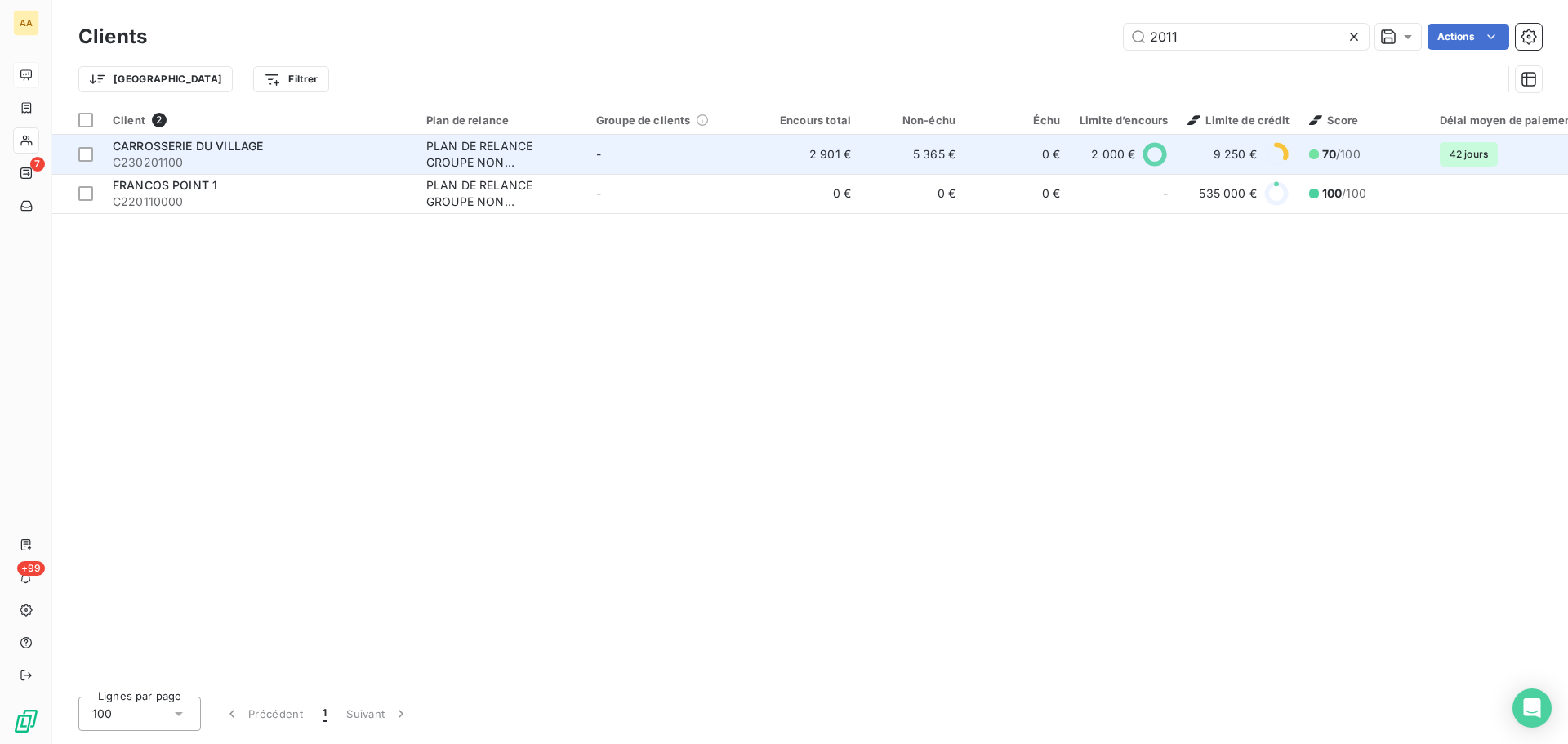
type input "2011"
click at [336, 163] on span "C230201100" at bounding box center [260, 162] width 294 height 16
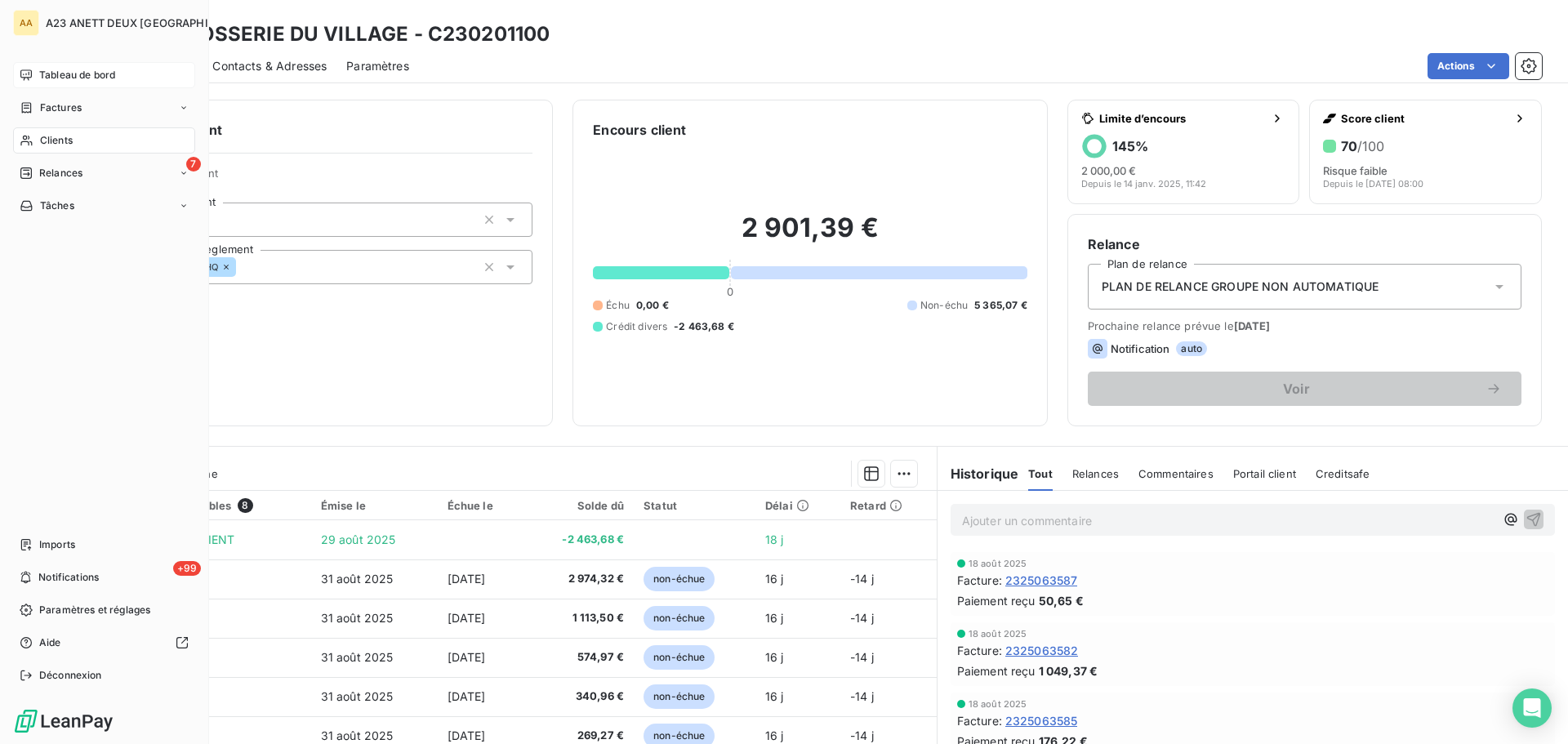
click at [56, 138] on span "Clients" at bounding box center [56, 141] width 32 height 14
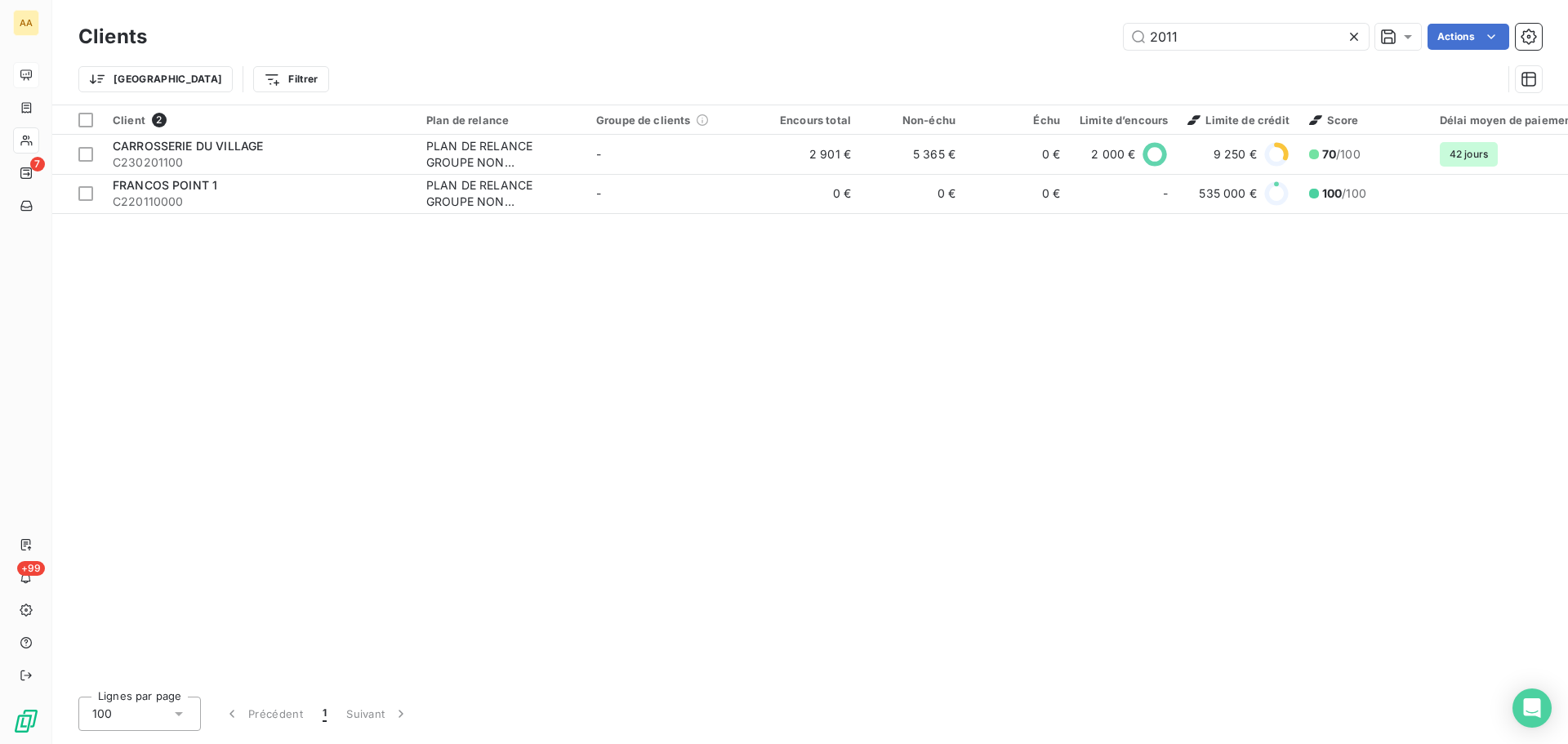
drag, startPoint x: 1173, startPoint y: 43, endPoint x: 1098, endPoint y: 56, distance: 76.1
click at [1098, 56] on div "Clients 2011 Actions Trier Filtrer" at bounding box center [809, 62] width 1463 height 85
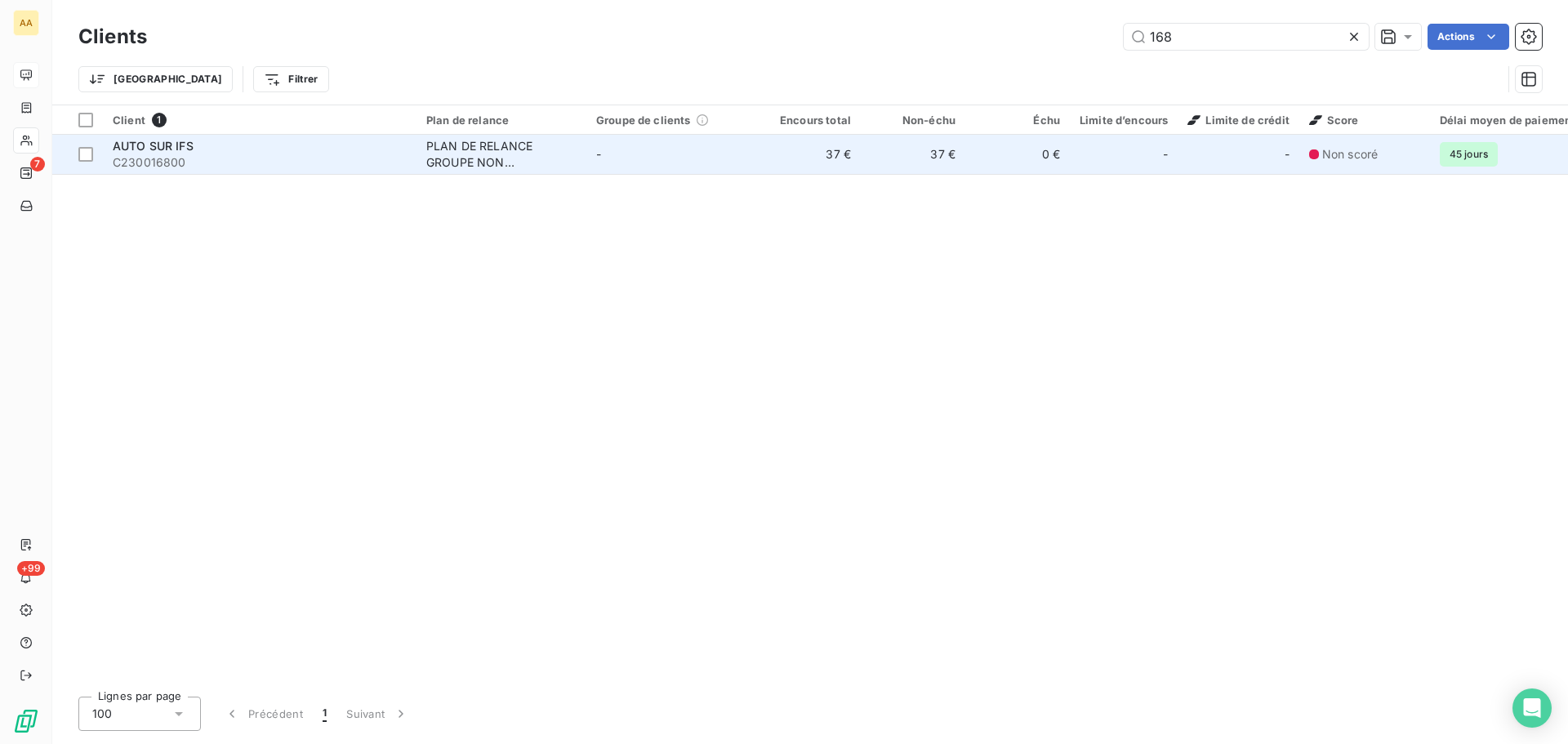
type input "168"
click at [178, 146] on span "AUTO SUR IFS" at bounding box center [153, 145] width 81 height 13
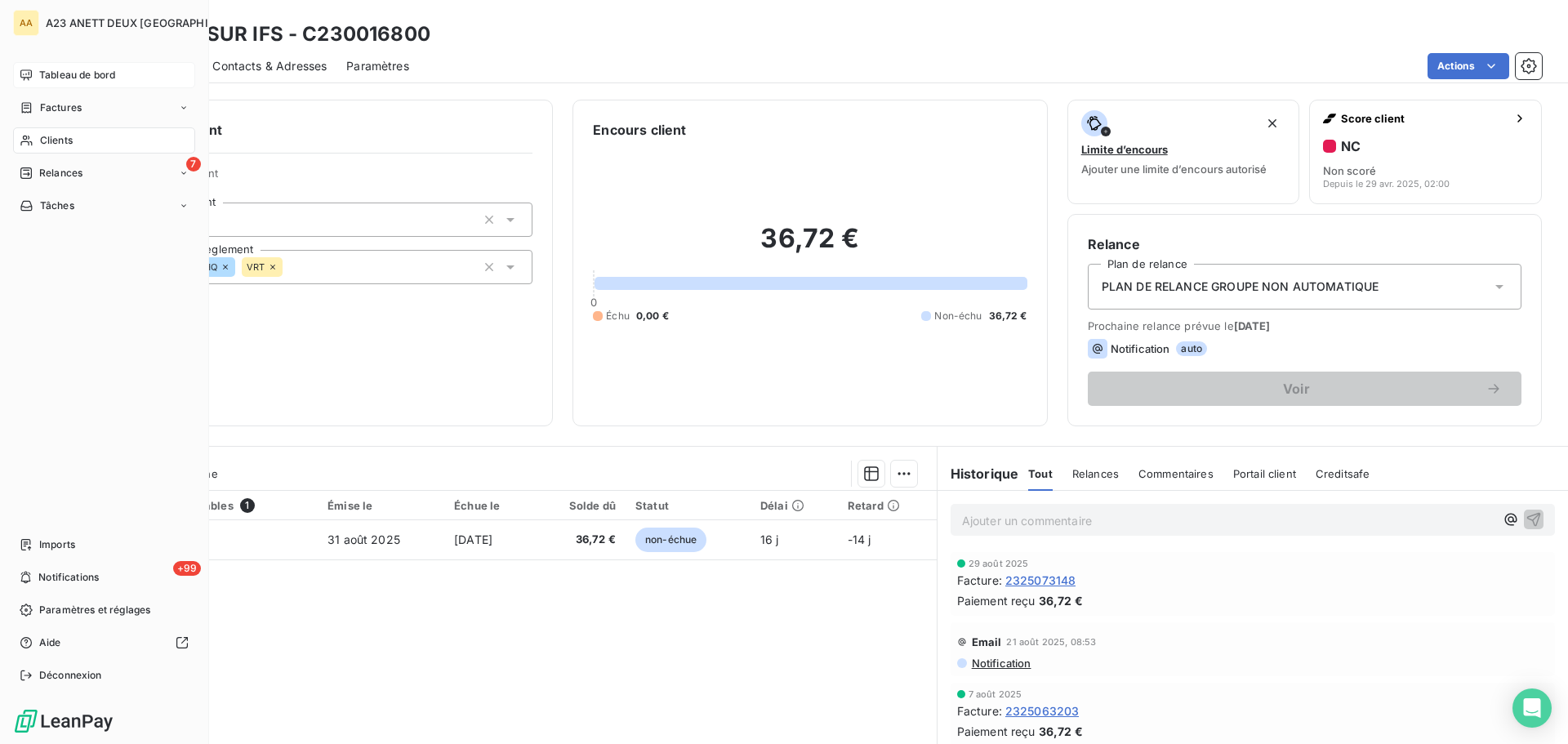
click at [46, 135] on span "Clients" at bounding box center [56, 141] width 32 height 14
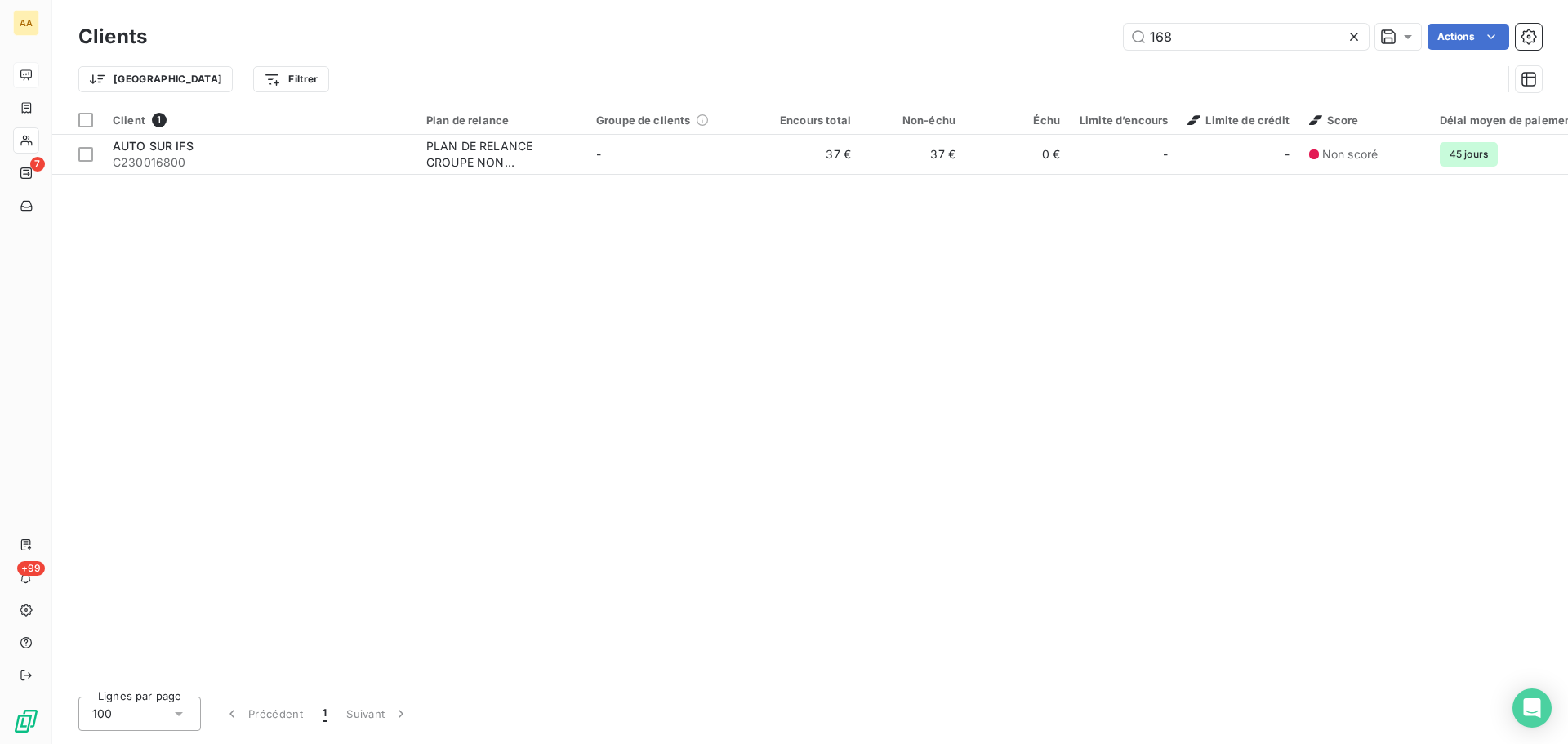
drag, startPoint x: 1190, startPoint y: 42, endPoint x: 607, endPoint y: 36, distance: 583.0
click at [890, 48] on div "168 Actions" at bounding box center [854, 36] width 1375 height 26
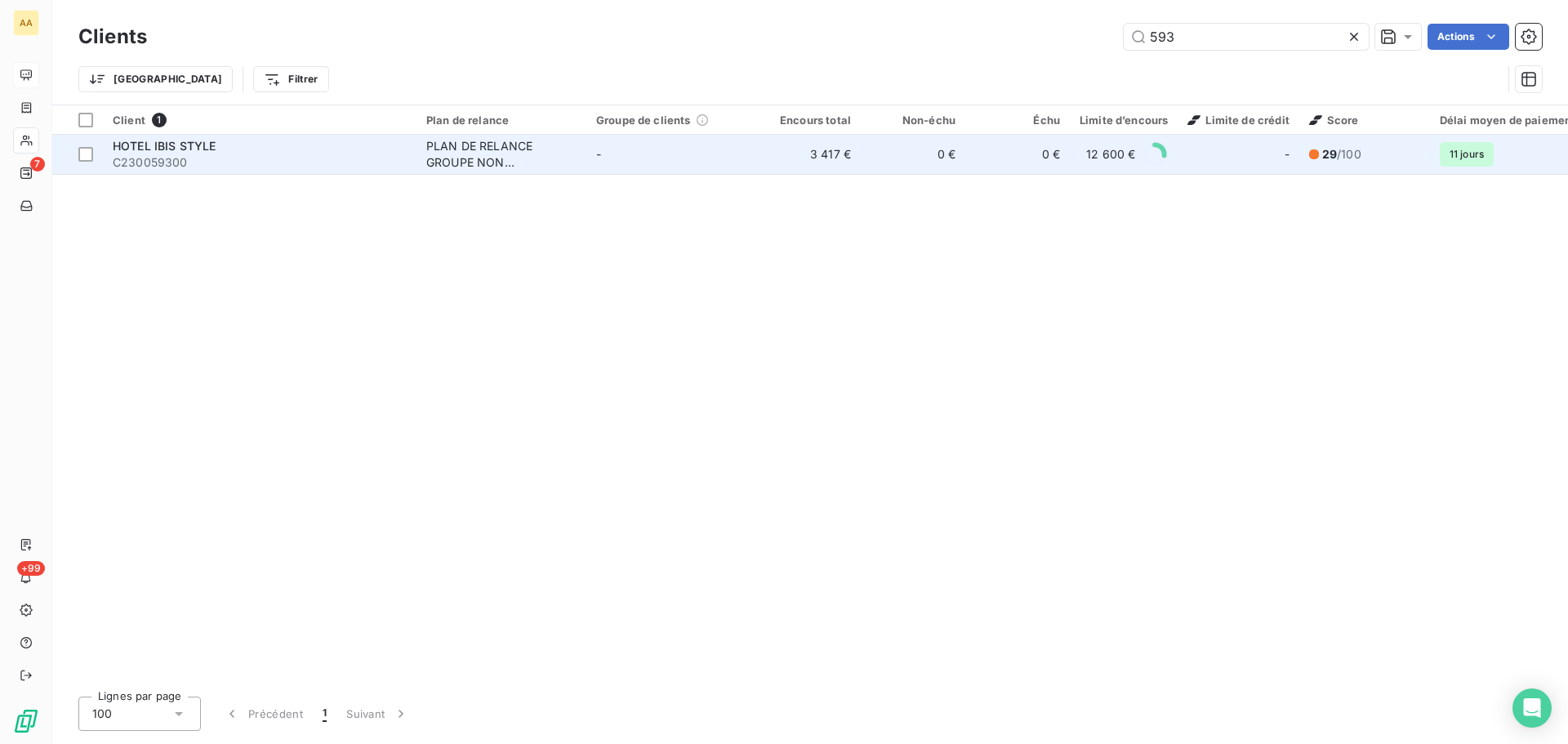
type input "593"
click at [226, 147] on div "HOTEL IBIS STYLE" at bounding box center [260, 146] width 294 height 16
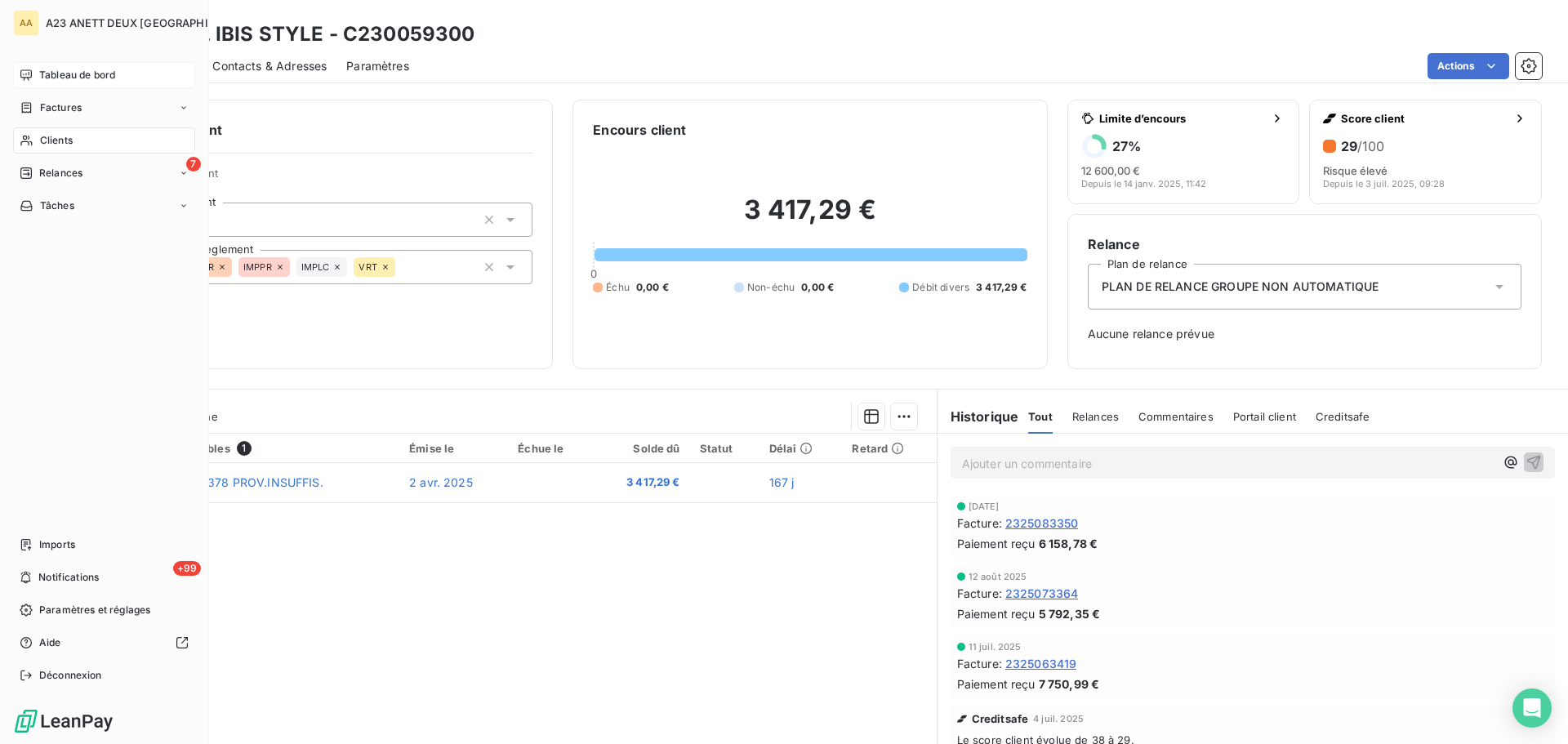
click at [56, 135] on span "Clients" at bounding box center [56, 141] width 32 height 14
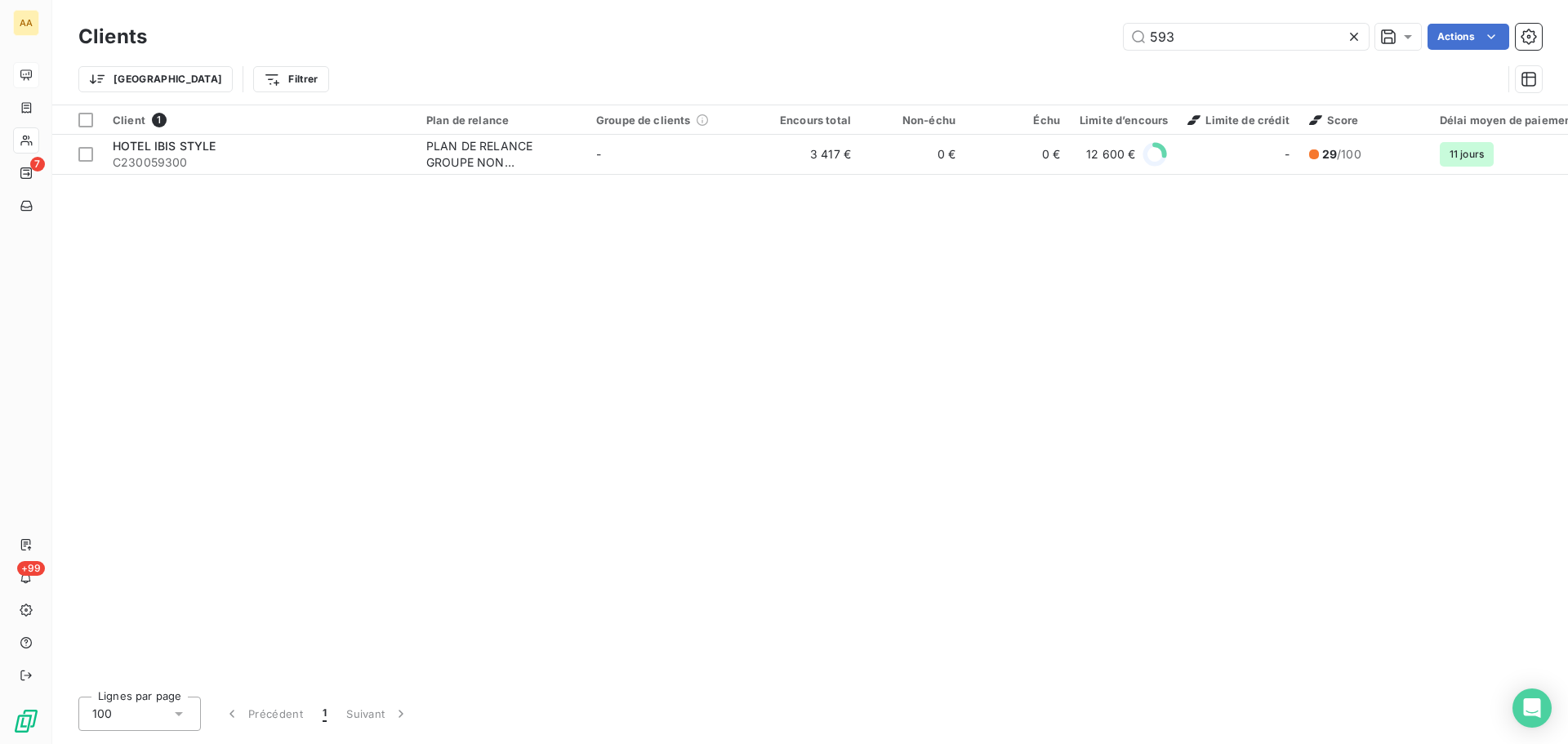
drag, startPoint x: 1216, startPoint y: 30, endPoint x: 1070, endPoint y: 41, distance: 146.4
click at [1080, 49] on div "593 Actions" at bounding box center [854, 36] width 1375 height 26
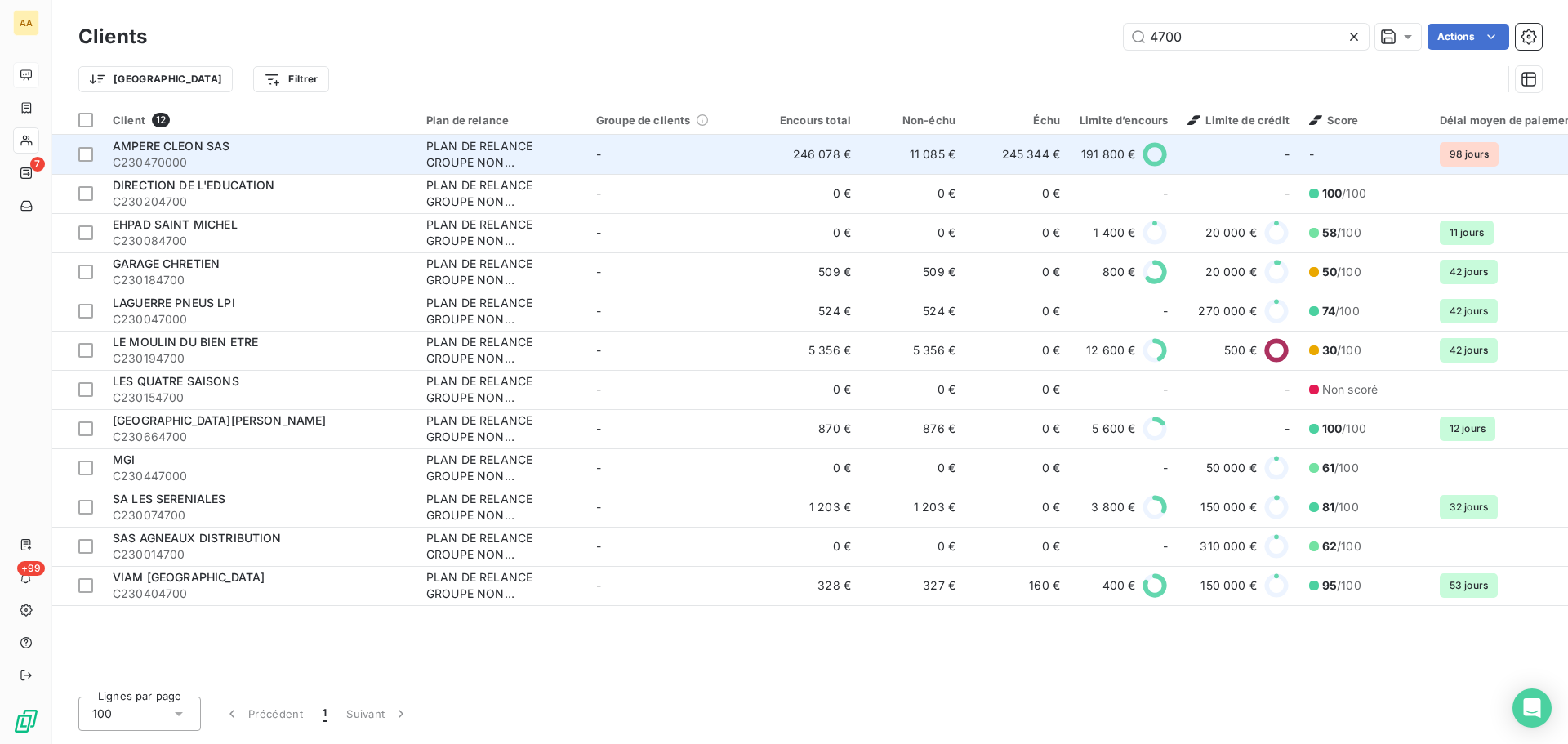
type input "4700"
click at [134, 154] on span "C230470000" at bounding box center [260, 162] width 294 height 16
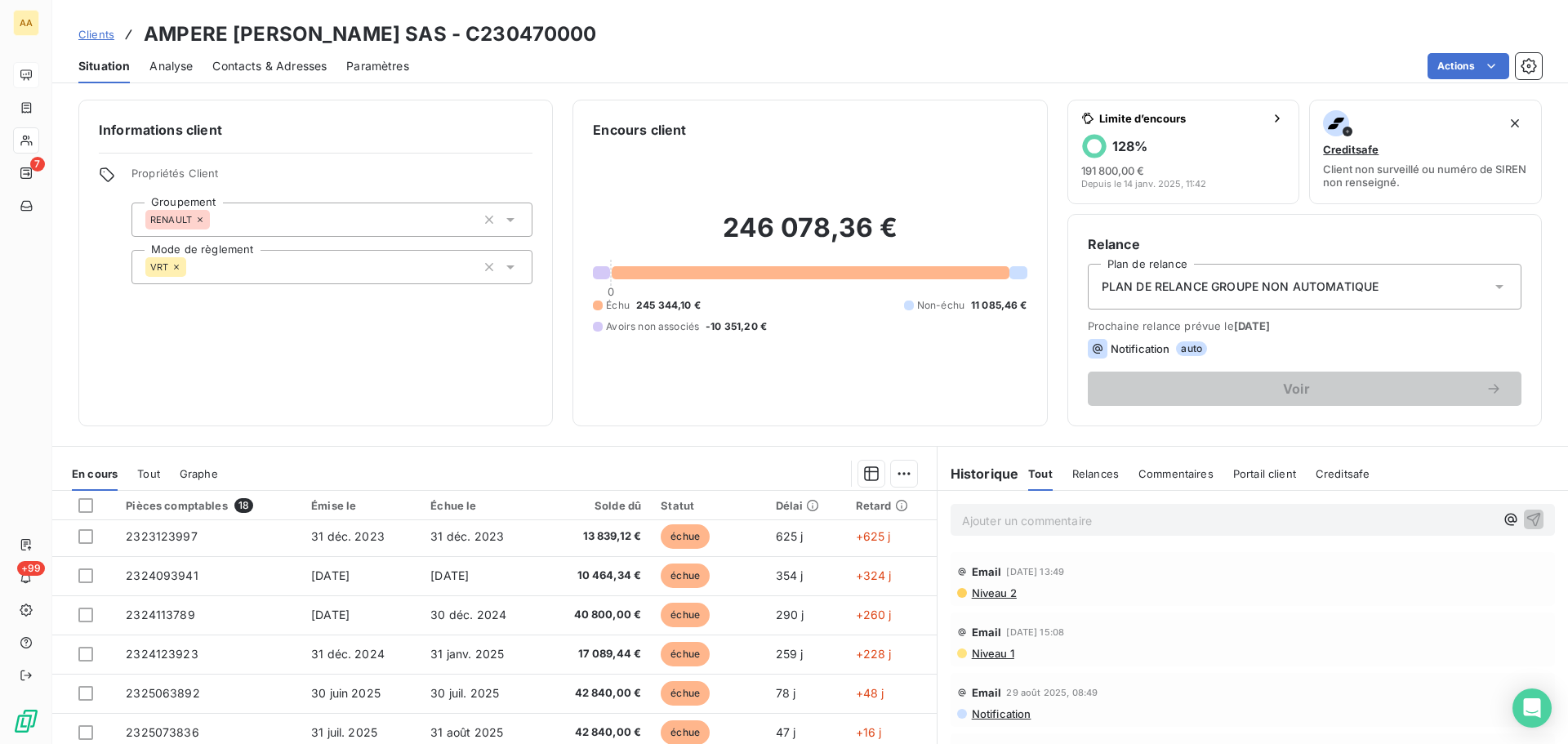
scroll to position [163, 0]
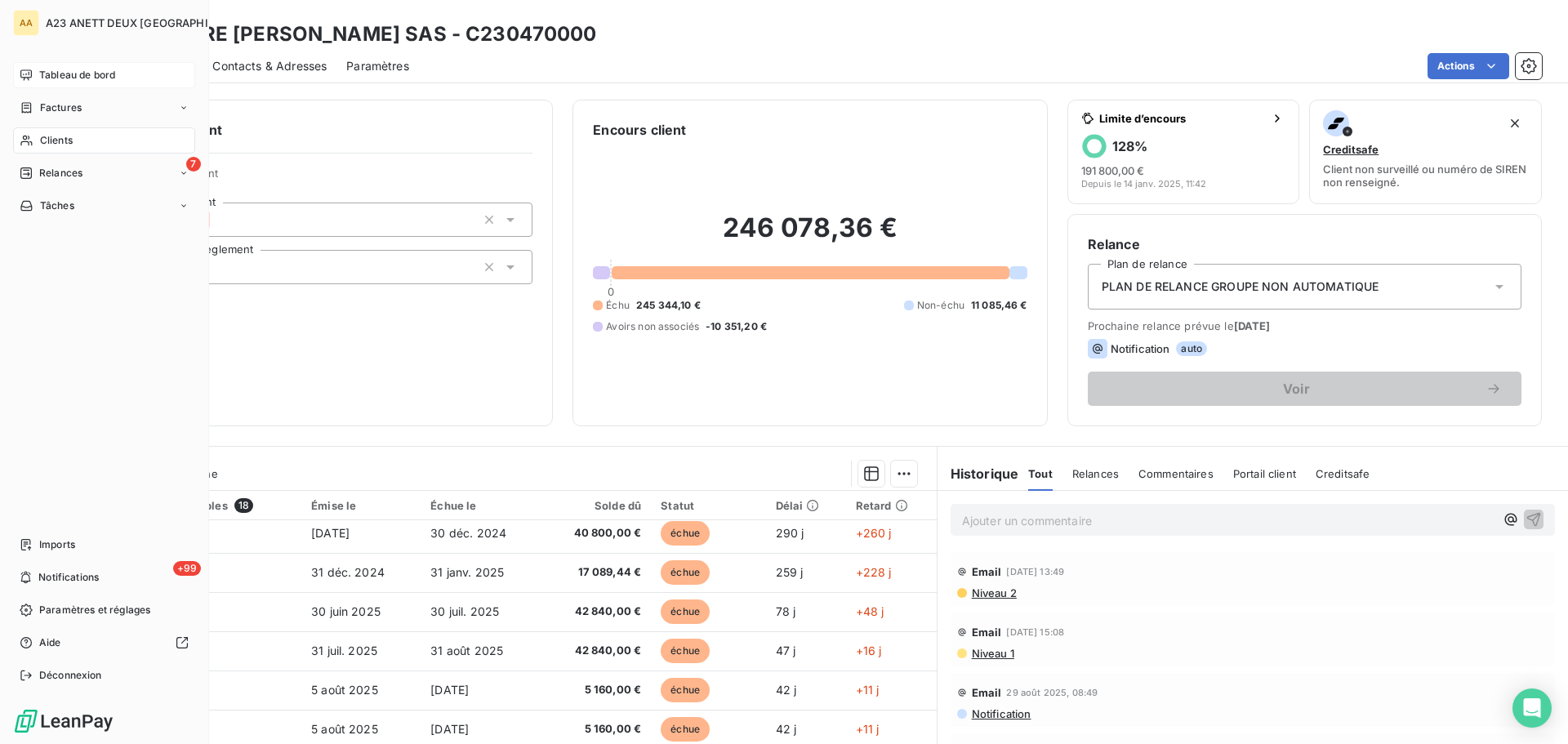
click at [59, 137] on span "Clients" at bounding box center [56, 141] width 32 height 14
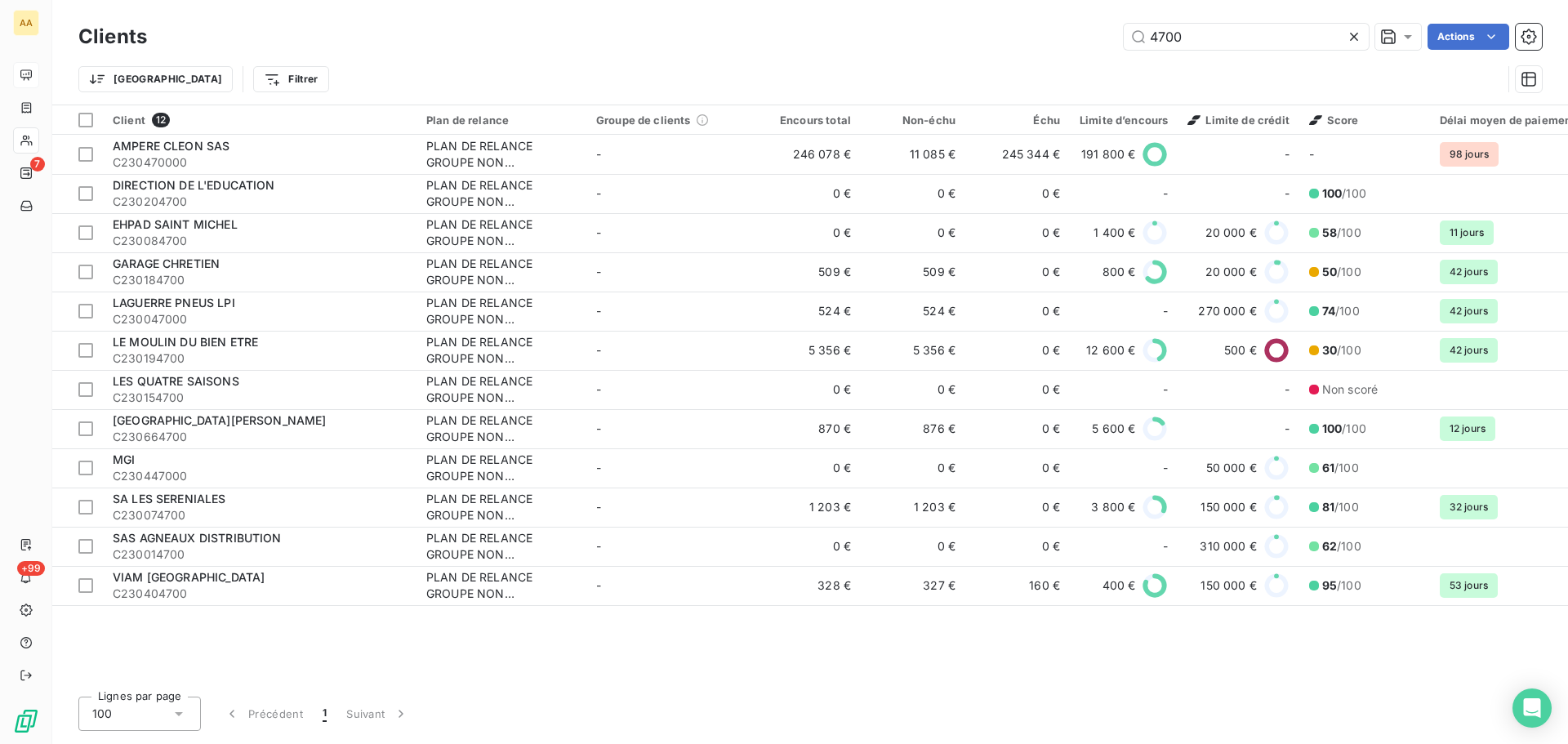
drag, startPoint x: 1237, startPoint y: 29, endPoint x: 806, endPoint y: 11, distance: 431.4
click at [866, 26] on div "4700 Actions" at bounding box center [854, 36] width 1375 height 26
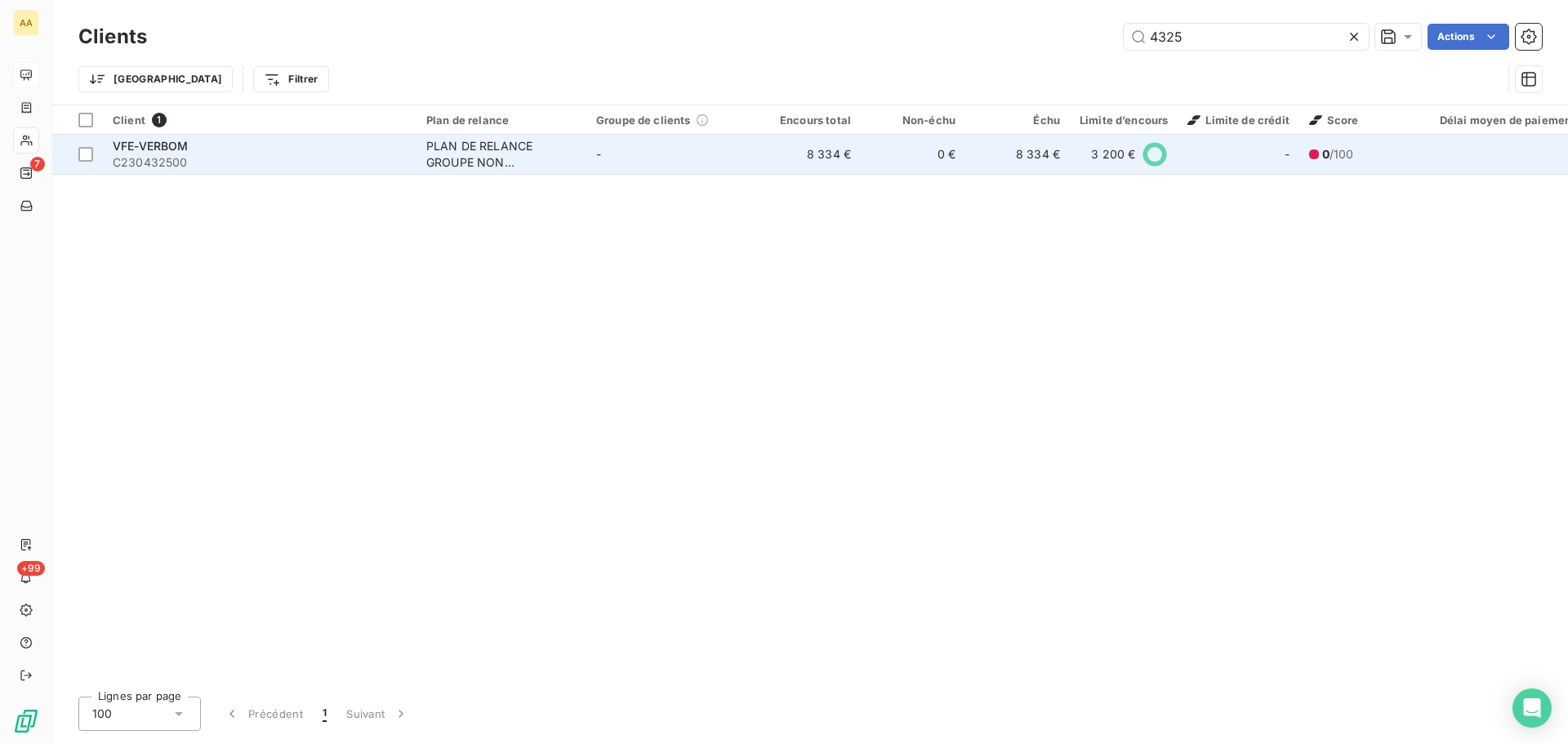
type input "4325"
click at [285, 152] on div "VFE-VERBOM" at bounding box center [260, 146] width 294 height 16
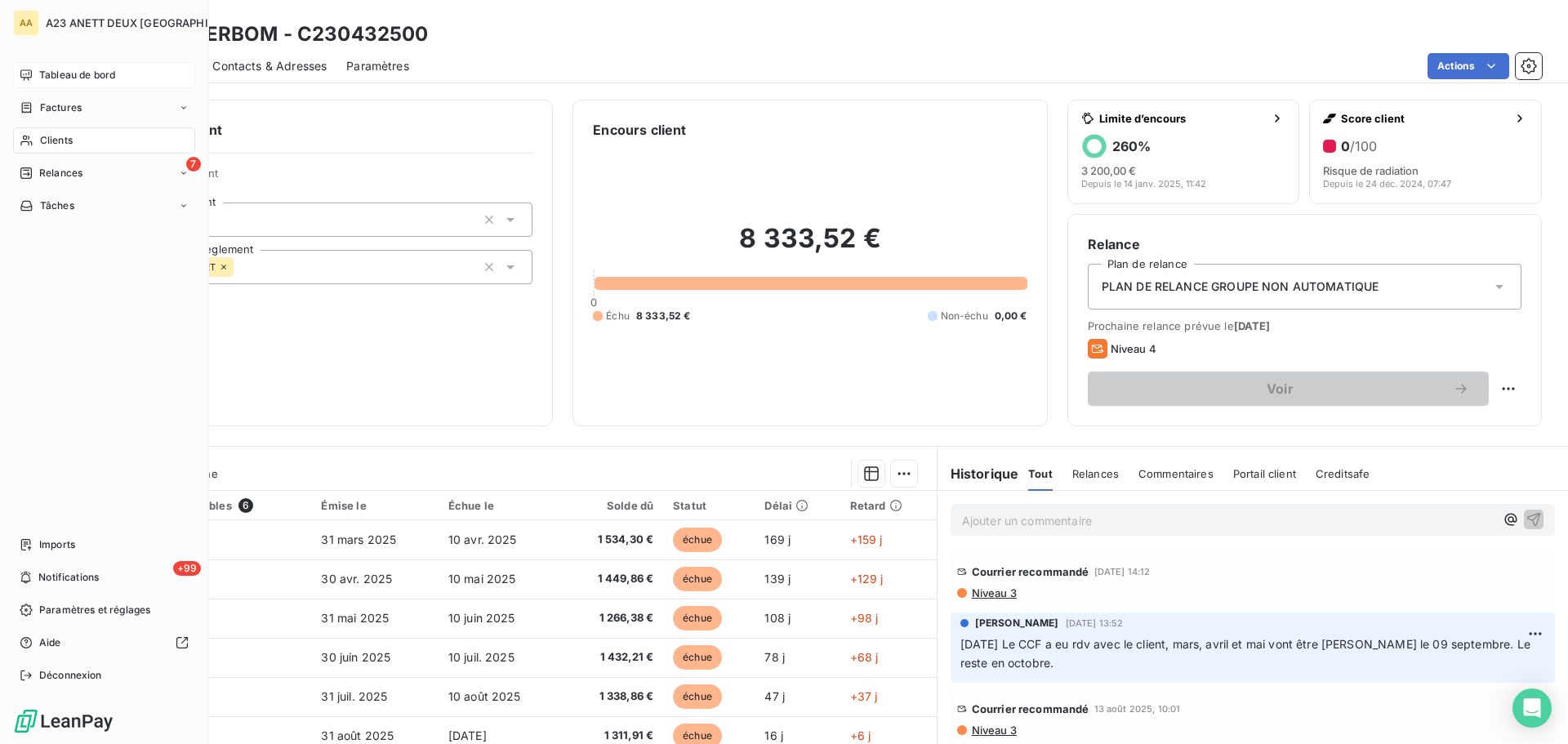
click at [78, 71] on span "Tableau de bord" at bounding box center [77, 75] width 76 height 14
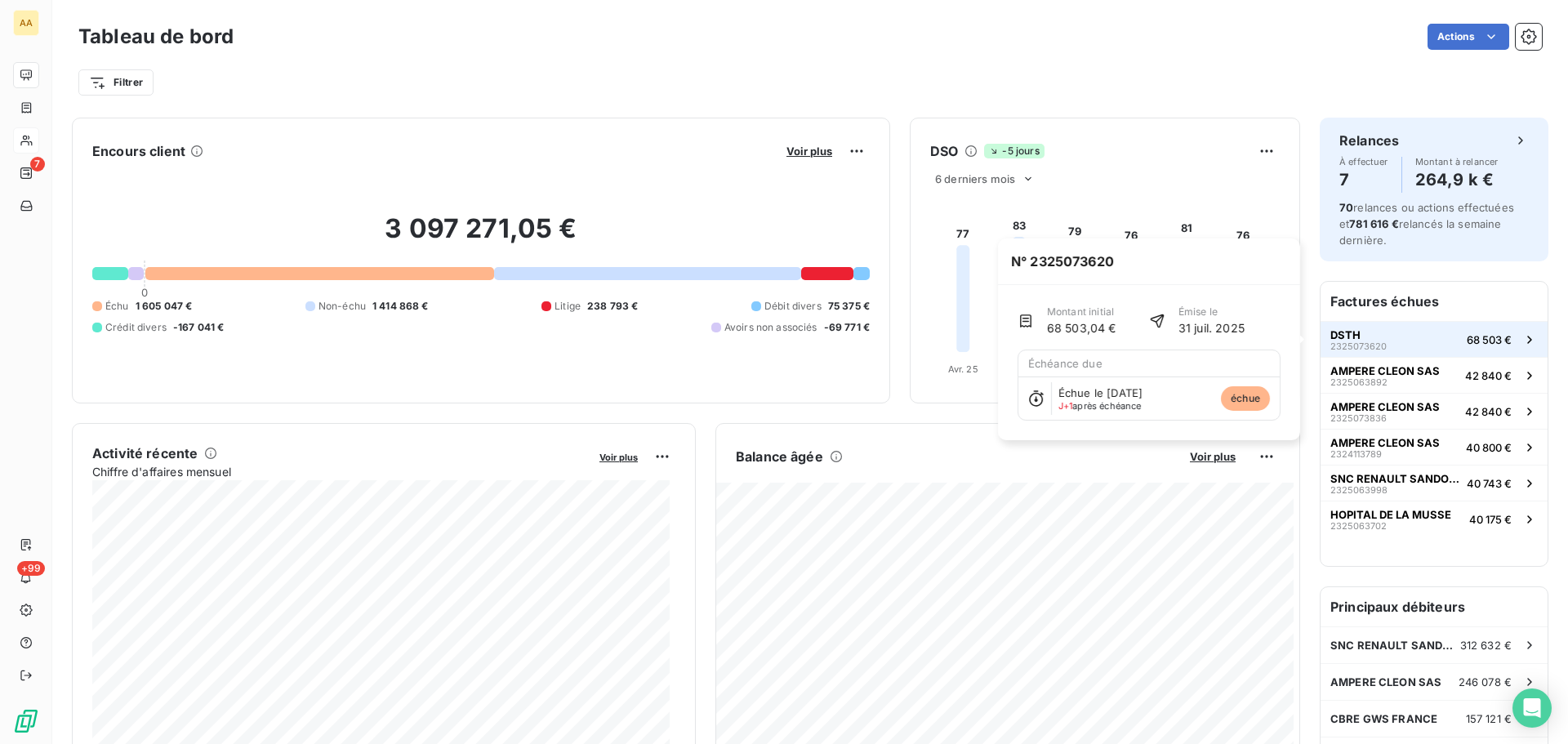
click at [1352, 337] on div "DSTH 2325073620" at bounding box center [1357, 340] width 56 height 23
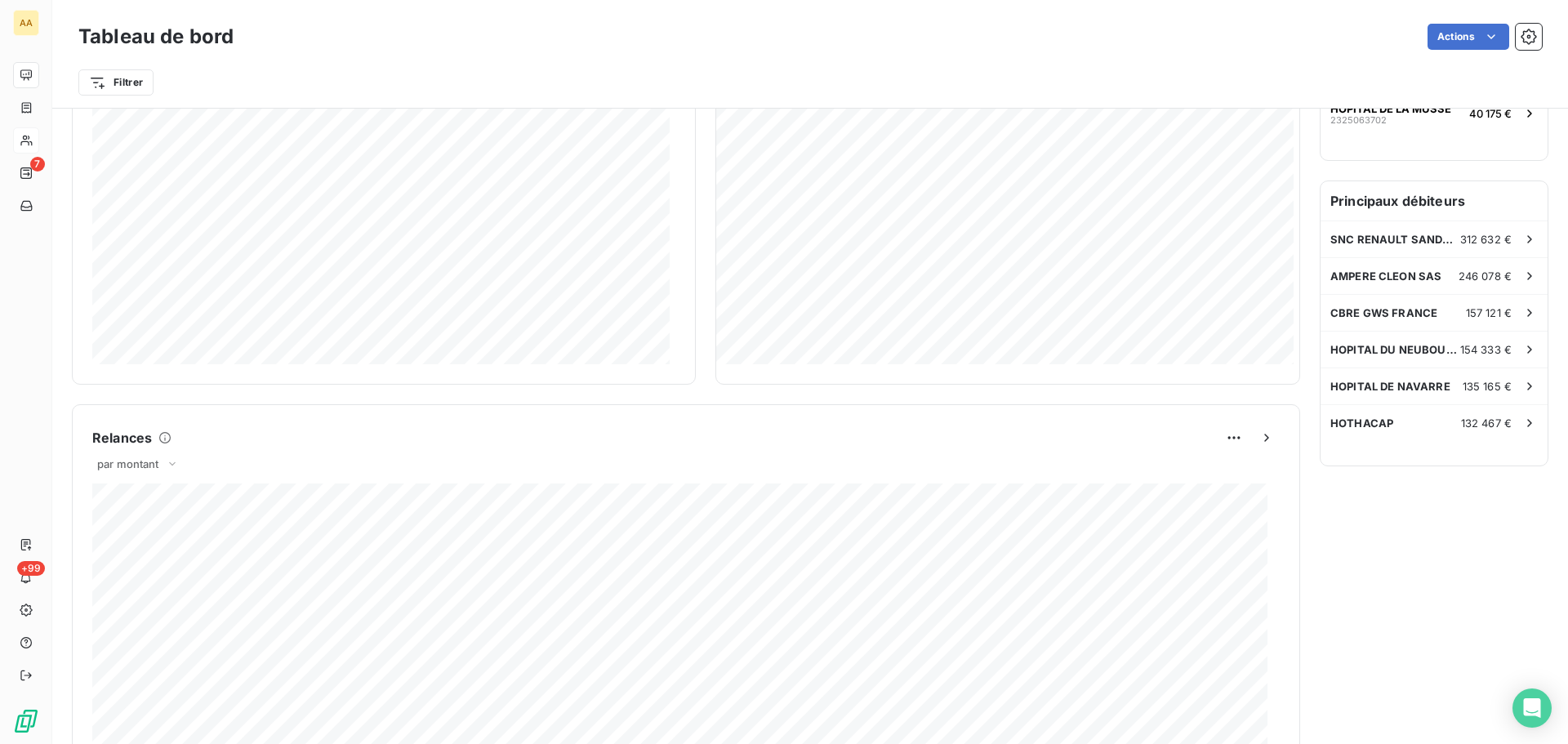
scroll to position [410, 0]
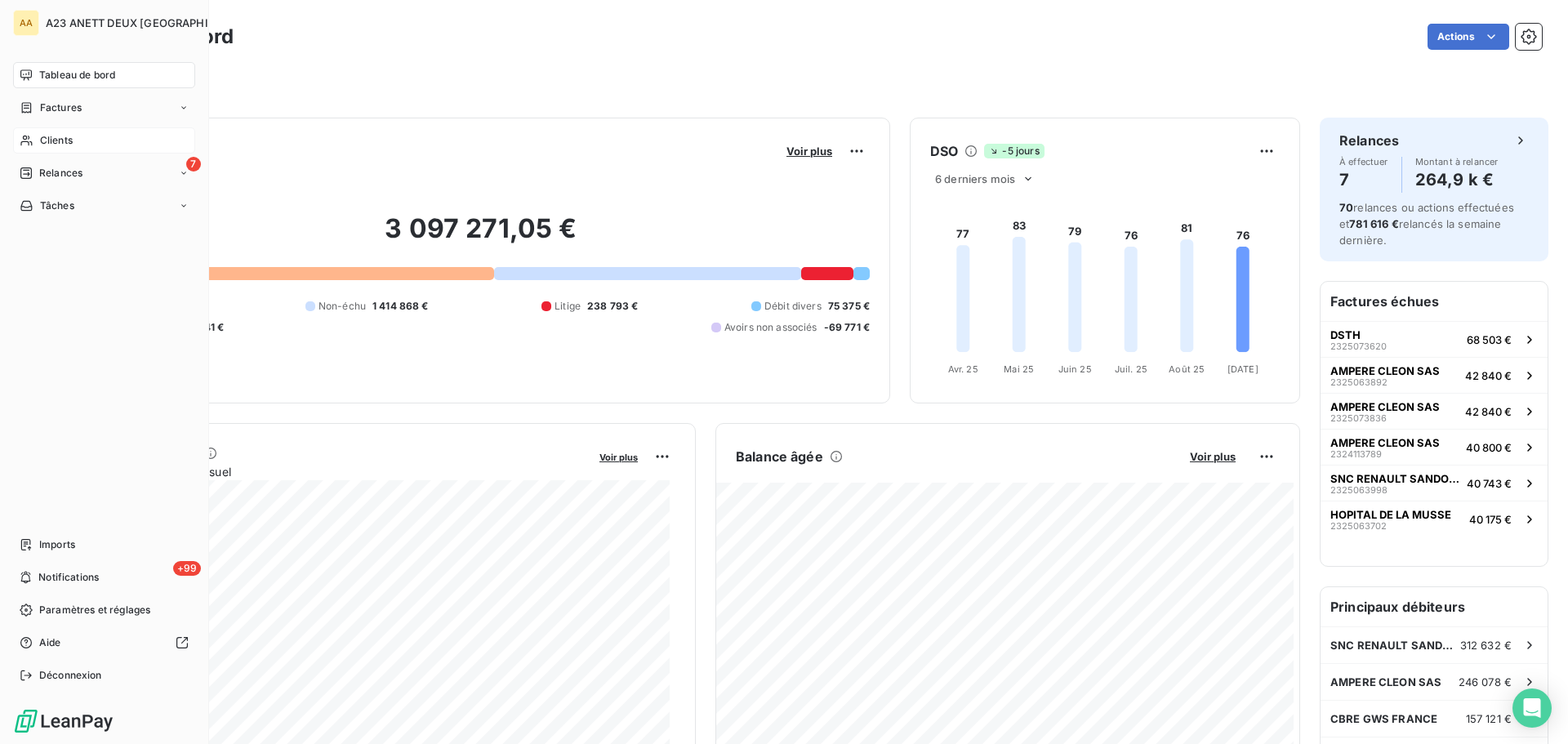
click at [41, 130] on div "Clients" at bounding box center [104, 140] width 182 height 26
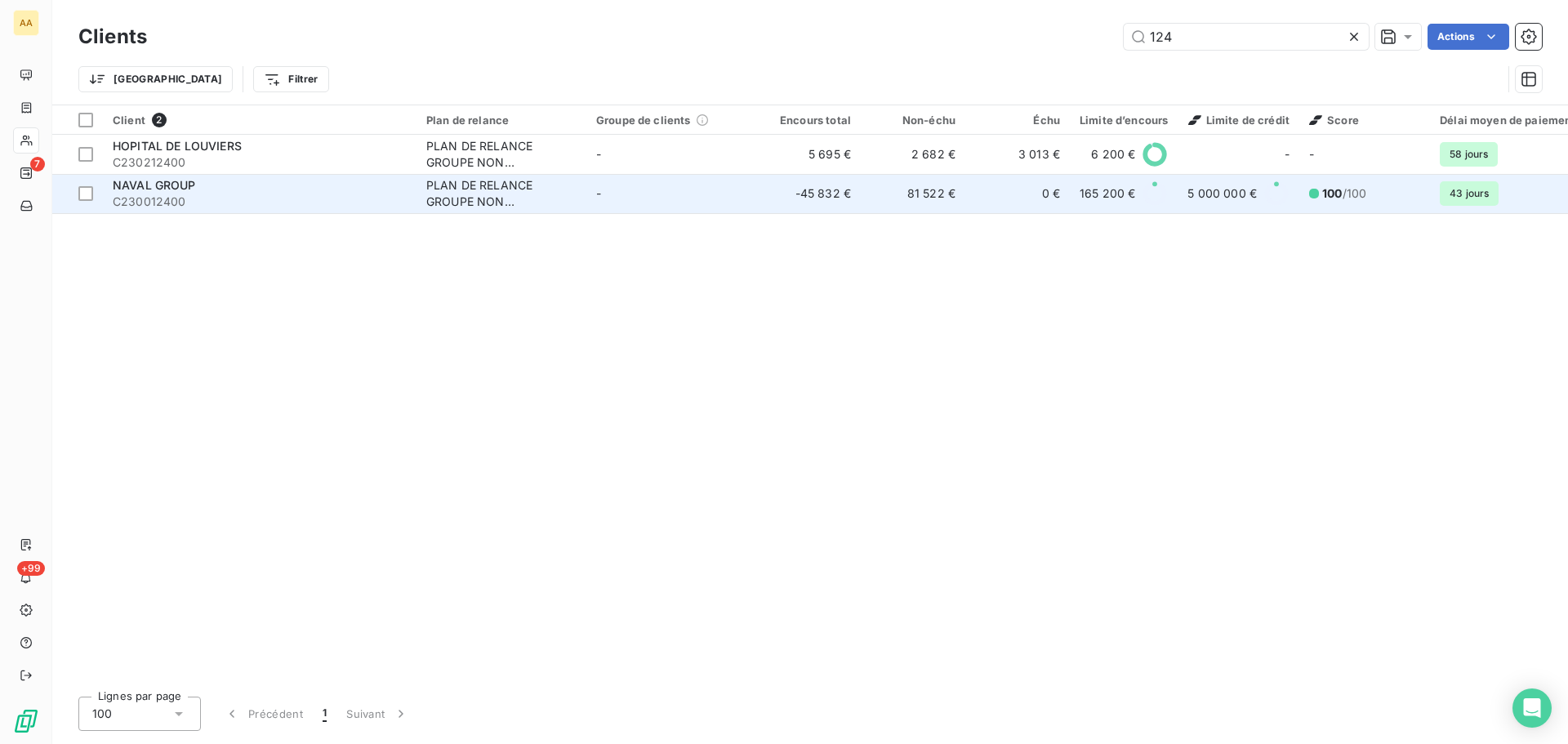
type input "124"
click at [220, 200] on span "C230012400" at bounding box center [260, 202] width 294 height 16
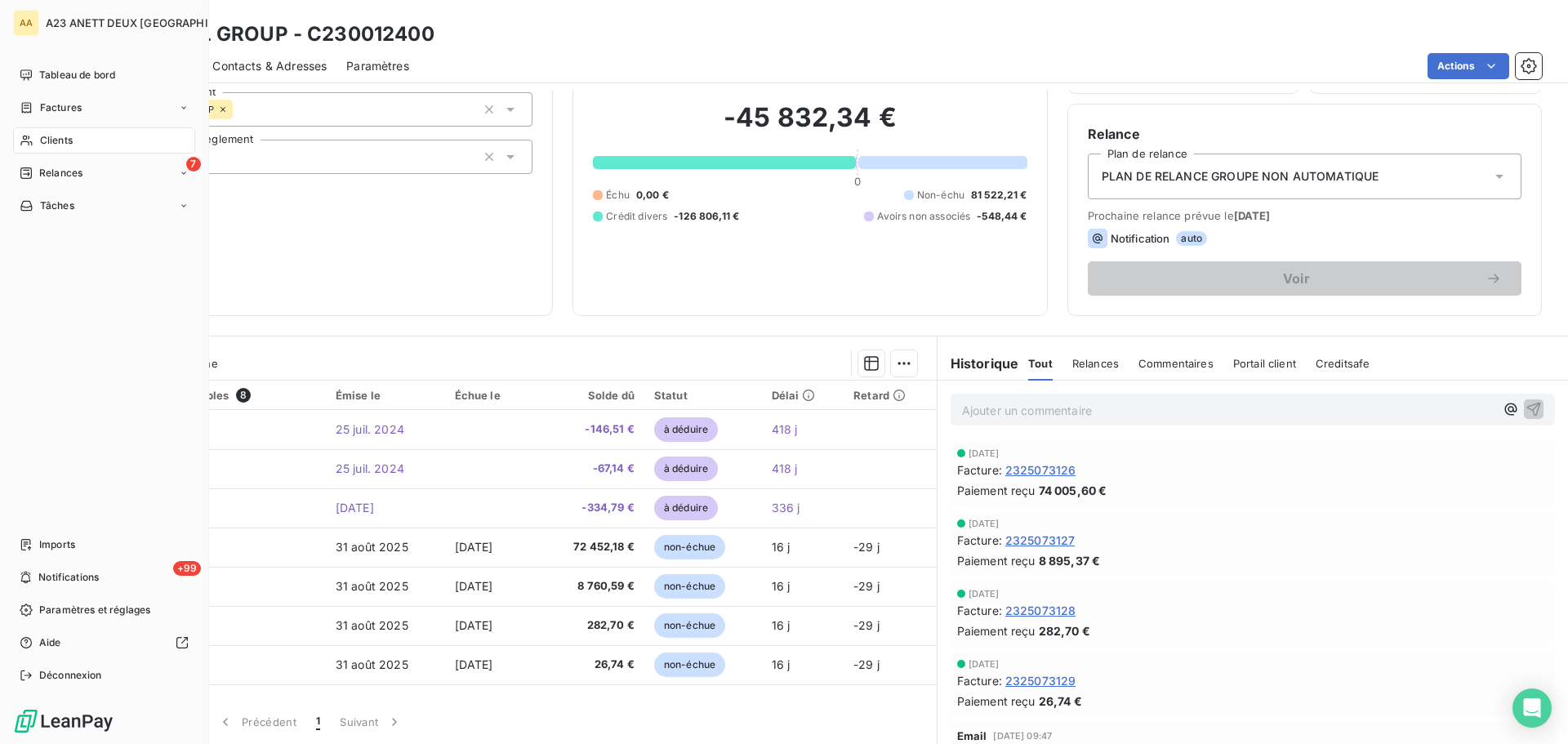
click at [53, 141] on span "Clients" at bounding box center [56, 141] width 32 height 14
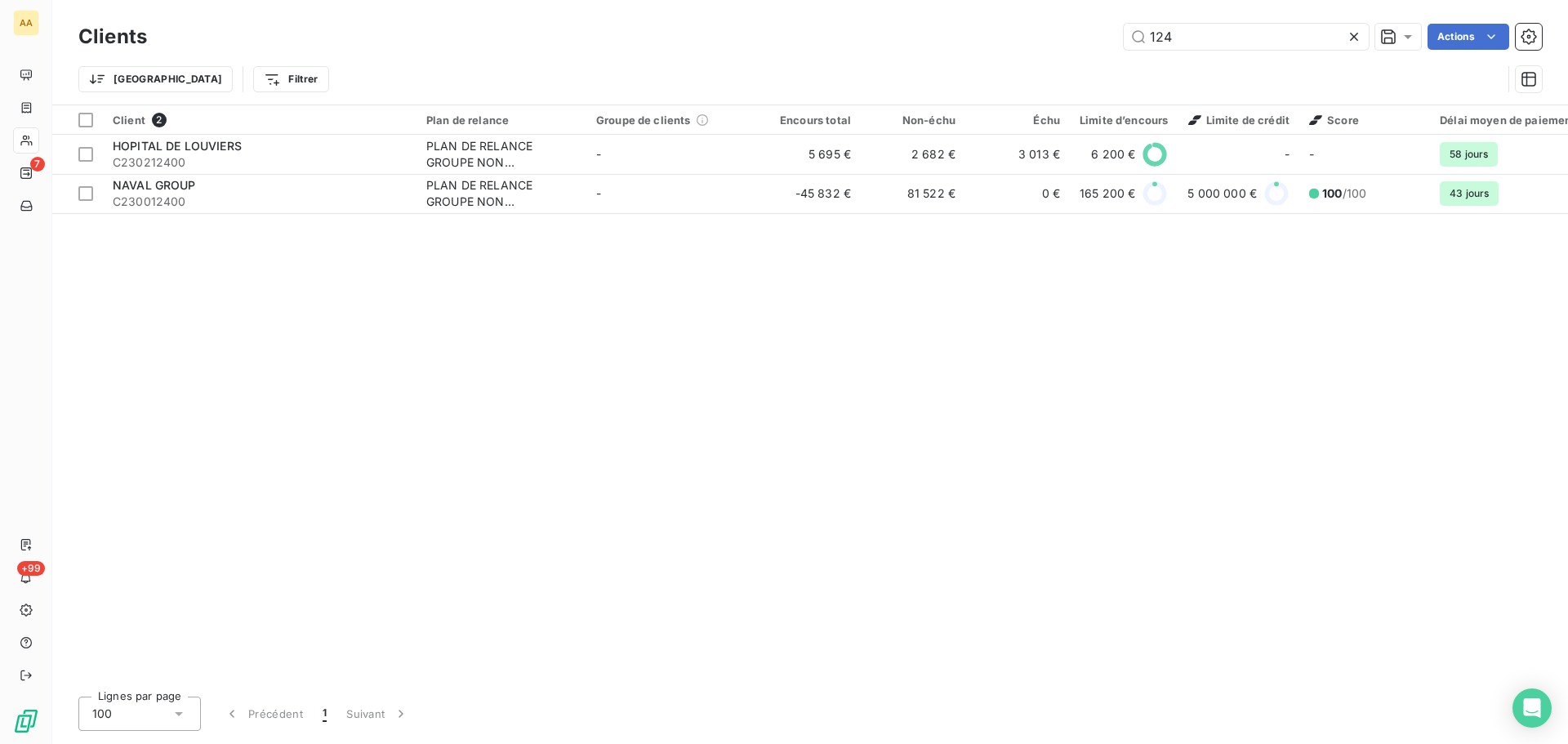
drag, startPoint x: 1175, startPoint y: 39, endPoint x: 998, endPoint y: 40, distance: 177.0
click at [1004, 40] on div "124 Actions" at bounding box center [854, 36] width 1375 height 26
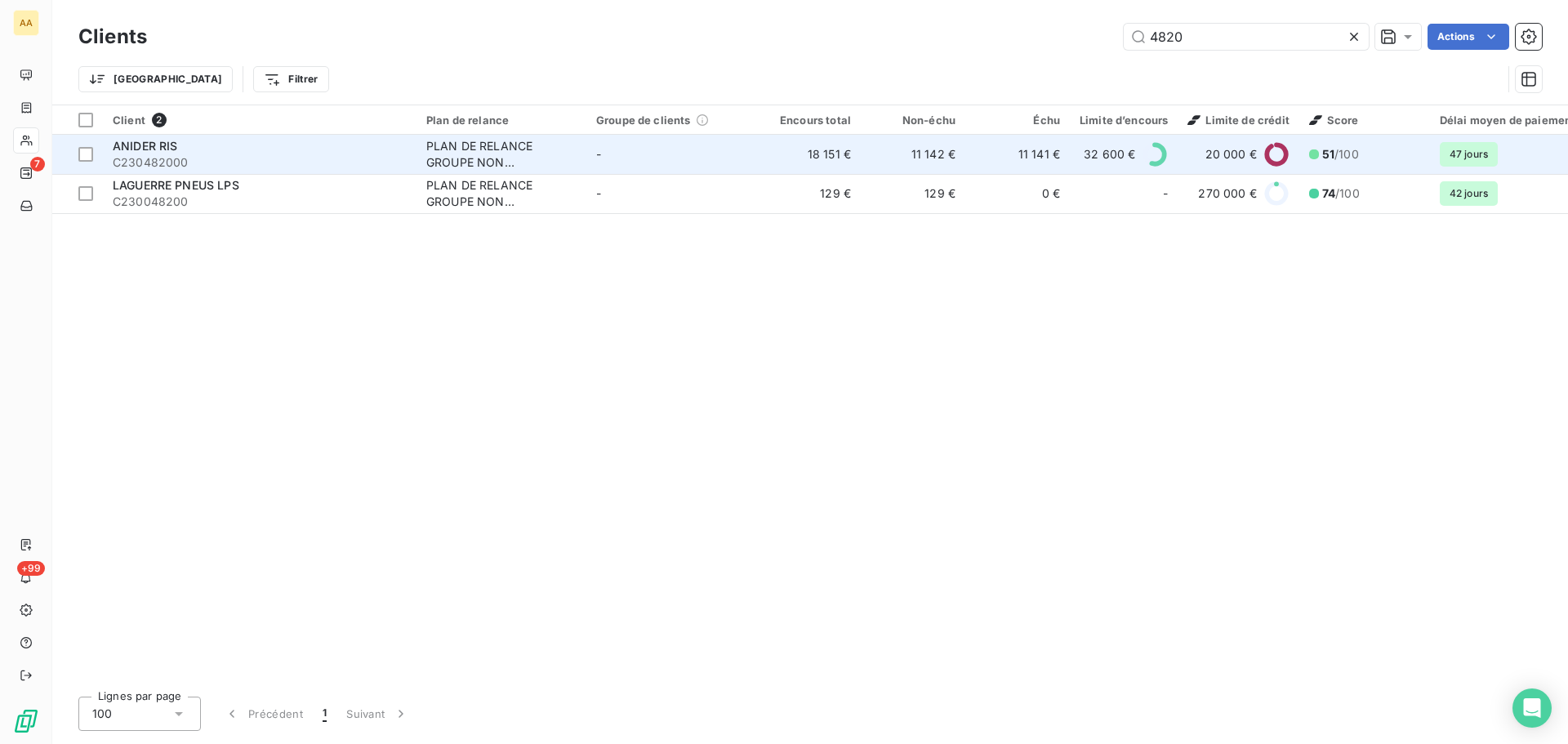
type input "4820"
click at [207, 149] on div "ANIDER RIS" at bounding box center [260, 146] width 294 height 16
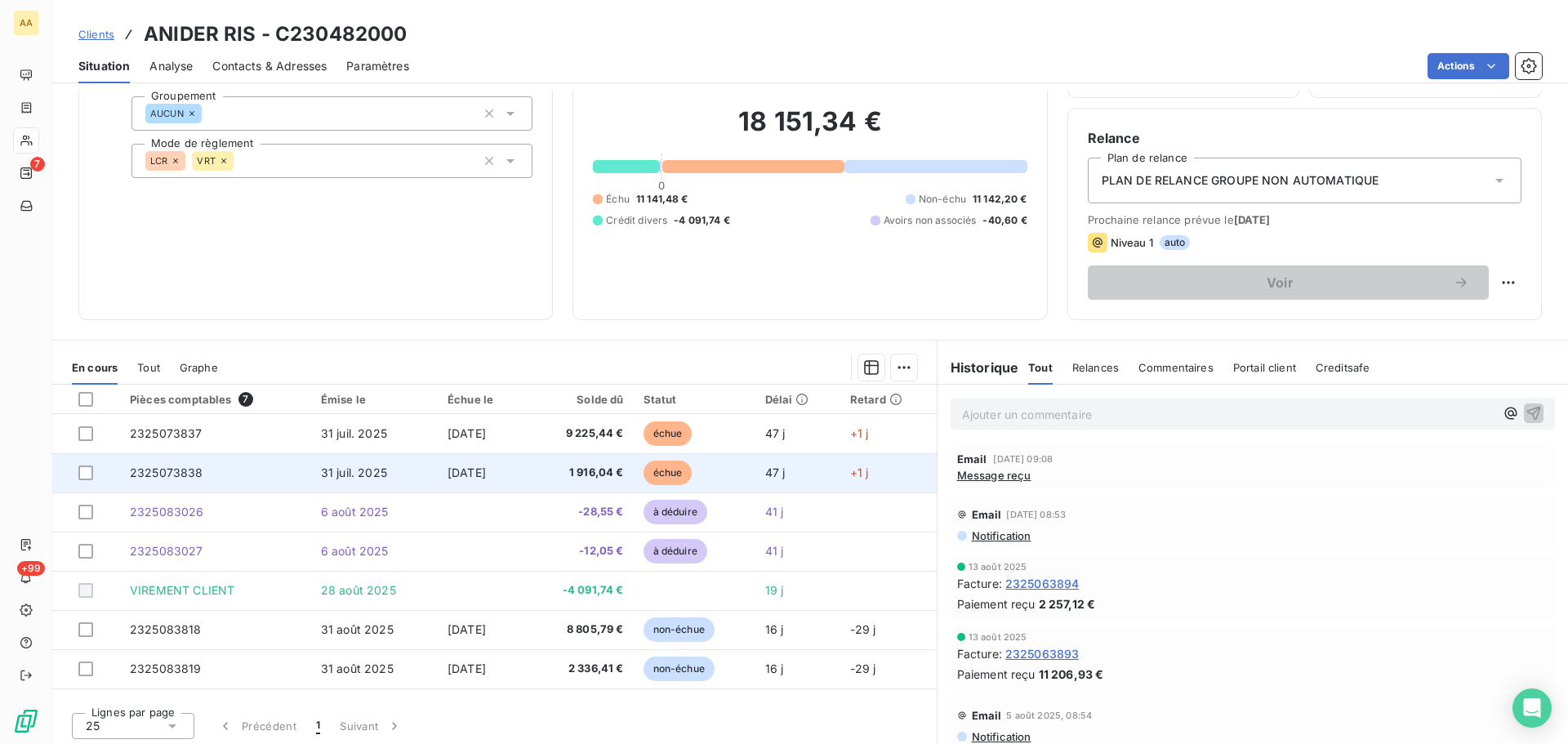
scroll to position [110, 0]
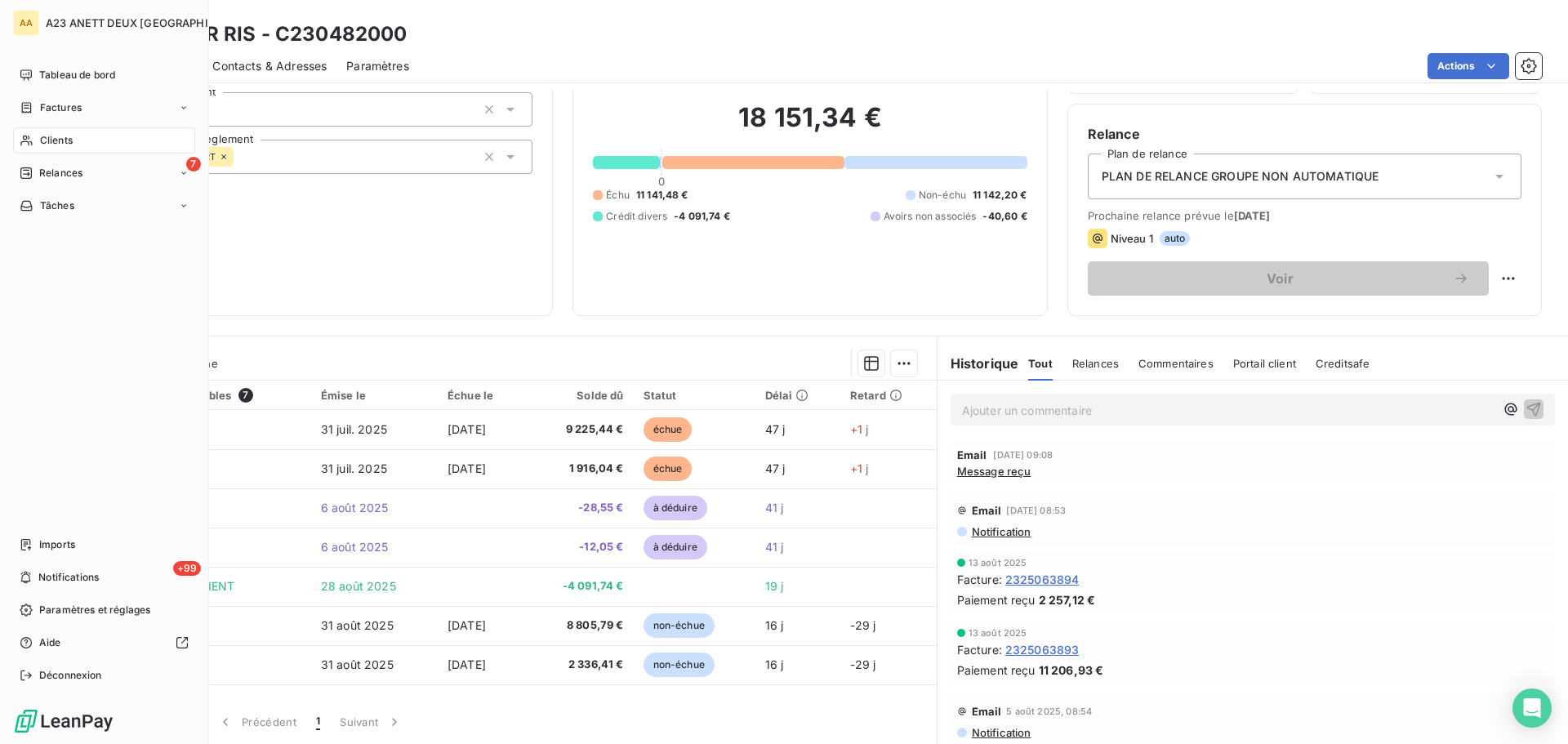
click at [57, 136] on span "Clients" at bounding box center [56, 141] width 32 height 14
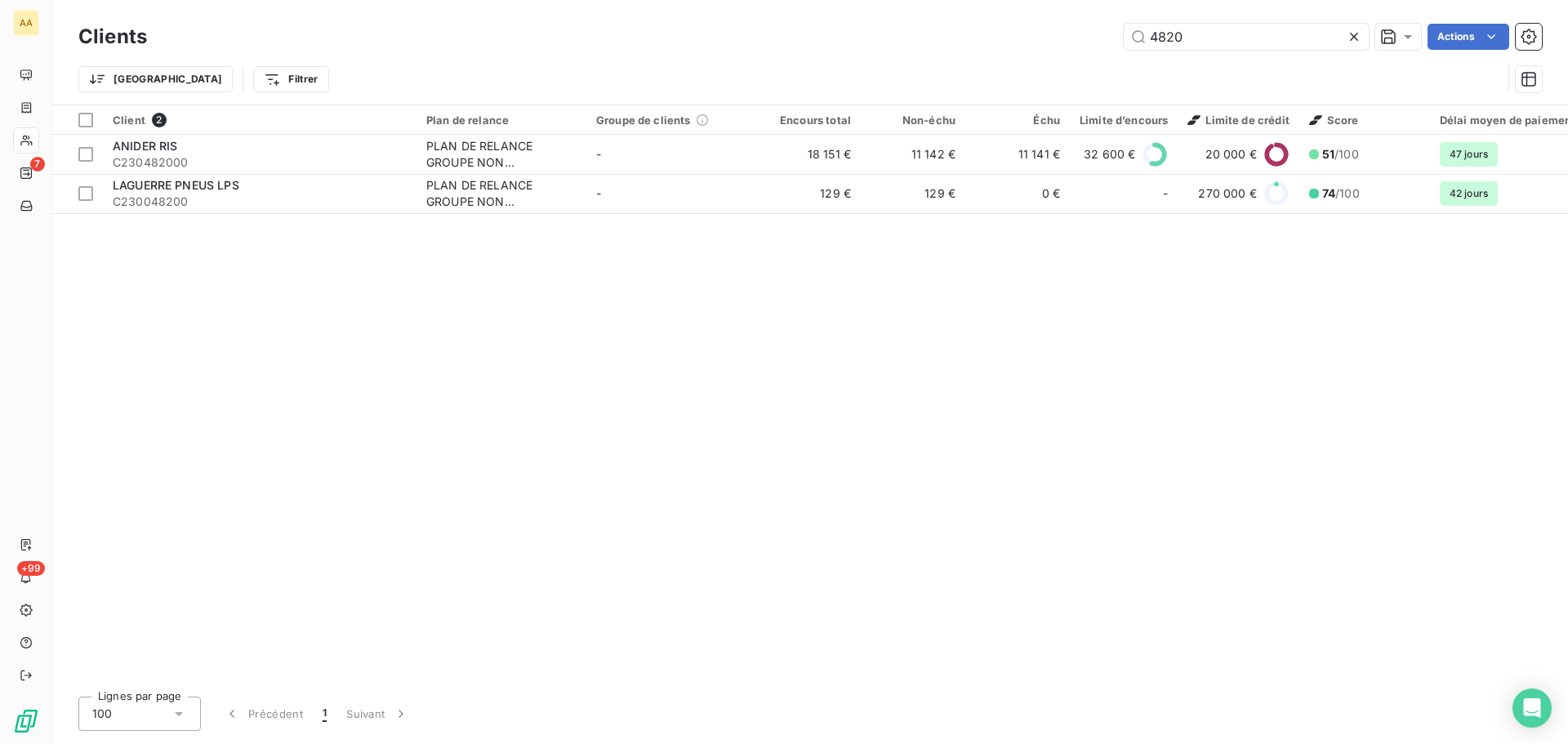
drag, startPoint x: 1192, startPoint y: 44, endPoint x: 1050, endPoint y: 54, distance: 142.4
click at [1065, 54] on div "Clients 4820 Actions Trier Filtrer" at bounding box center [809, 62] width 1463 height 85
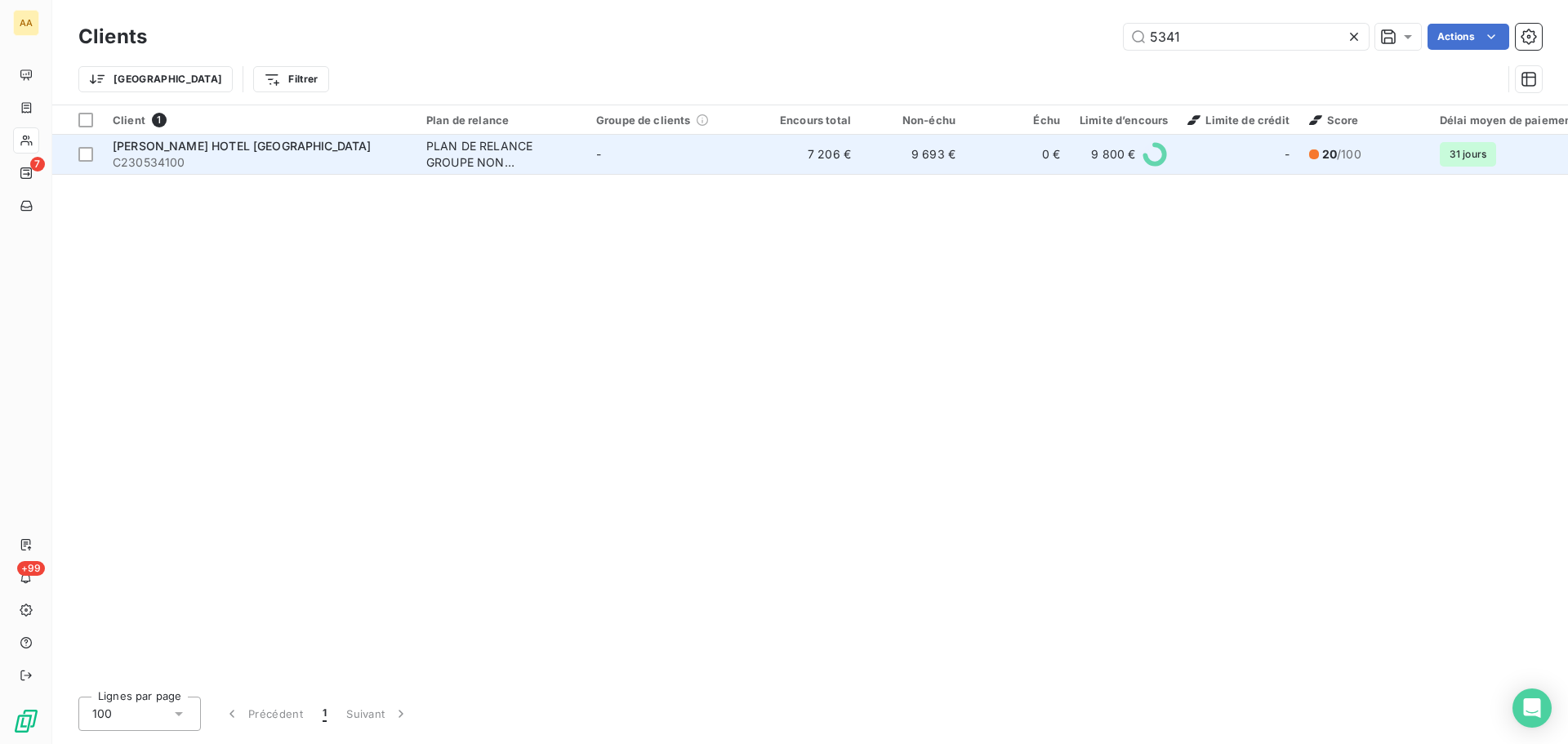
type input "5341"
click at [248, 143] on div "[PERSON_NAME] HOTEL [GEOGRAPHIC_DATA]" at bounding box center [260, 146] width 294 height 16
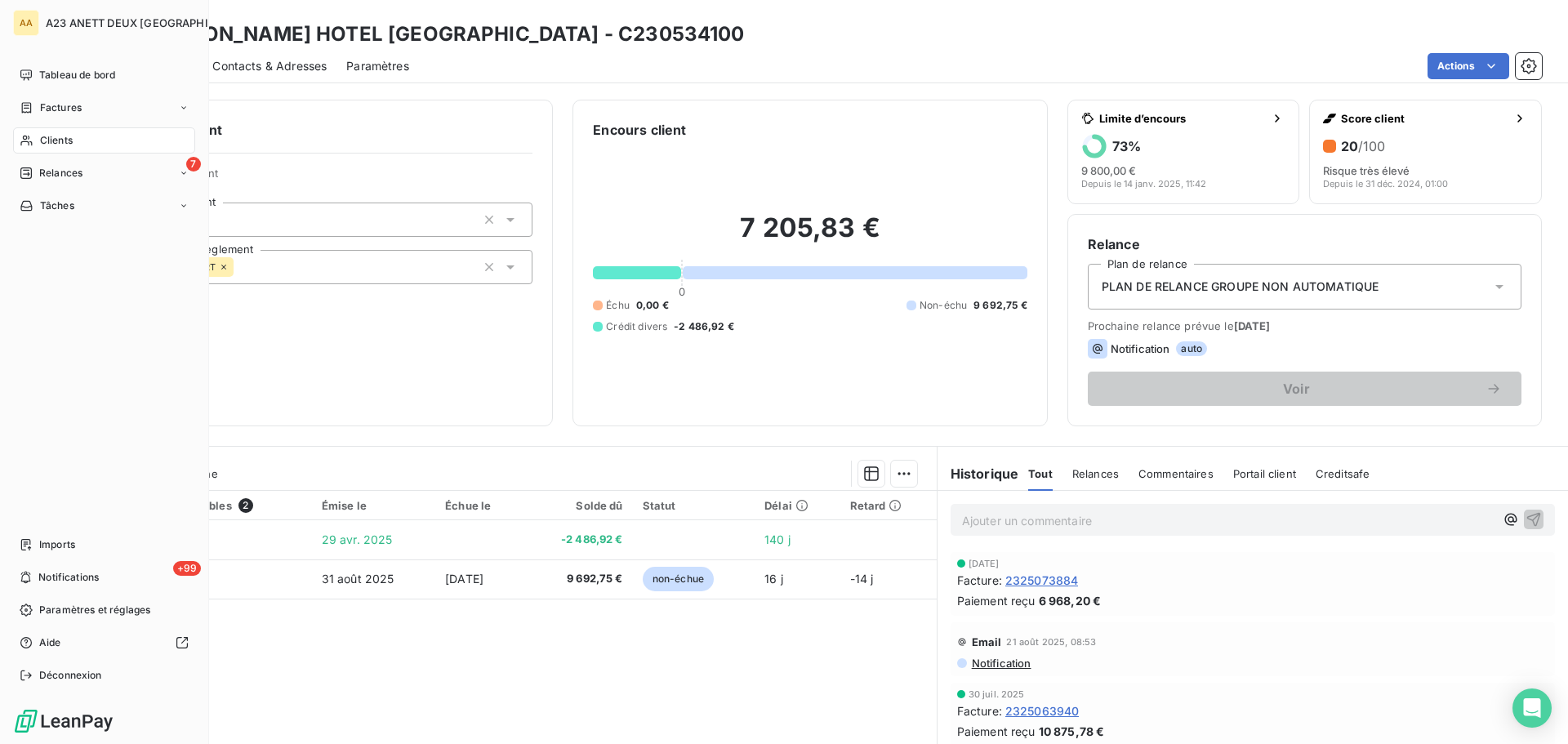
click at [60, 134] on span "Clients" at bounding box center [56, 141] width 32 height 14
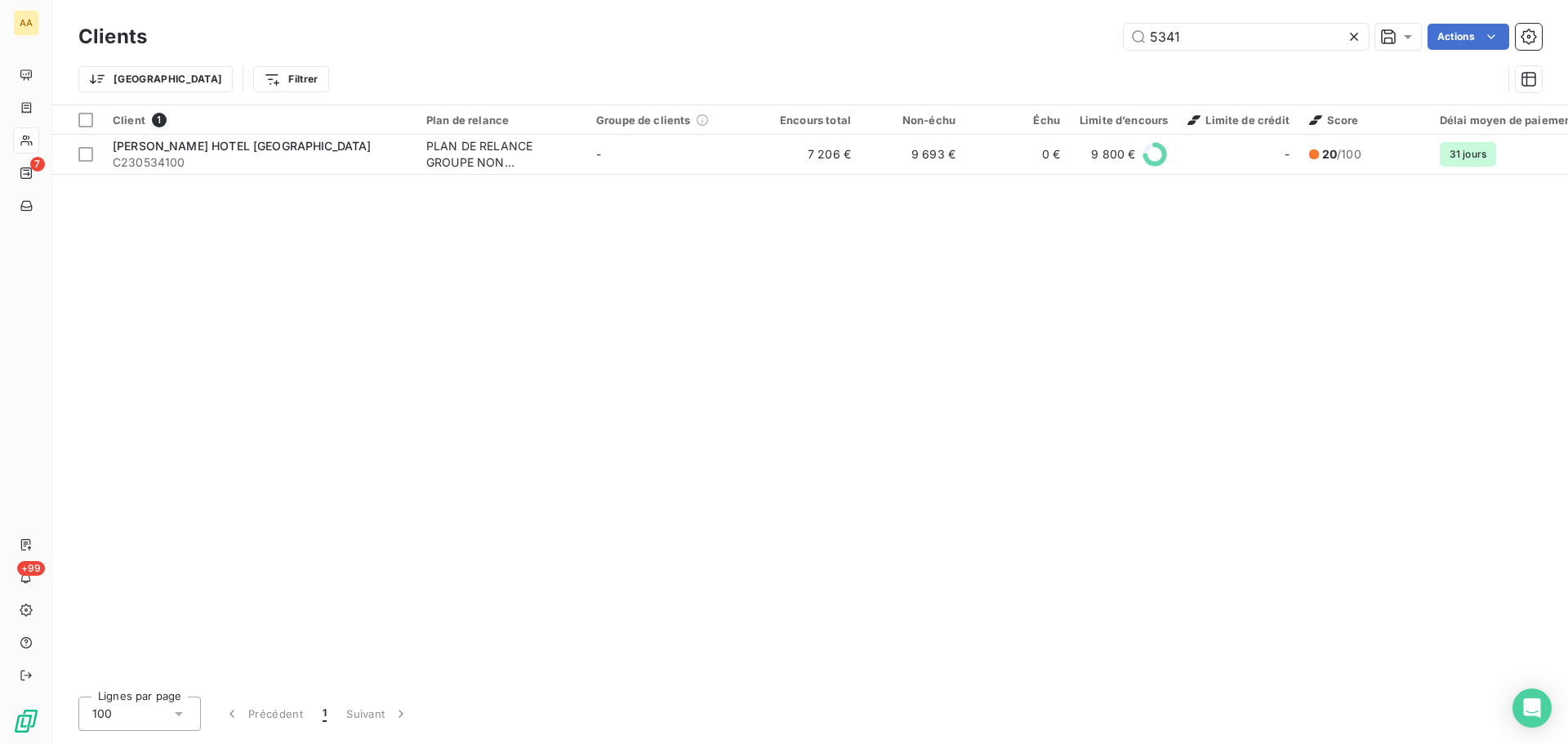
drag, startPoint x: 1213, startPoint y: 41, endPoint x: 949, endPoint y: 37, distance: 264.0
click at [986, 41] on div "5341 Actions" at bounding box center [854, 36] width 1375 height 26
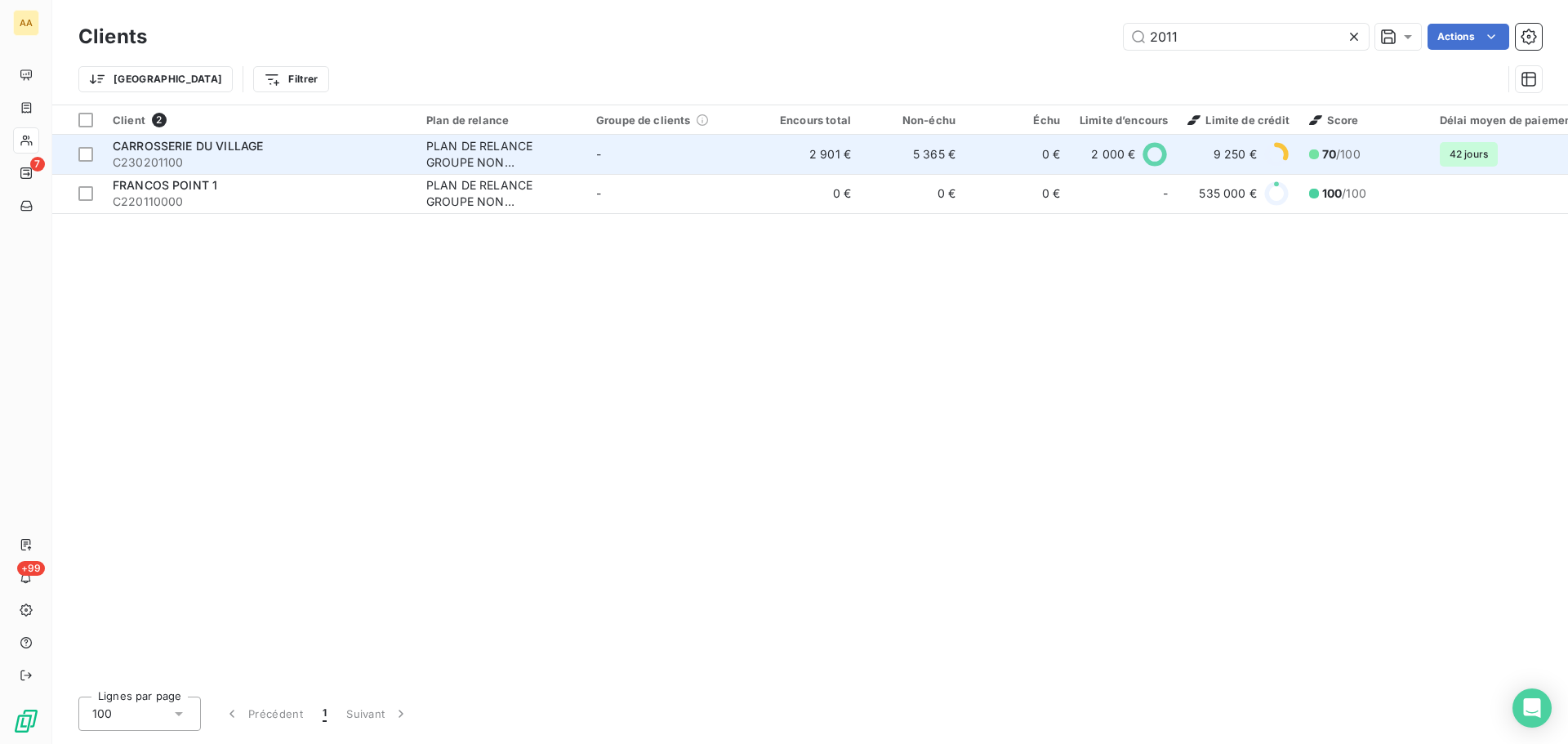
type input "2011"
click at [304, 152] on div "CARROSSERIE DU VILLAGE" at bounding box center [260, 146] width 294 height 16
